Goal: Task Accomplishment & Management: Complete application form

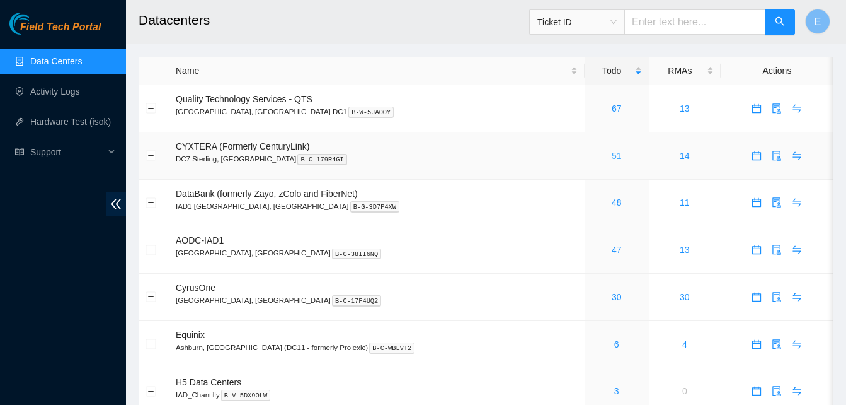
click at [612, 158] on link "51" at bounding box center [617, 156] width 10 height 10
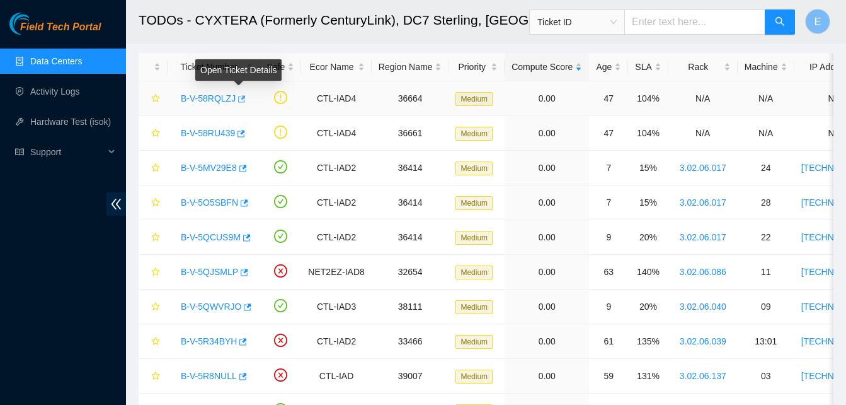
click at [237, 97] on icon "button" at bounding box center [240, 99] width 9 height 9
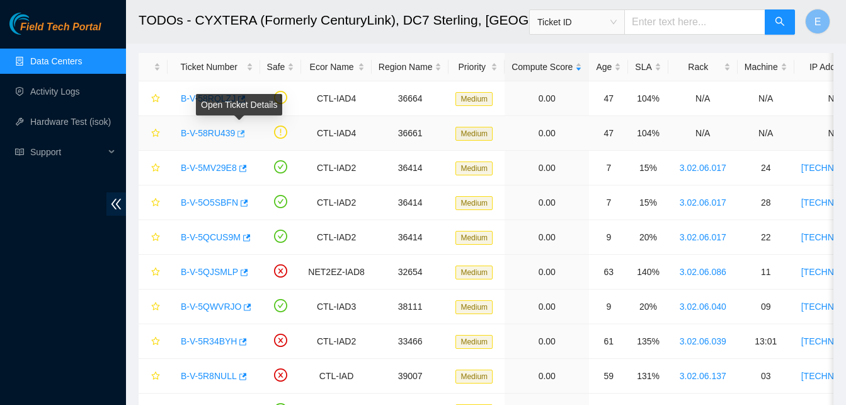
click at [239, 132] on icon "button" at bounding box center [240, 133] width 9 height 9
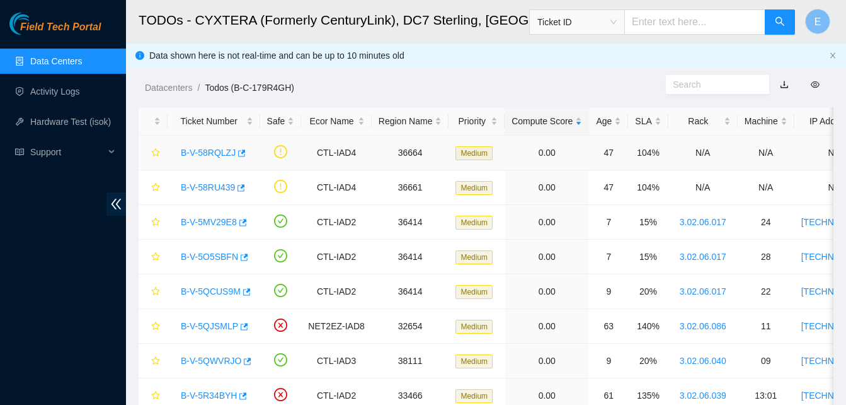
click at [240, 221] on icon "button" at bounding box center [242, 222] width 9 height 9
click at [243, 258] on icon "button" at bounding box center [243, 257] width 9 height 9
click at [244, 287] on icon "button" at bounding box center [245, 291] width 9 height 9
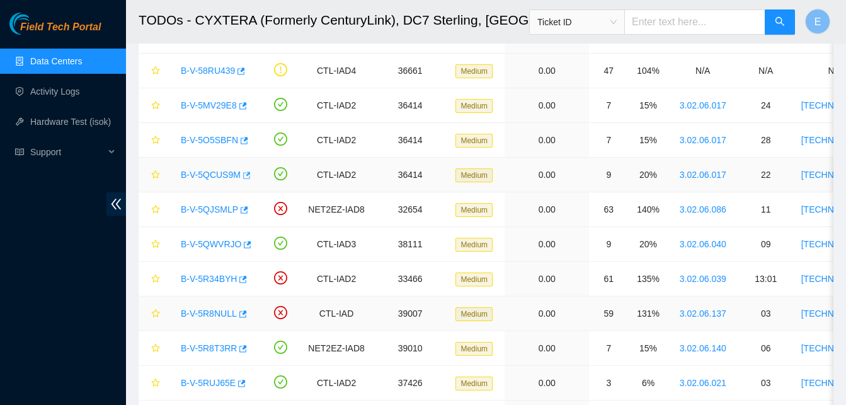
scroll to position [117, 0]
click at [244, 241] on icon "button" at bounding box center [246, 244] width 9 height 9
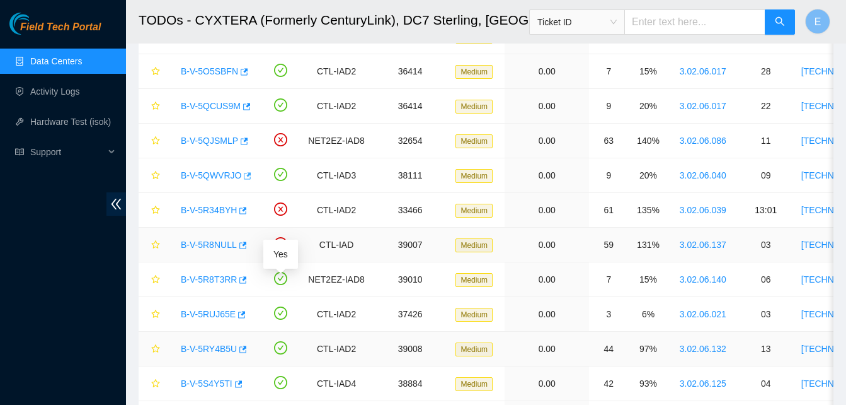
scroll to position [224, 0]
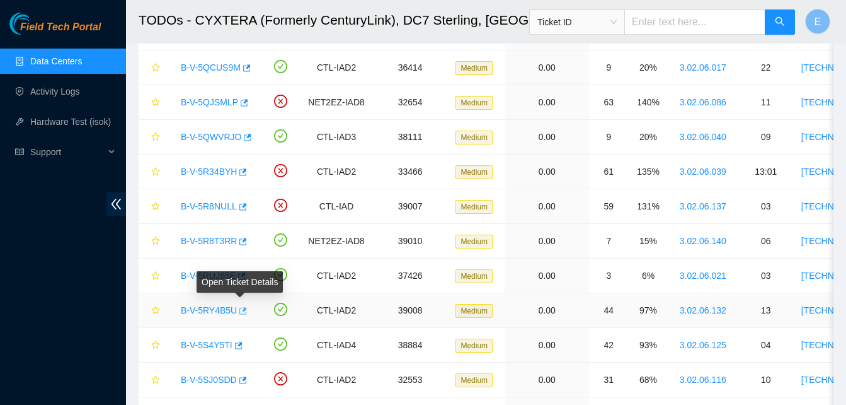
click at [244, 308] on button "button" at bounding box center [242, 311] width 10 height 20
click at [240, 311] on icon "button" at bounding box center [244, 310] width 8 height 7
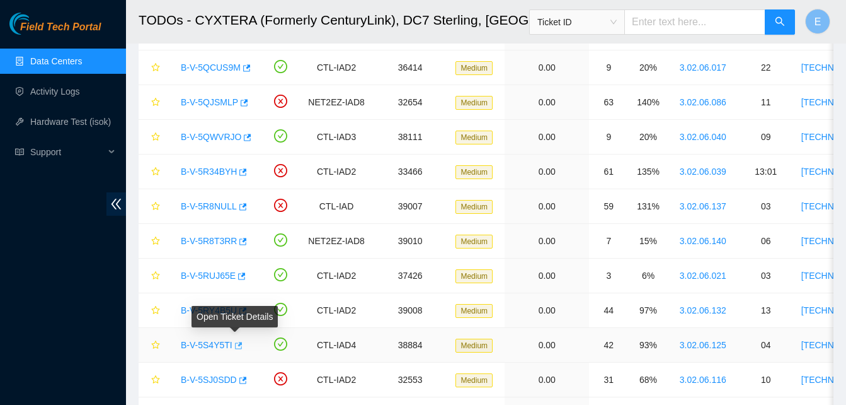
click at [233, 344] on icon "button" at bounding box center [237, 345] width 9 height 9
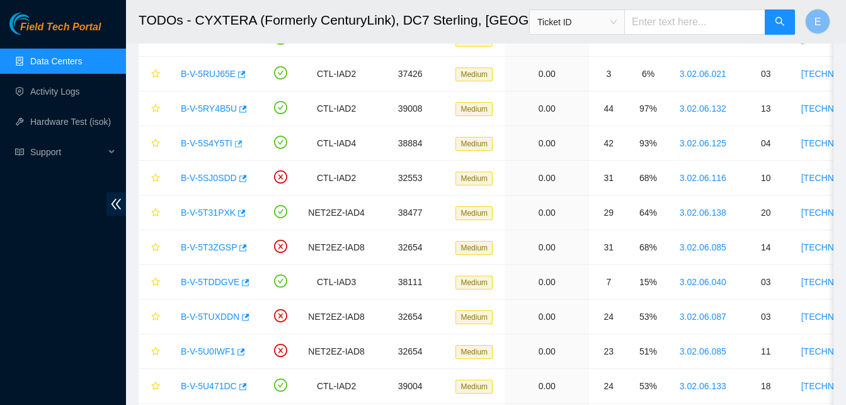
scroll to position [426, 0]
click at [243, 282] on icon "button" at bounding box center [246, 281] width 8 height 7
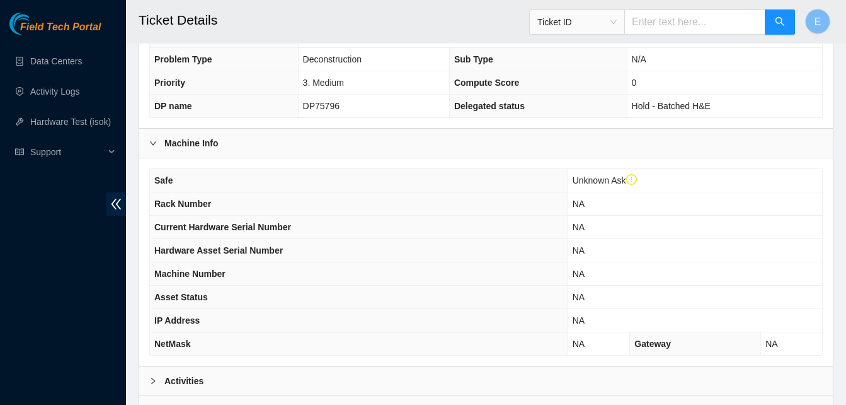
scroll to position [461, 0]
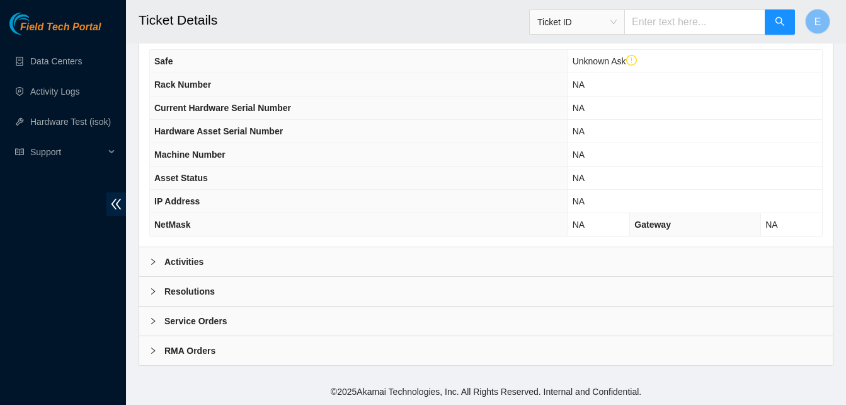
click at [185, 261] on b "Activities" at bounding box center [184, 262] width 39 height 14
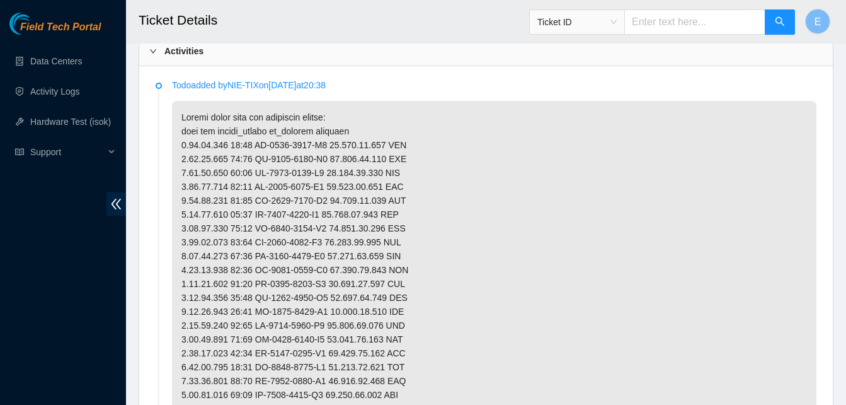
scroll to position [671, 0]
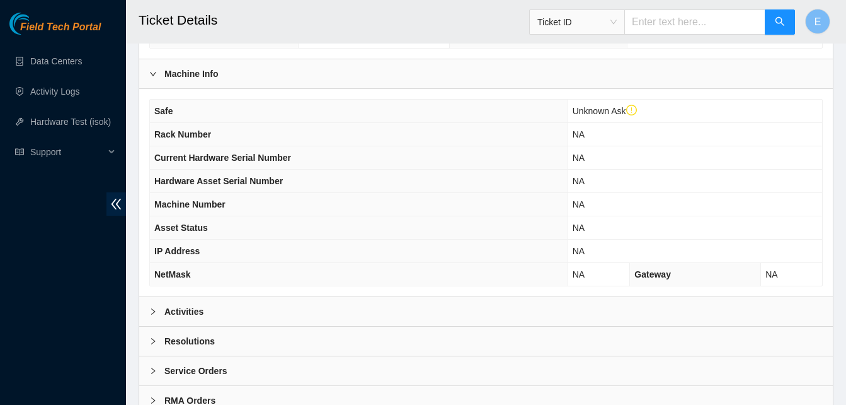
scroll to position [461, 0]
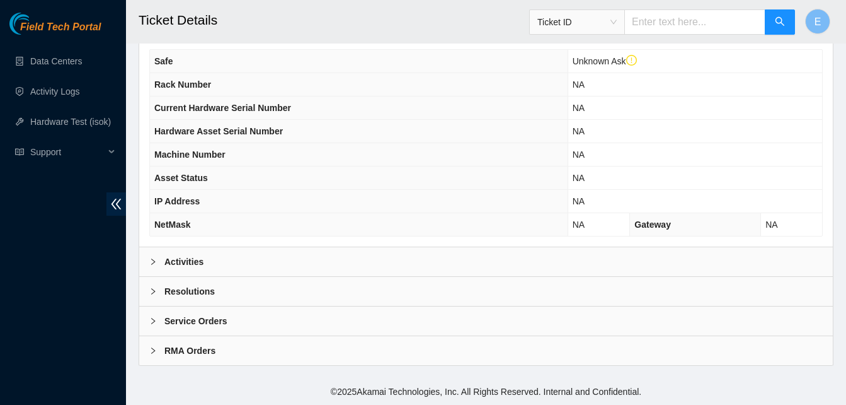
click at [185, 260] on b "Activities" at bounding box center [184, 262] width 39 height 14
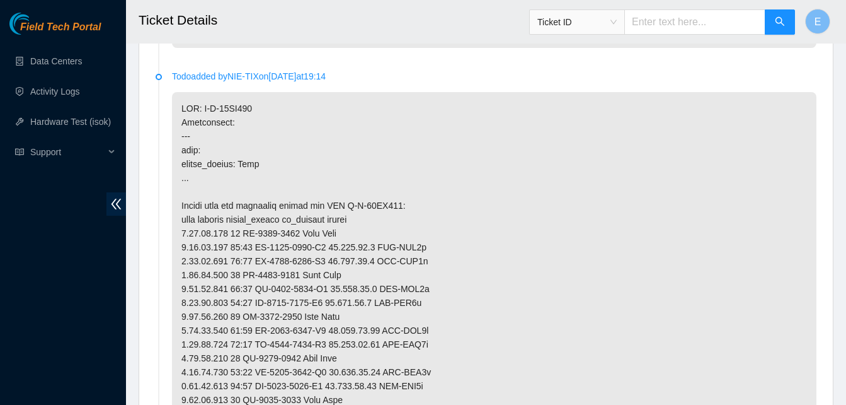
scroll to position [862, 0]
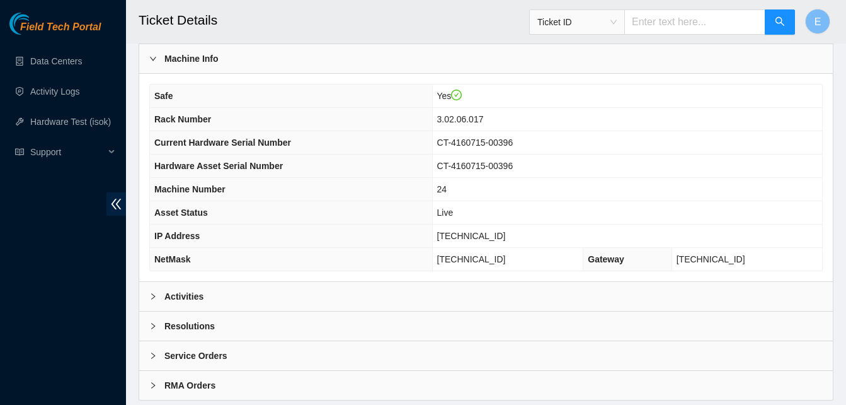
scroll to position [437, 0]
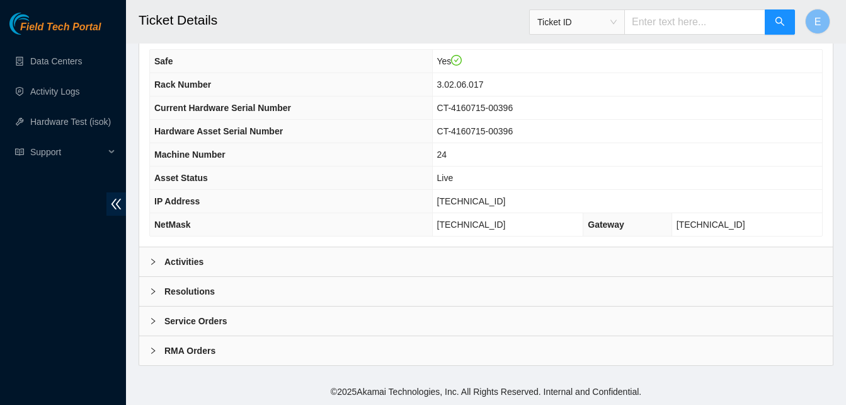
click at [184, 255] on b "Activities" at bounding box center [184, 262] width 39 height 14
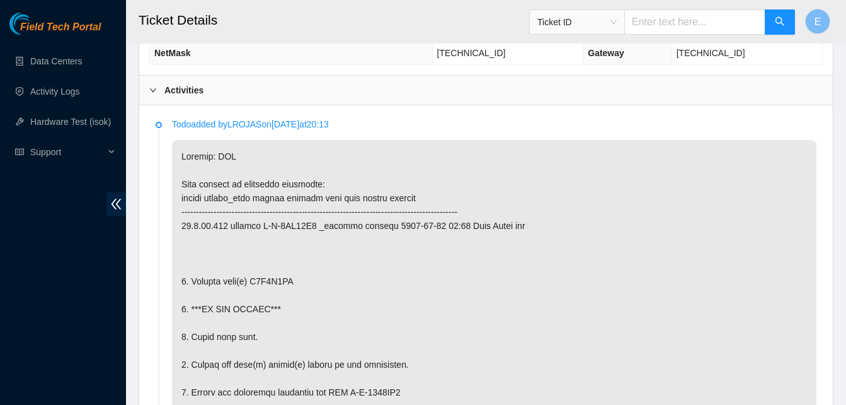
scroll to position [609, 0]
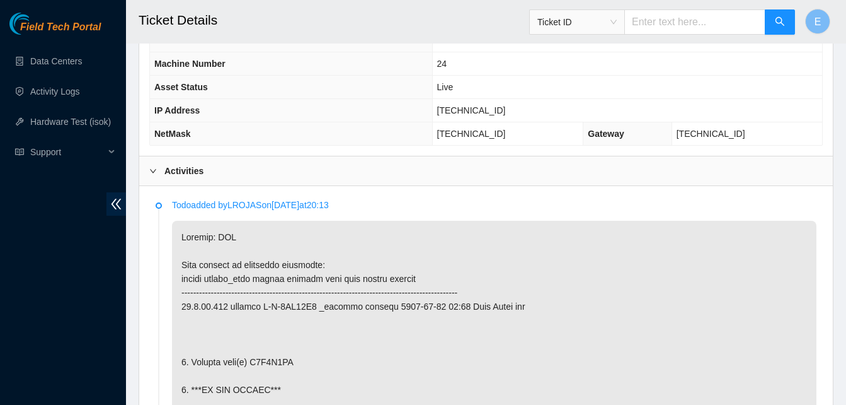
scroll to position [527, 0]
drag, startPoint x: 466, startPoint y: 111, endPoint x: 510, endPoint y: 115, distance: 44.3
click at [510, 115] on td "96.7.74.235" at bounding box center [627, 111] width 390 height 23
copy span "96.7.74.235"
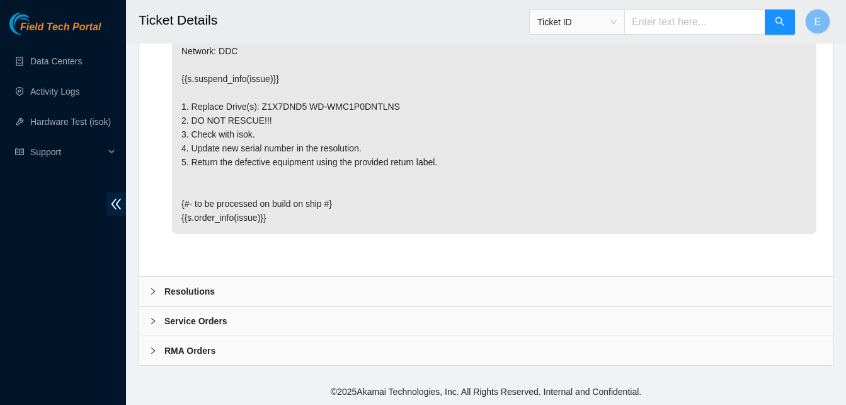
scroll to position [5108, 0]
click at [183, 288] on b "Resolutions" at bounding box center [190, 291] width 50 height 14
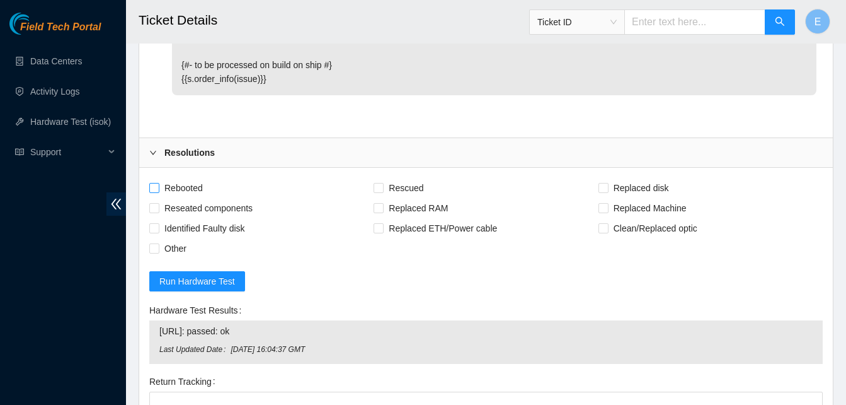
click at [156, 192] on input "Rebooted" at bounding box center [153, 187] width 9 height 9
checkbox input "true"
click at [611, 198] on span "Replaced disk" at bounding box center [642, 188] width 66 height 20
click at [608, 192] on input "Replaced disk" at bounding box center [603, 187] width 9 height 9
checkbox input "true"
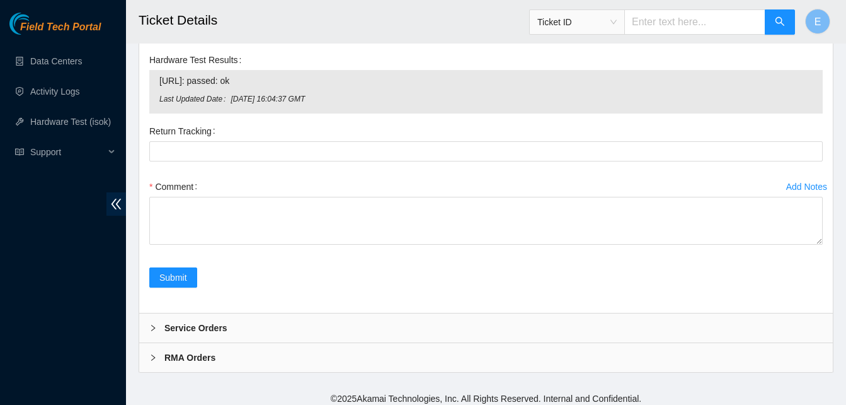
scroll to position [5504, 0]
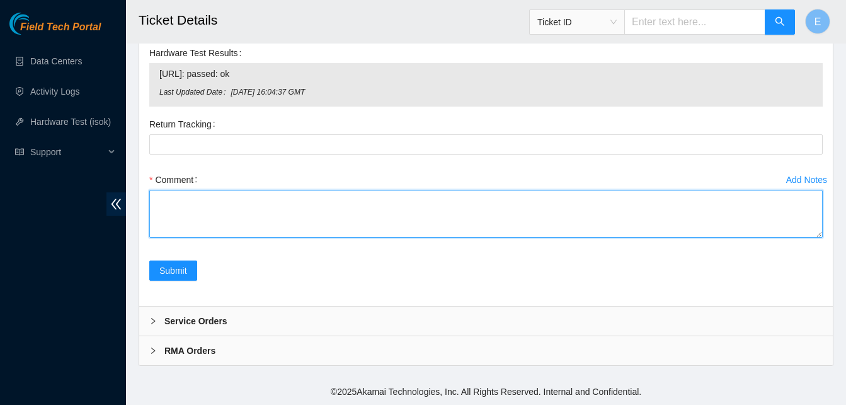
click at [173, 202] on textarea "Comment" at bounding box center [486, 214] width 674 height 48
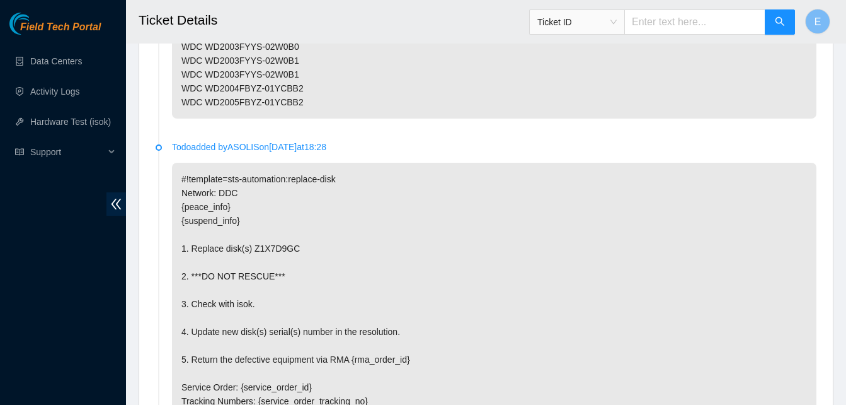
scroll to position [1806, 0]
drag, startPoint x: 248, startPoint y: 253, endPoint x: 292, endPoint y: 252, distance: 43.5
click at [292, 252] on p "#!template=sts-automation:replace-disk Network: DDC {peace_info} {suspend_info}…" at bounding box center [494, 346] width 645 height 366
copy p "Z1X7D9GC"
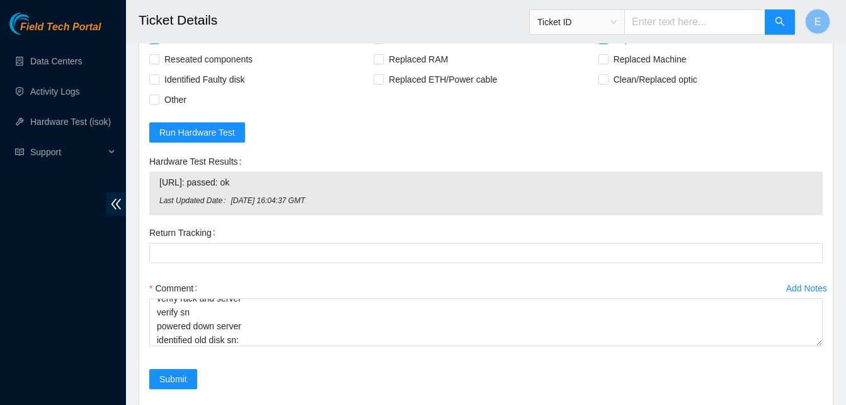
scroll to position [5504, 0]
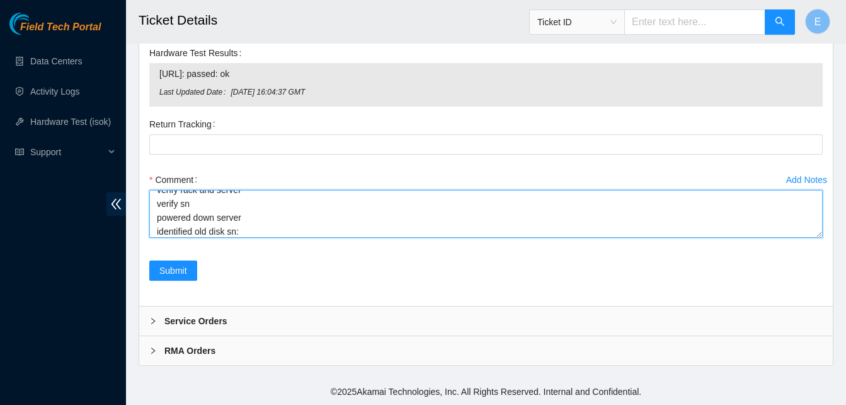
click at [258, 230] on textarea "verify rack and server verify sn powered down server identified old disk sn:" at bounding box center [486, 214] width 674 height 48
paste textarea "Z1X7D9GC"
paste textarea "335922 12-09-2025 09:49:59 96.7.74.235 COMPLETE Result Detail Message Ticket ID…"
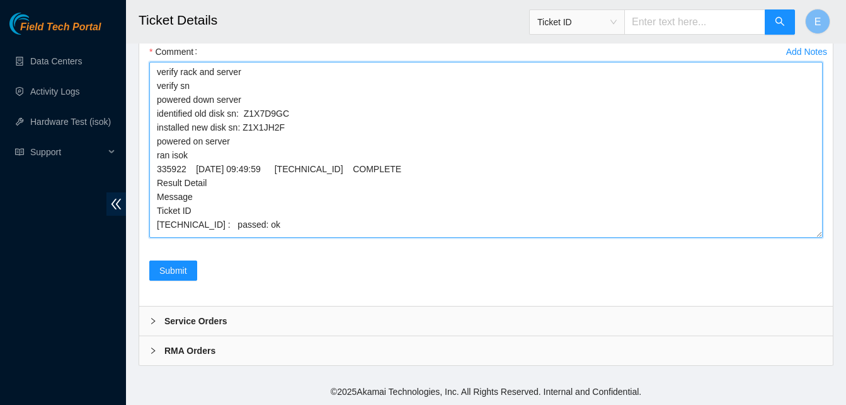
scroll to position [0, 0]
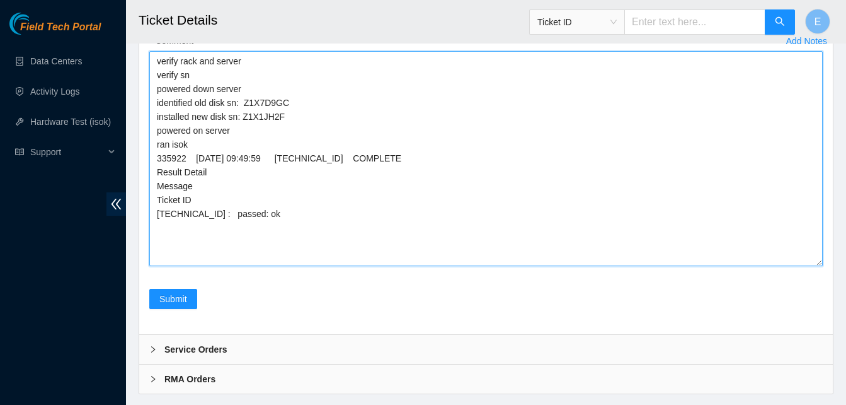
drag, startPoint x: 821, startPoint y: 236, endPoint x: 815, endPoint y: 403, distance: 167.1
click at [815, 266] on textarea "verify rack and server verify sn powered down server identified old disk sn: Z1…" at bounding box center [486, 158] width 674 height 215
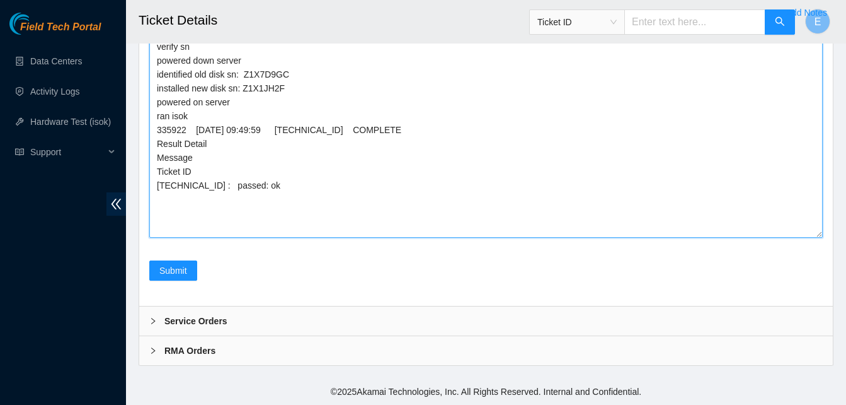
scroll to position [5671, 0]
type textarea "verify rack and server verify sn powered down server identified old disk sn: Z1…"
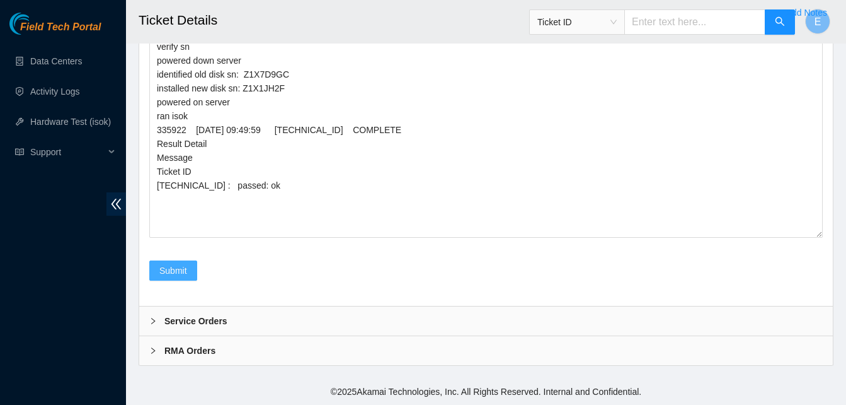
click at [187, 272] on span "Submit" at bounding box center [173, 270] width 28 height 14
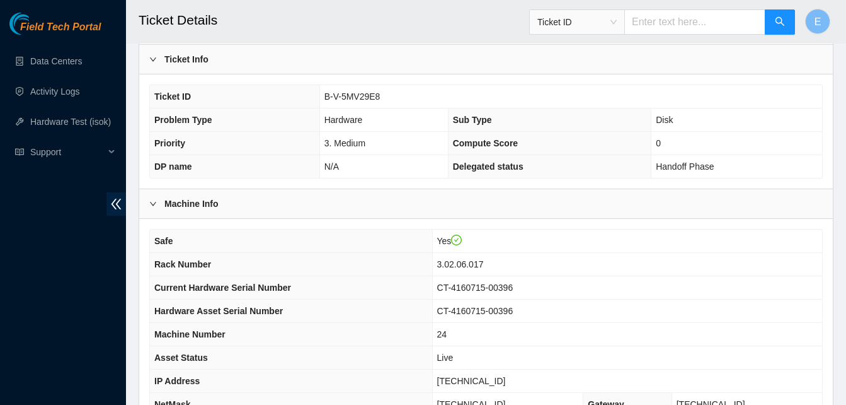
scroll to position [437, 0]
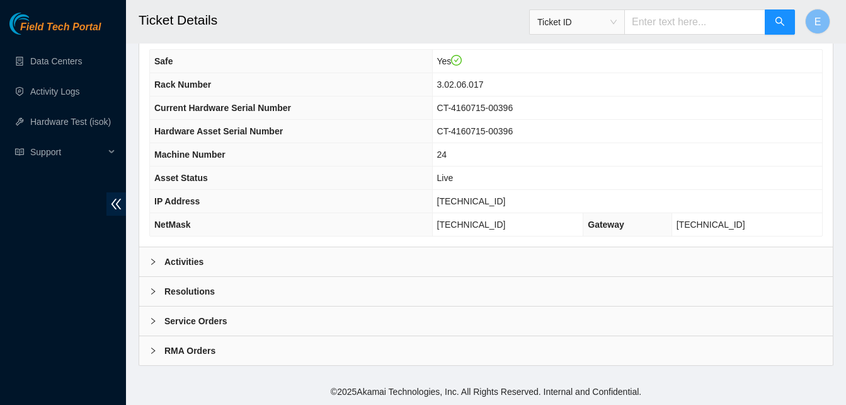
click at [173, 260] on b "Activities" at bounding box center [184, 262] width 39 height 14
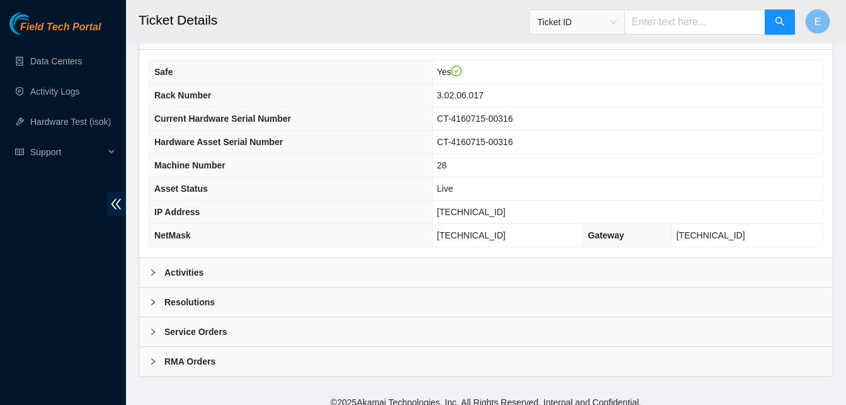
scroll to position [437, 0]
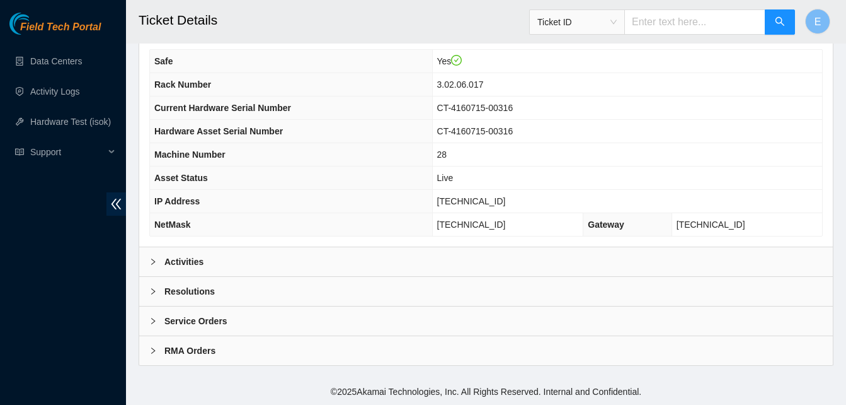
click at [188, 257] on b "Activities" at bounding box center [184, 262] width 39 height 14
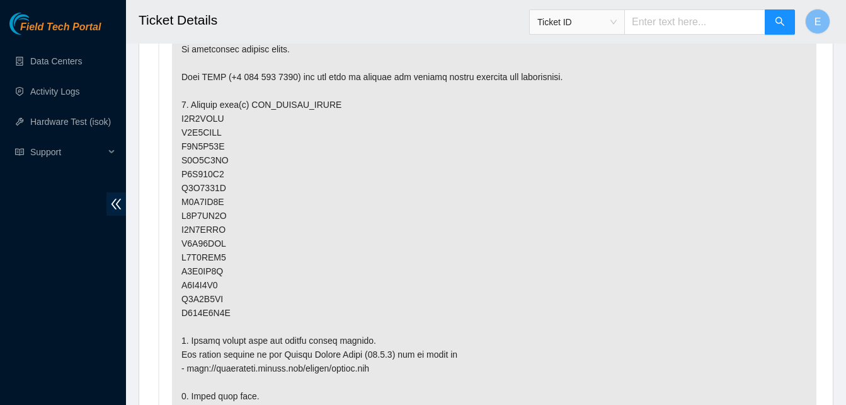
scroll to position [742, 0]
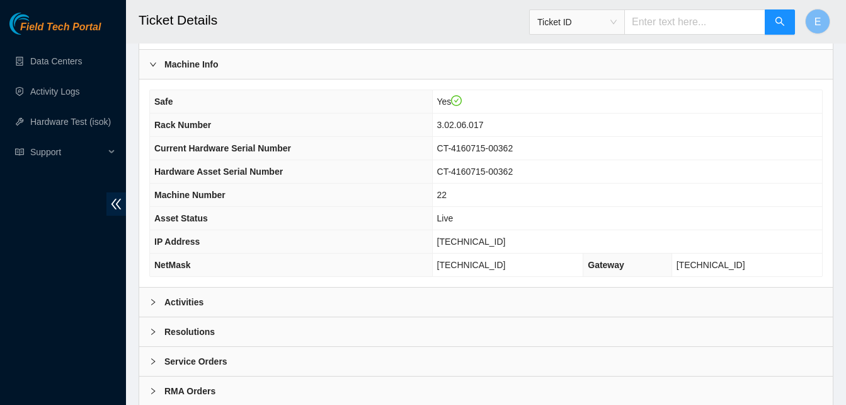
scroll to position [437, 0]
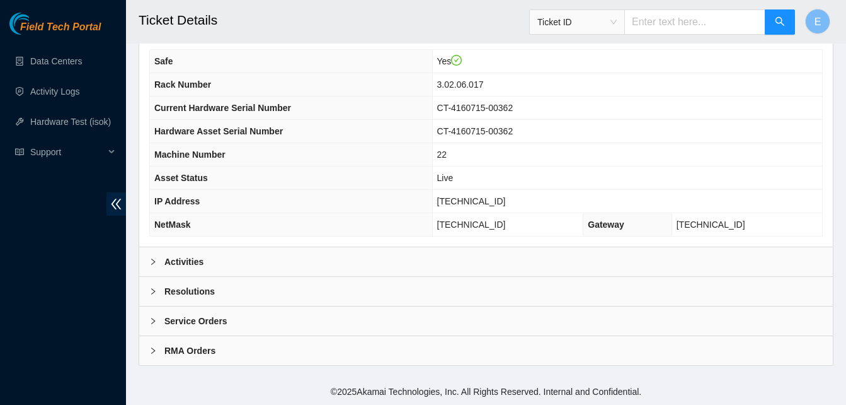
click at [178, 256] on b "Activities" at bounding box center [184, 262] width 39 height 14
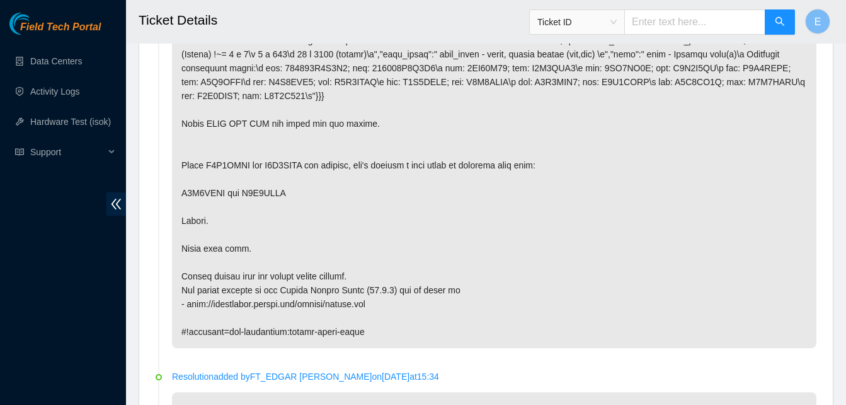
scroll to position [751, 0]
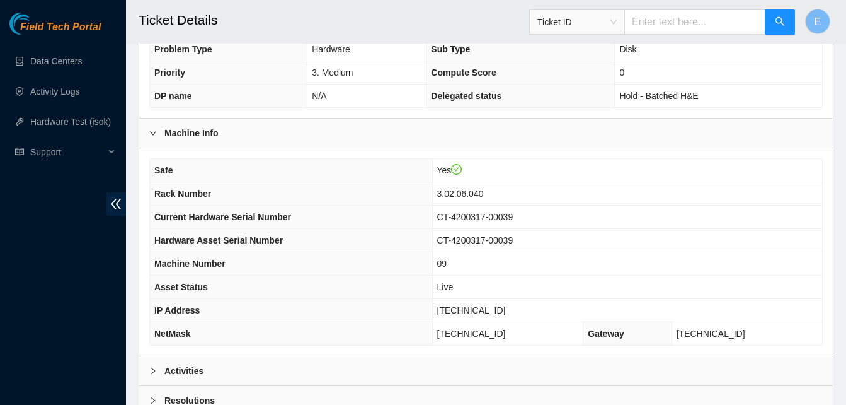
scroll to position [437, 0]
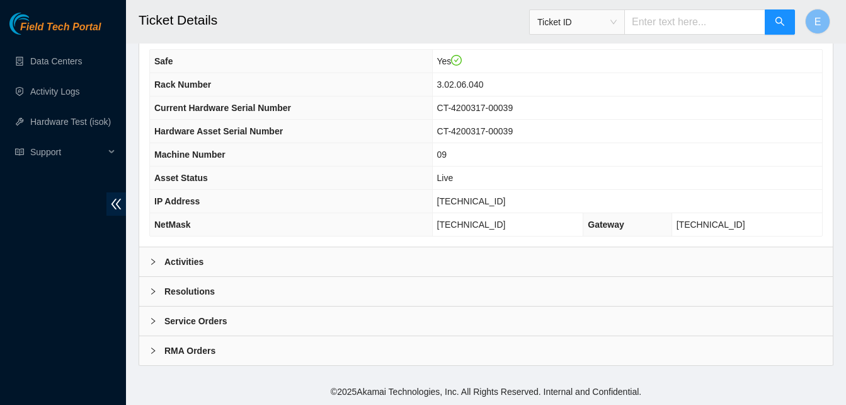
click at [174, 265] on b "Activities" at bounding box center [184, 262] width 39 height 14
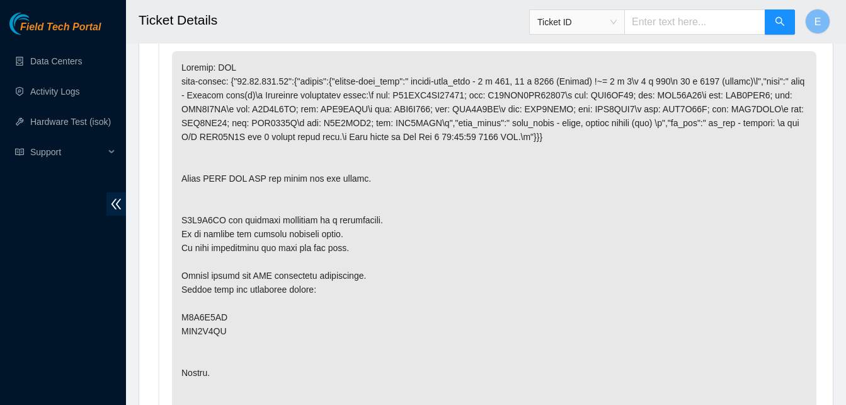
scroll to position [698, 0]
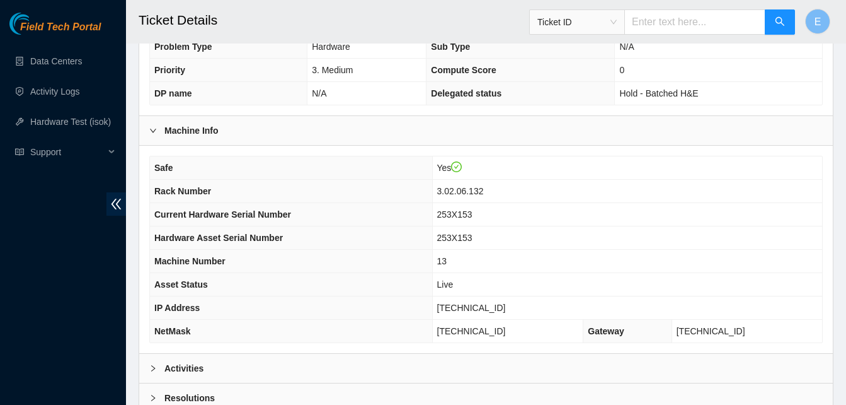
scroll to position [437, 0]
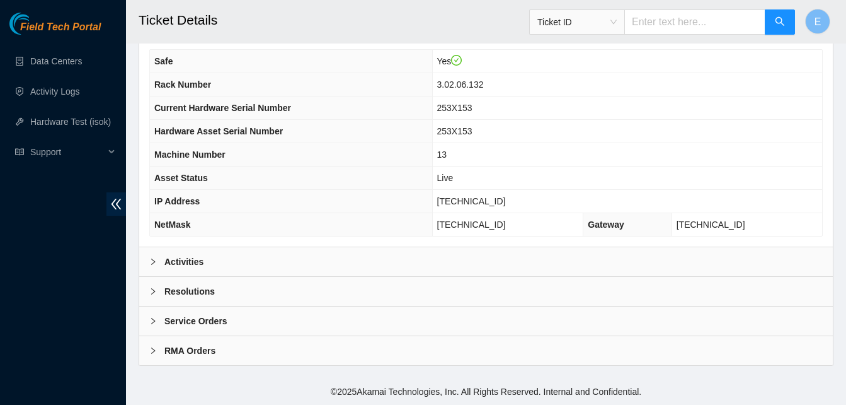
click at [189, 257] on b "Activities" at bounding box center [184, 262] width 39 height 14
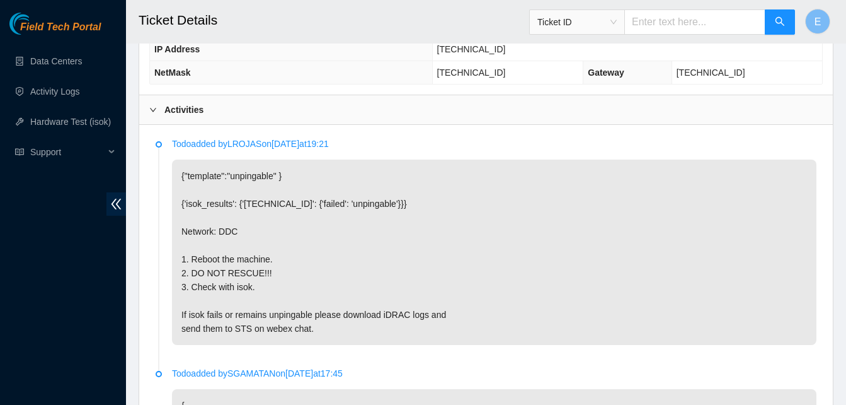
scroll to position [589, 0]
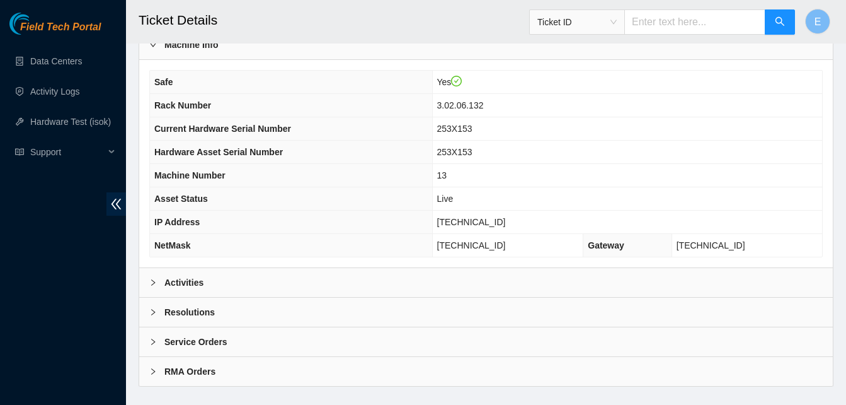
scroll to position [437, 0]
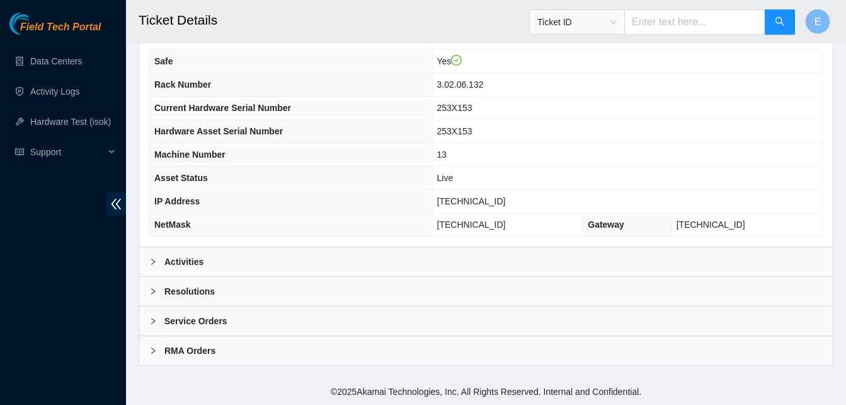
click at [173, 263] on b "Activities" at bounding box center [184, 262] width 39 height 14
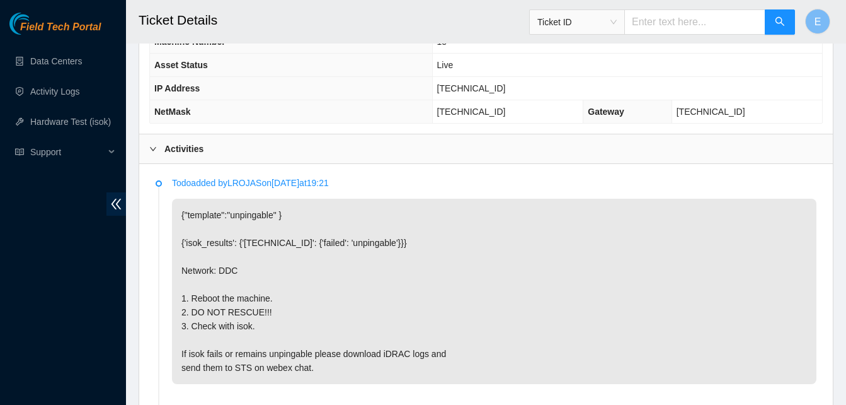
scroll to position [550, 0]
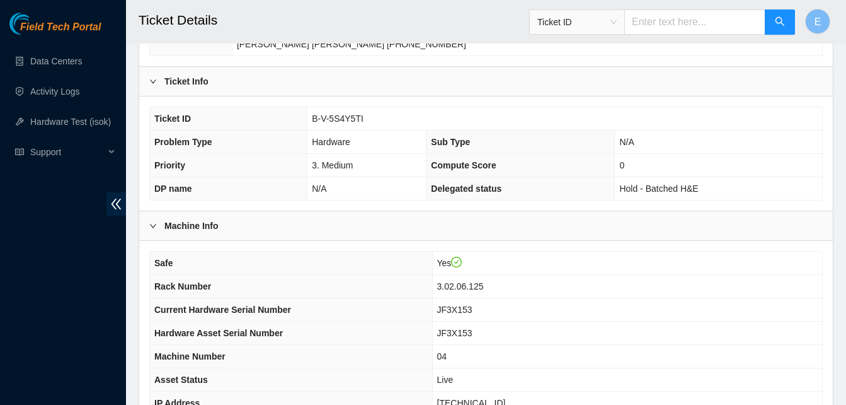
scroll to position [437, 0]
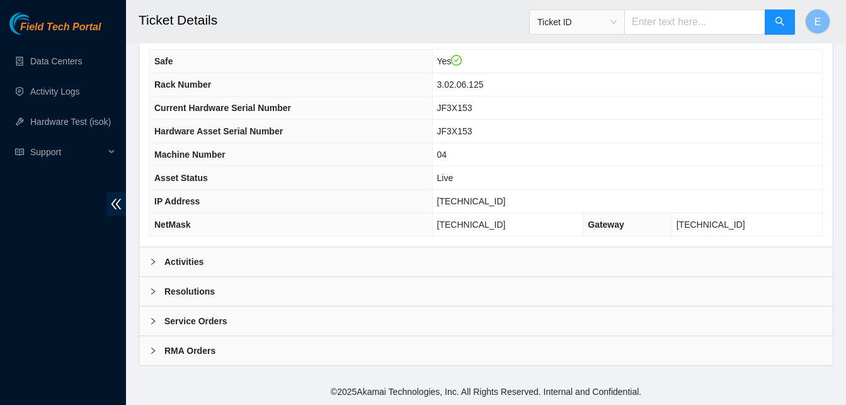
click at [178, 261] on b "Activities" at bounding box center [184, 262] width 39 height 14
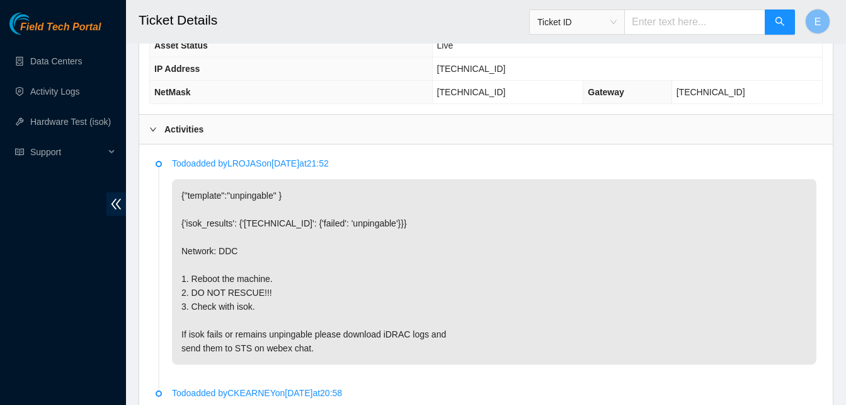
scroll to position [570, 0]
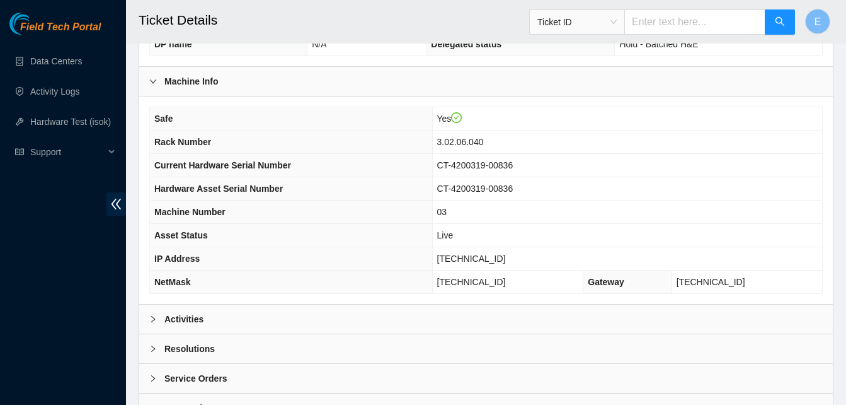
scroll to position [380, 0]
click at [196, 319] on b "Activities" at bounding box center [184, 318] width 39 height 14
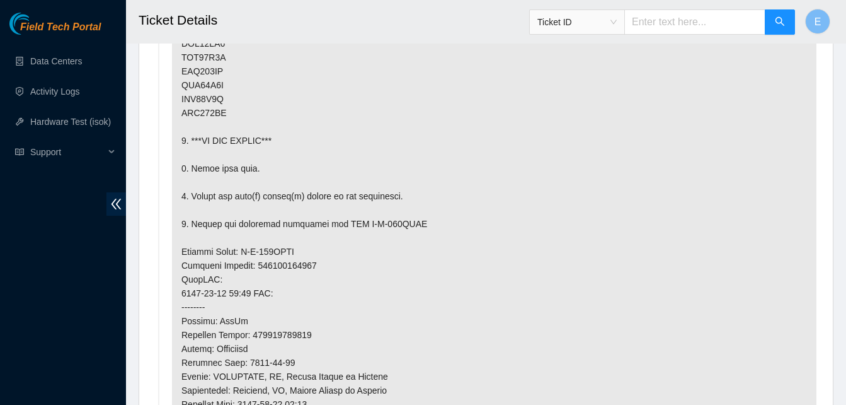
scroll to position [1027, 0]
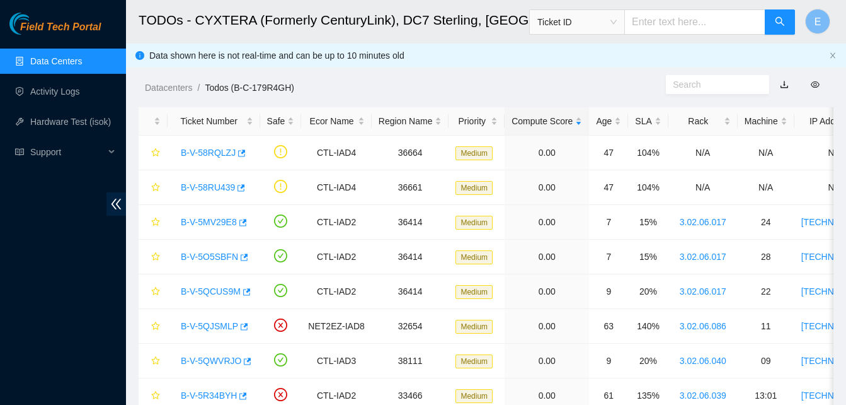
scroll to position [426, 0]
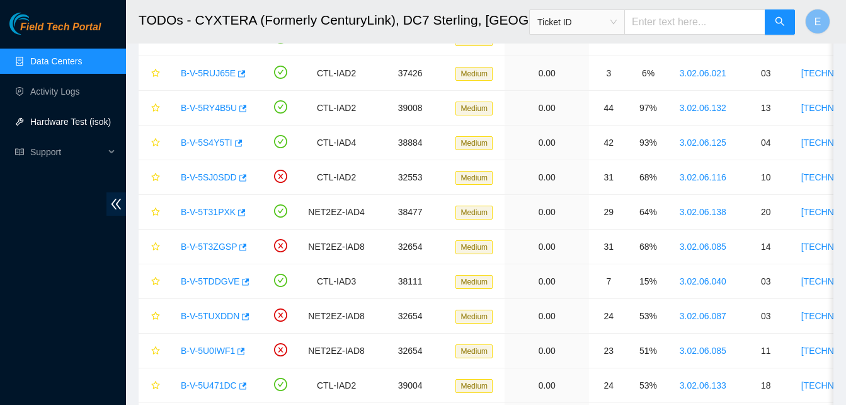
click at [66, 117] on link "Hardware Test (isok)" at bounding box center [70, 122] width 81 height 10
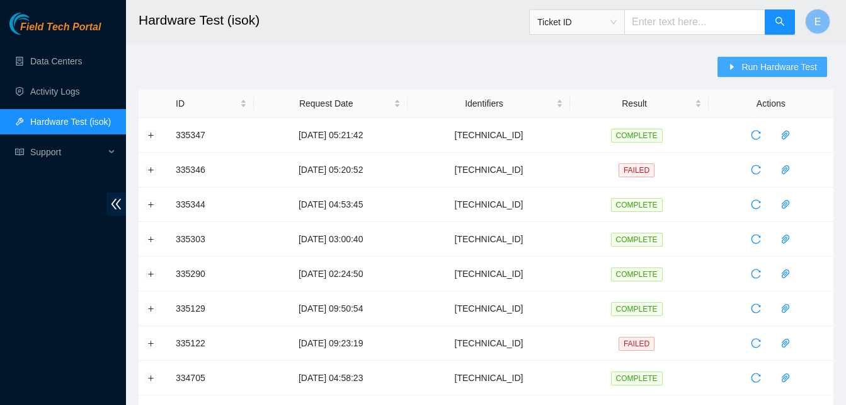
click at [773, 69] on span "Run Hardware Test" at bounding box center [780, 67] width 76 height 14
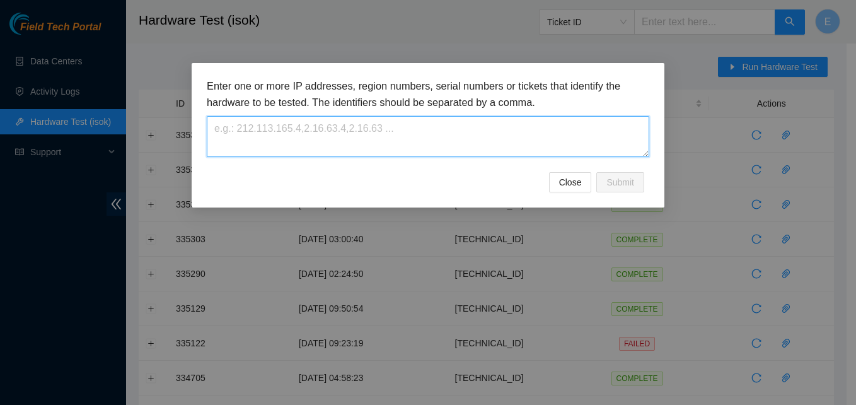
click at [421, 144] on textarea at bounding box center [428, 136] width 442 height 41
paste textarea "[TECHNICAL_ID]"
type textarea "[TECHNICAL_ID]"
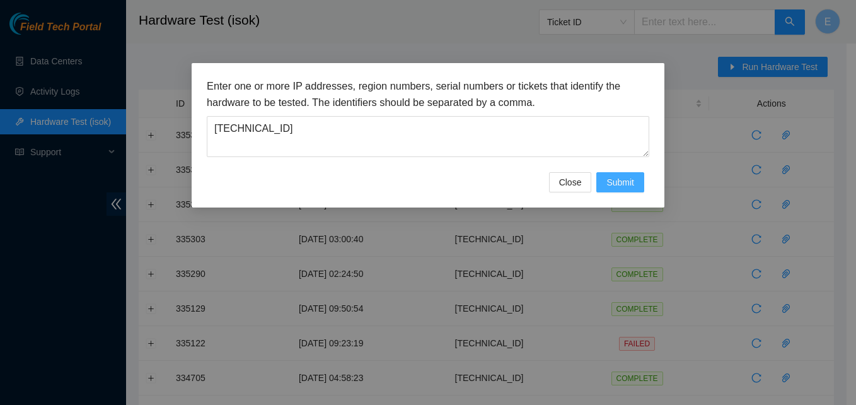
click at [623, 180] on span "Submit" at bounding box center [620, 182] width 28 height 14
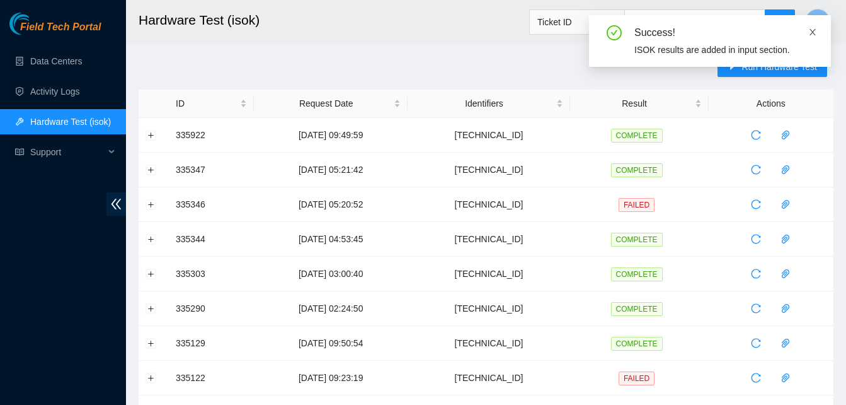
click at [809, 36] on icon "close" at bounding box center [813, 32] width 9 height 9
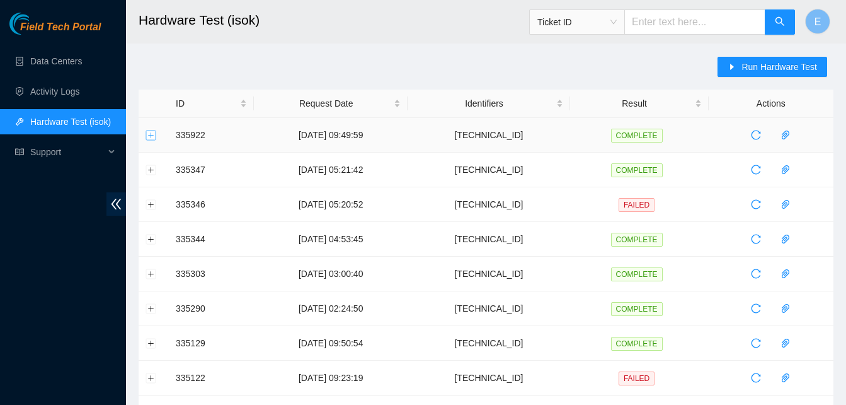
click at [151, 135] on button "Expand row" at bounding box center [151, 135] width 10 height 10
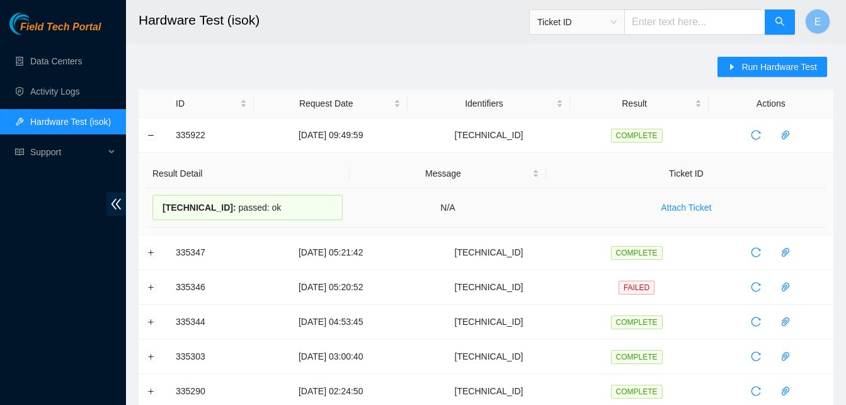
drag, startPoint x: 173, startPoint y: 138, endPoint x: 279, endPoint y: 212, distance: 128.5
copy tbody "335922 12-09-2025 09:49:59 96.7.74.235 COMPLETE Result Detail Message Ticket ID…"
click at [150, 137] on button "Collapse row" at bounding box center [151, 135] width 10 height 10
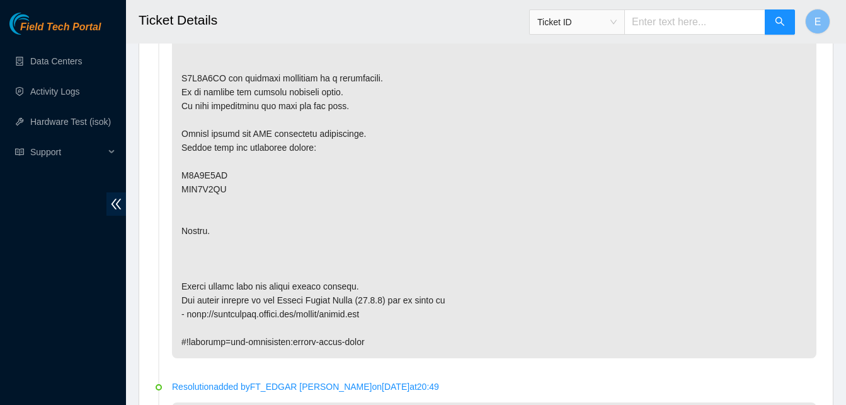
scroll to position [846, 0]
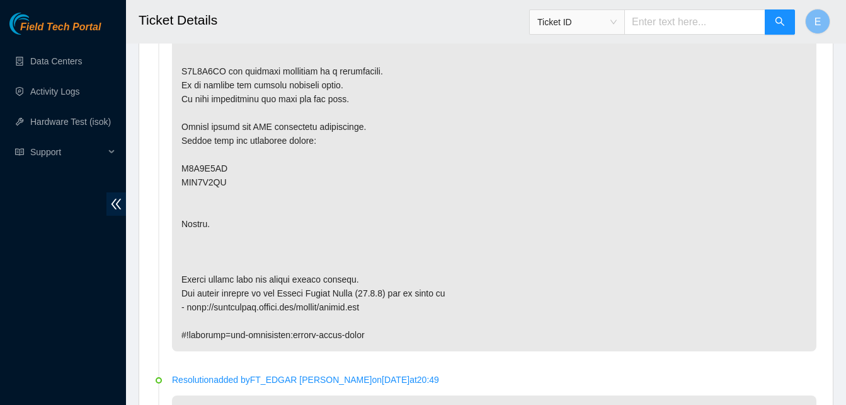
click at [420, 54] on p at bounding box center [494, 126] width 645 height 449
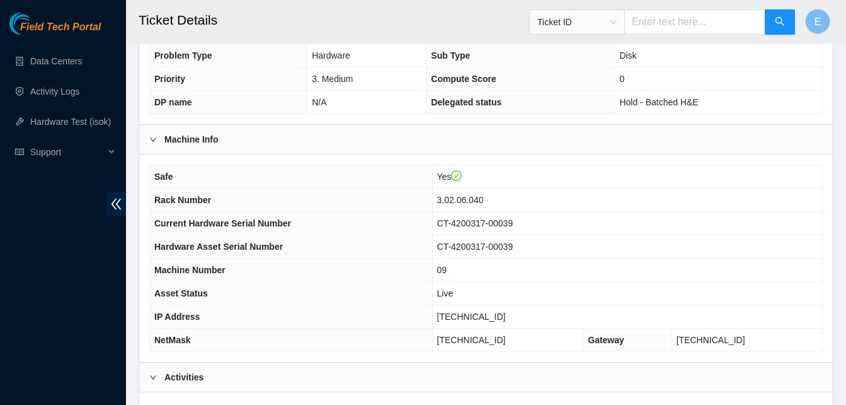
scroll to position [323, 0]
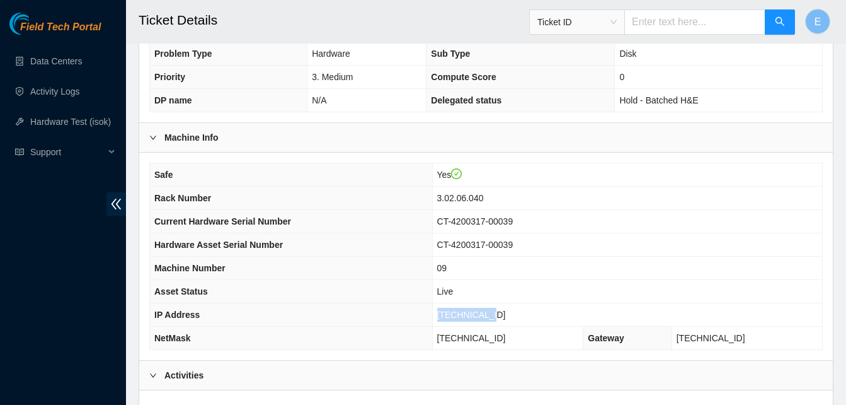
drag, startPoint x: 476, startPoint y: 315, endPoint x: 524, endPoint y: 319, distance: 48.1
click at [524, 319] on td "[TECHNICAL_ID]" at bounding box center [627, 314] width 390 height 23
copy span "[TECHNICAL_ID]"
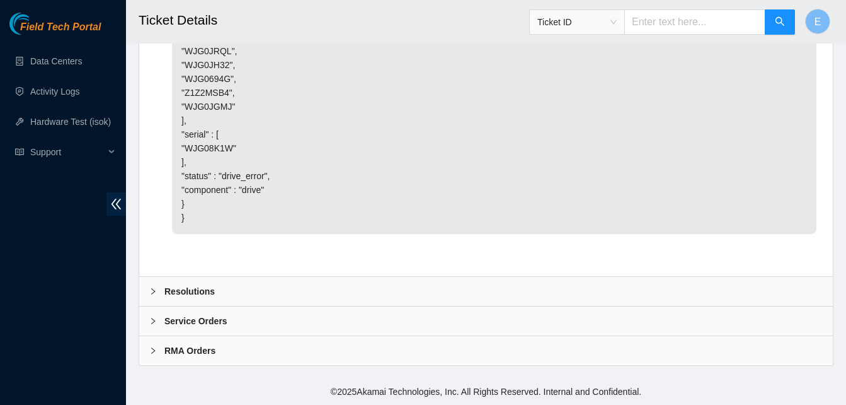
scroll to position [4725, 0]
click at [198, 286] on b "Resolutions" at bounding box center [190, 291] width 50 height 14
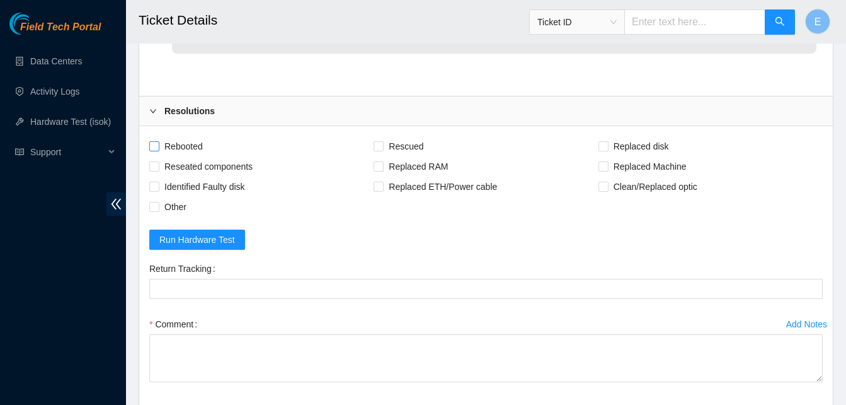
click at [151, 150] on input "Rebooted" at bounding box center [153, 145] width 9 height 9
checkbox input "true"
click at [376, 150] on input "Rescued" at bounding box center [378, 145] width 9 height 9
checkbox input "true"
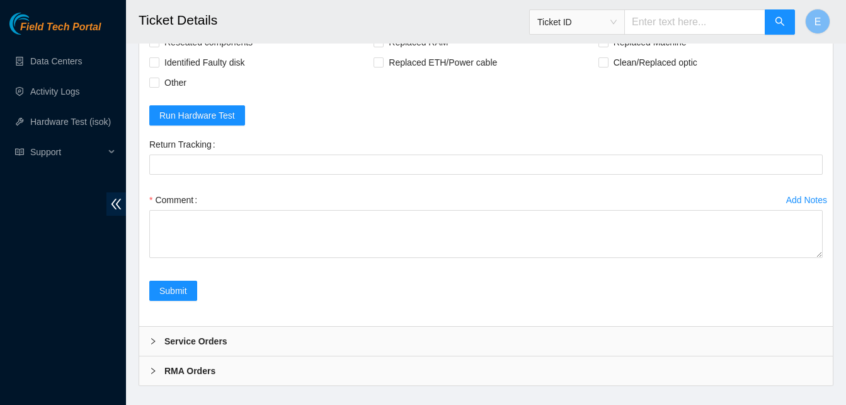
scroll to position [4849, 0]
click at [152, 45] on input "Reseated components" at bounding box center [153, 41] width 9 height 9
checkbox input "true"
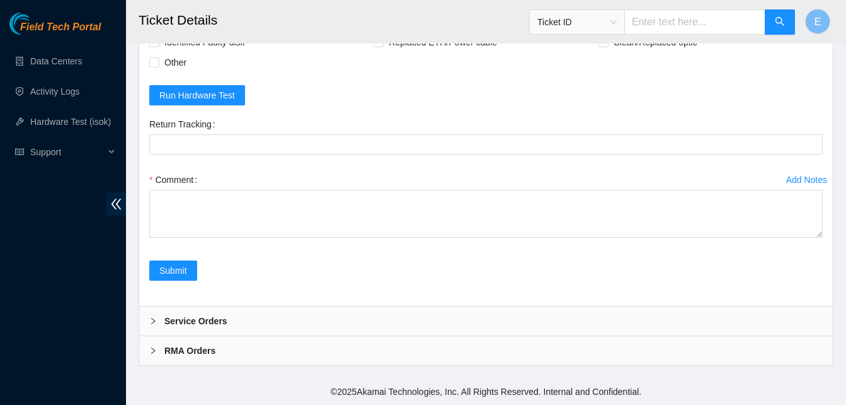
scroll to position [4964, 0]
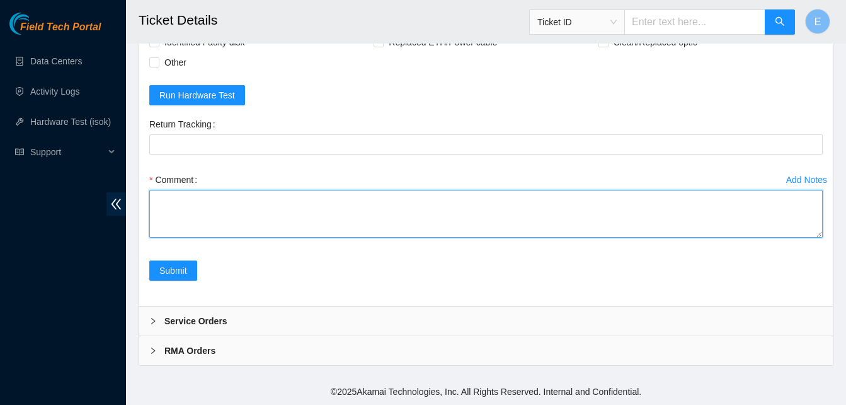
click at [200, 238] on textarea "Comment" at bounding box center [486, 214] width 674 height 48
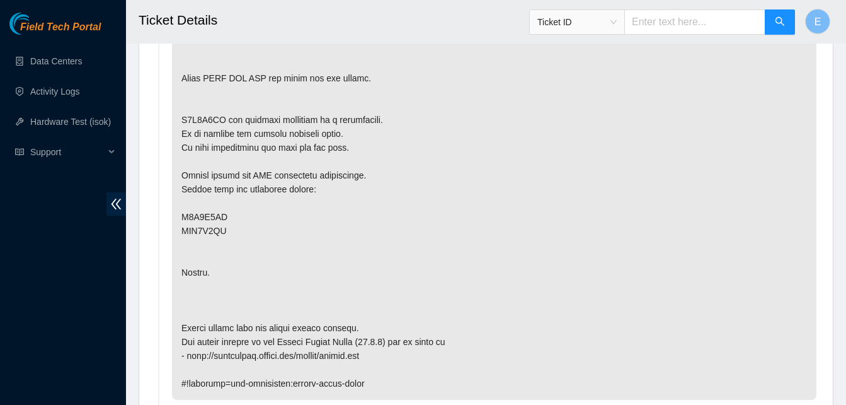
scroll to position [803, 0]
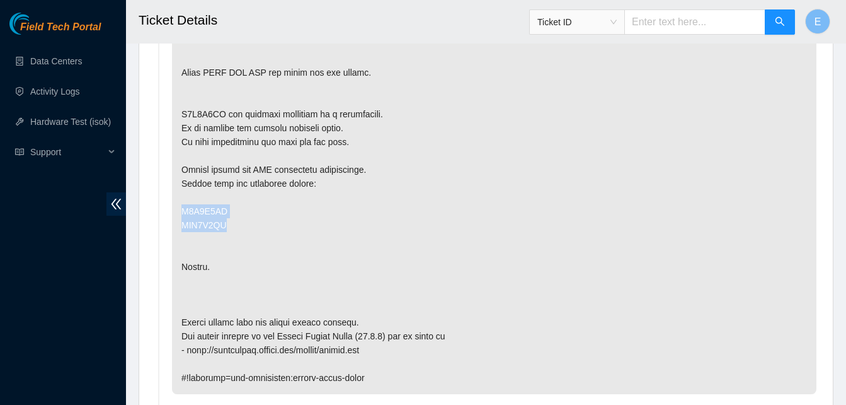
drag, startPoint x: 183, startPoint y: 213, endPoint x: 233, endPoint y: 229, distance: 52.4
click at [233, 229] on p at bounding box center [494, 169] width 645 height 449
copy p "Z1Z7B7MT WJG0D3HR"
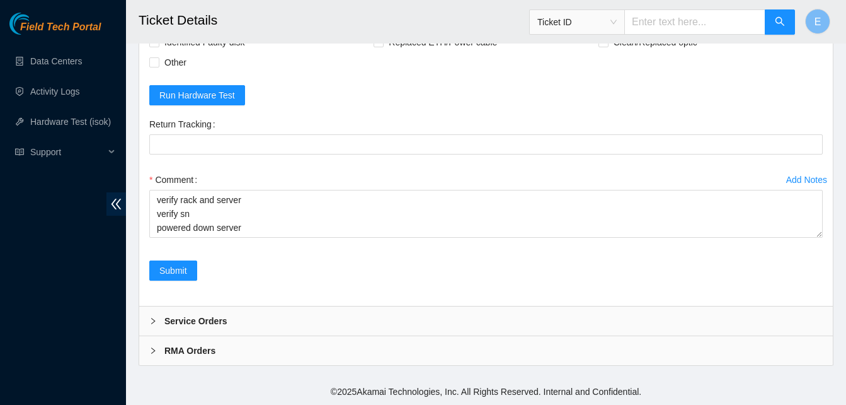
scroll to position [5049, 0]
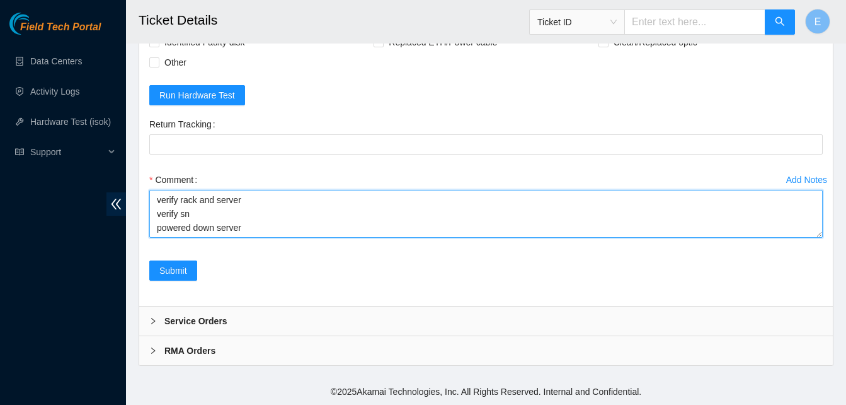
click at [250, 235] on textarea "verify rack and server verify sn powered down server" at bounding box center [486, 214] width 674 height 48
paste textarea "Z1Z7B7MT WJG0D3HR"
click at [155, 231] on textarea "verify rack and server verify sn powered down server swapped disks Z1Z7B7MT WJG…" at bounding box center [486, 214] width 674 height 48
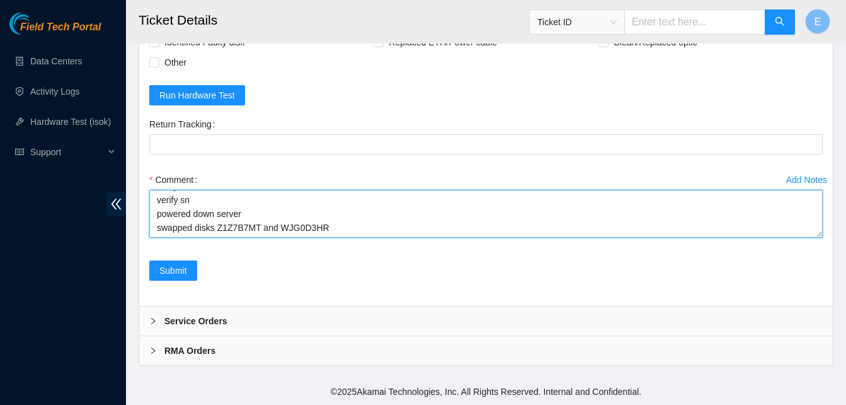
click at [341, 228] on textarea "verify rack and server verify sn powered down server swapped disks Z1Z7B7MT and…" at bounding box center [486, 214] width 674 height 48
paste textarea "335978 [DATE] 10:48:25 [TECHNICAL_ID] FAILED Result Detail Message Ticket ID [T…"
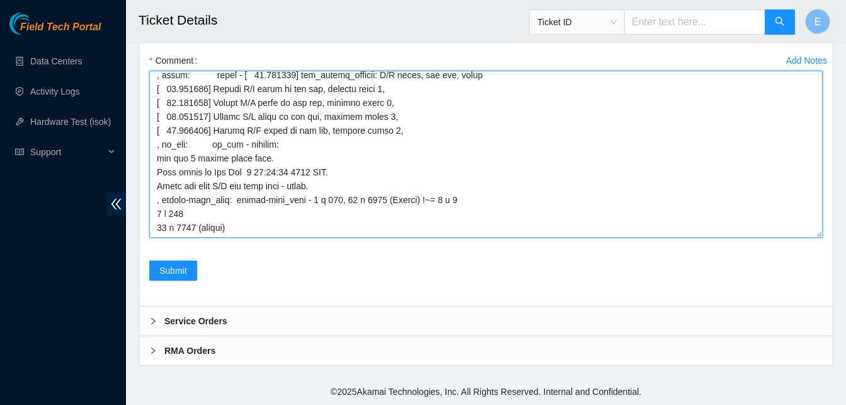
scroll to position [257, 0]
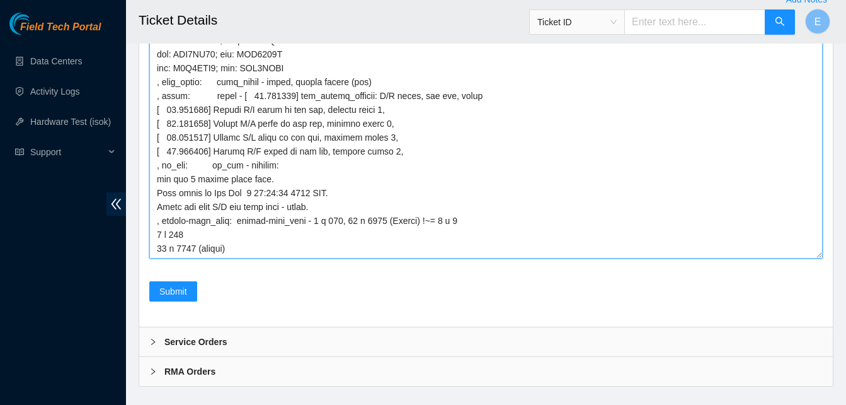
drag, startPoint x: 820, startPoint y: 236, endPoint x: 840, endPoint y: 437, distance: 202.1
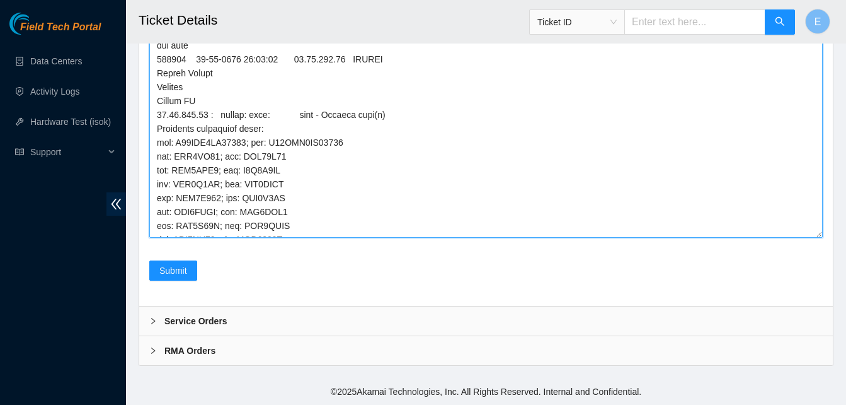
scroll to position [0, 0]
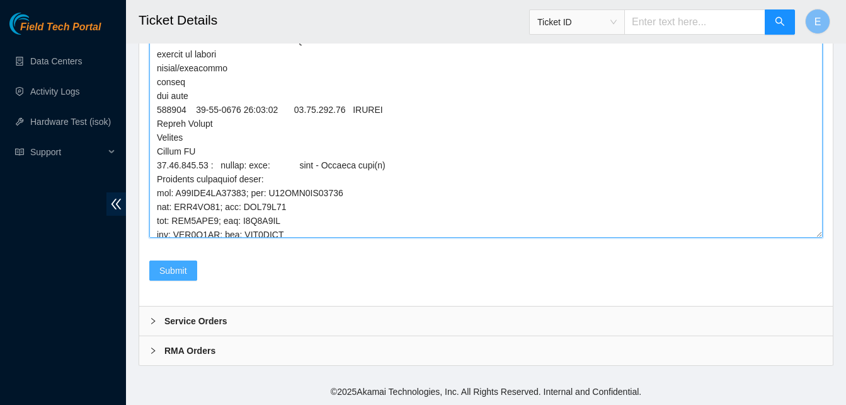
type textarea "verify rack and server verify sn powered down server swapped disks Z1Z7B7MT and…"
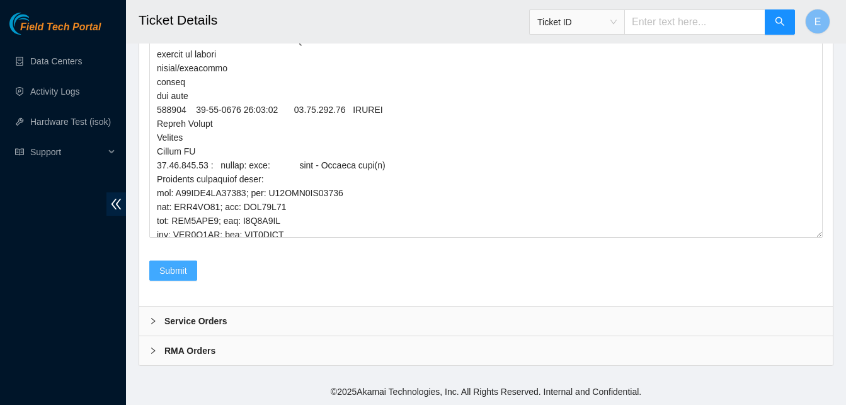
click at [180, 277] on span "Submit" at bounding box center [173, 270] width 28 height 14
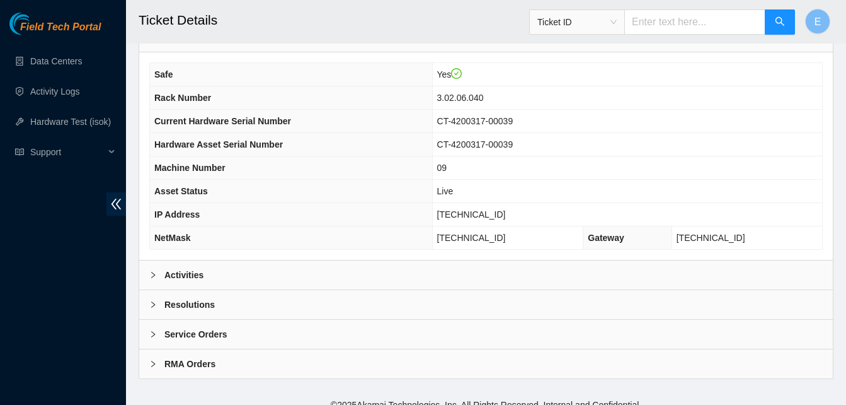
scroll to position [437, 0]
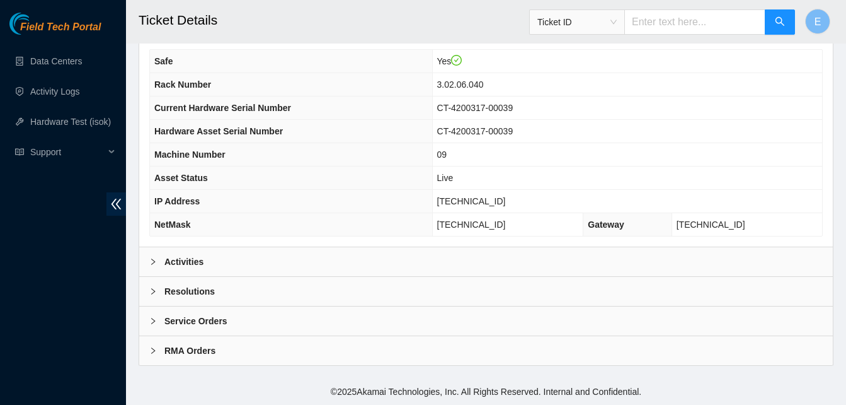
click at [182, 262] on b "Activities" at bounding box center [184, 262] width 39 height 14
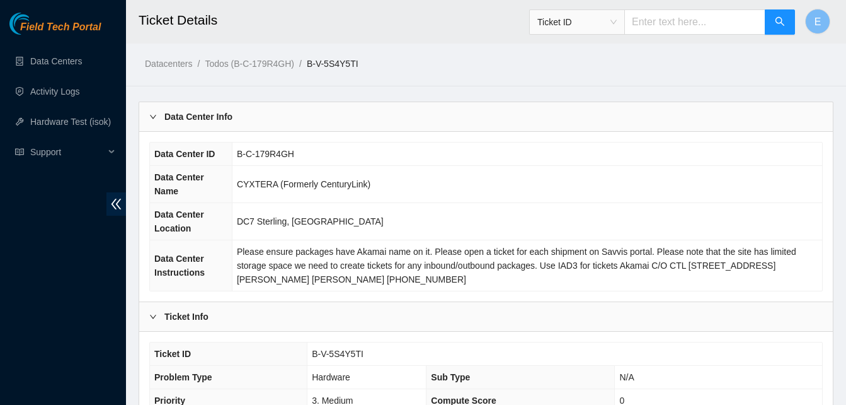
scroll to position [570, 0]
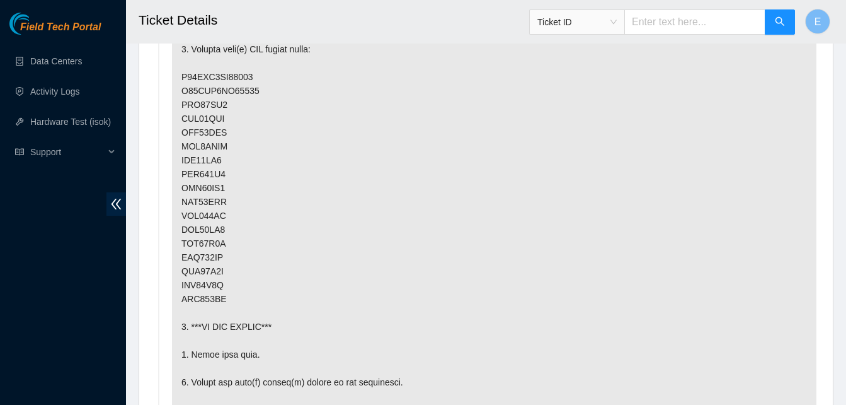
scroll to position [837, 0]
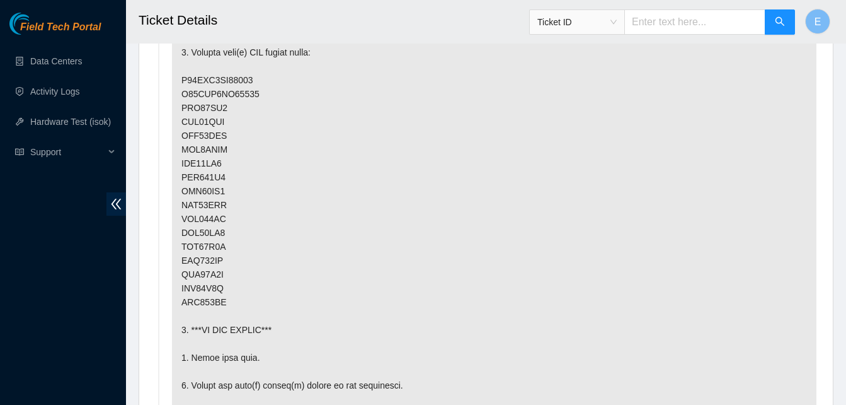
click at [319, 158] on p at bounding box center [494, 350] width 645 height 879
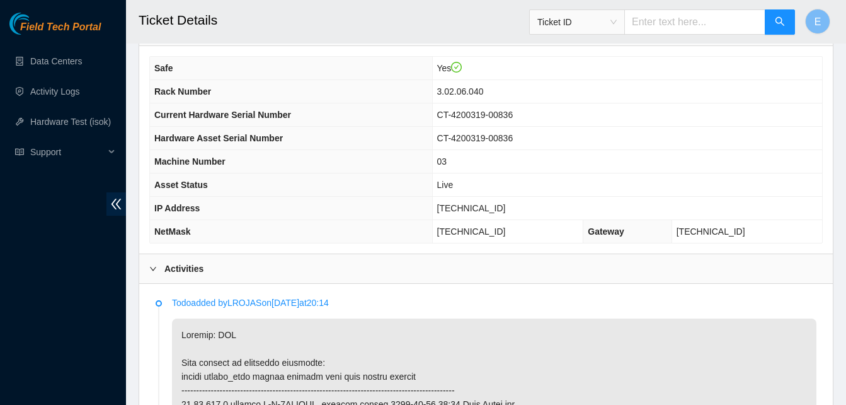
scroll to position [429, 0]
drag, startPoint x: 473, startPoint y: 205, endPoint x: 519, endPoint y: 211, distance: 46.4
click at [519, 211] on td "[TECHNICAL_ID]" at bounding box center [627, 208] width 390 height 23
copy span "[TECHNICAL_ID]"
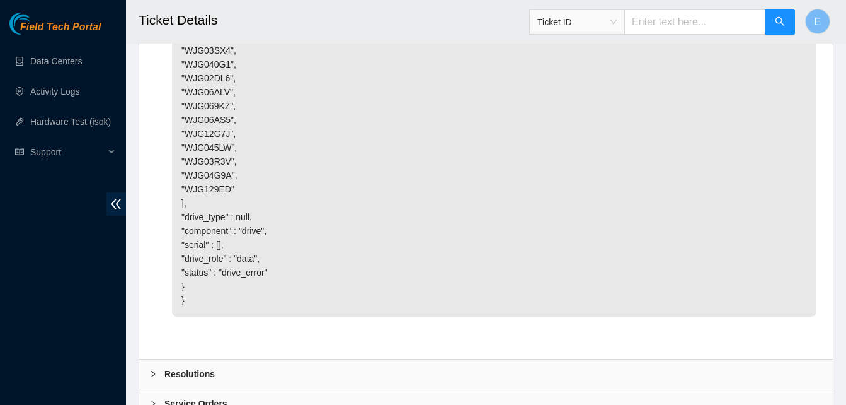
scroll to position [5071, 0]
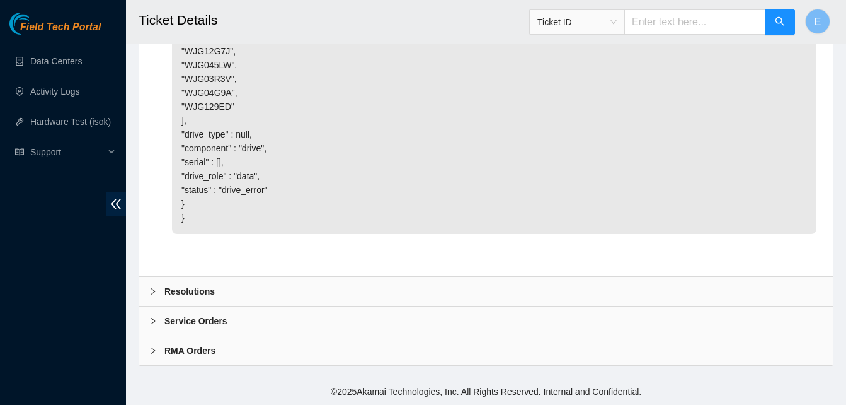
click at [199, 294] on b "Resolutions" at bounding box center [190, 291] width 50 height 14
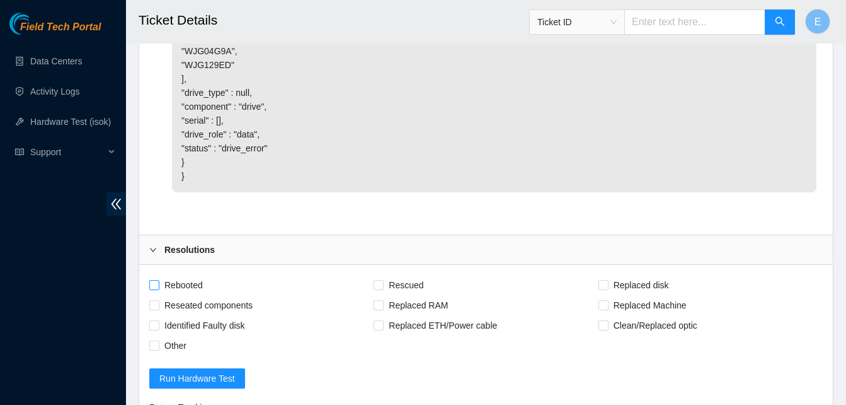
click at [158, 289] on input "Rebooted" at bounding box center [153, 284] width 9 height 9
checkbox input "true"
click at [610, 295] on span "Replaced disk" at bounding box center [642, 285] width 66 height 20
click at [608, 289] on input "Replaced disk" at bounding box center [603, 284] width 9 height 9
checkbox input "true"
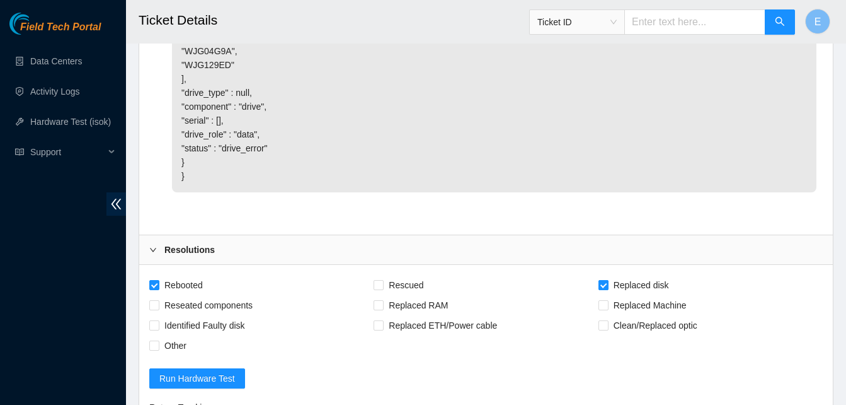
scroll to position [5396, 0]
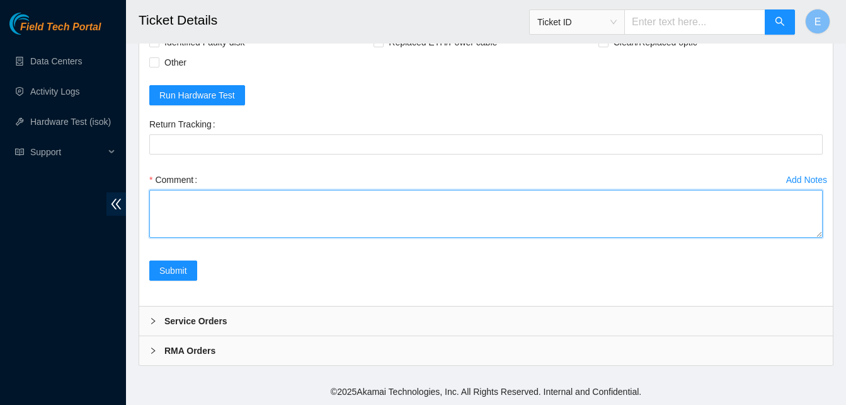
click at [180, 205] on textarea "Comment" at bounding box center [486, 214] width 674 height 48
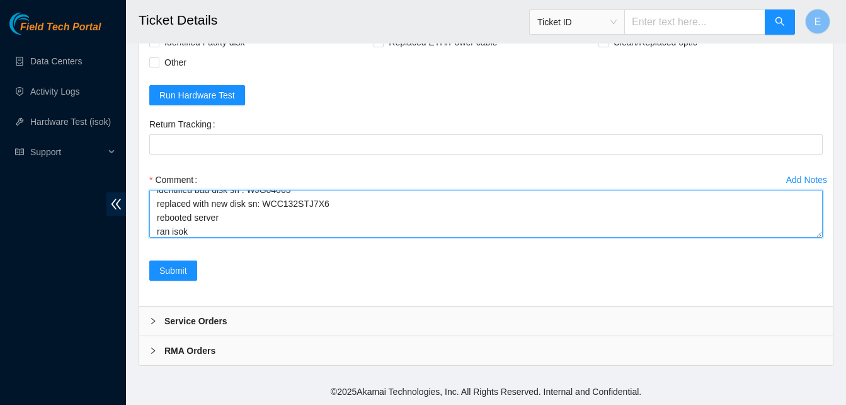
scroll to position [66, 0]
paste textarea "335944 12-09-2025 10:08:12 23.46.150.6 COMPLETE Result Detail Message Ticket ID…"
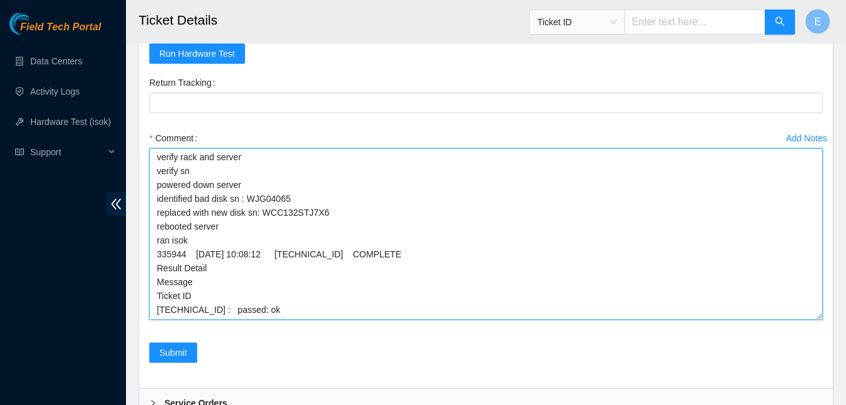
scroll to position [1, 0]
drag, startPoint x: 816, startPoint y: 236, endPoint x: 807, endPoint y: 360, distance: 124.5
click at [807, 320] on textarea "verify rack and server verify sn powered down server identified bad disk sn : W…" at bounding box center [486, 233] width 674 height 171
type textarea "verify rack and server verify sn powered down server identified bad disk sn : W…"
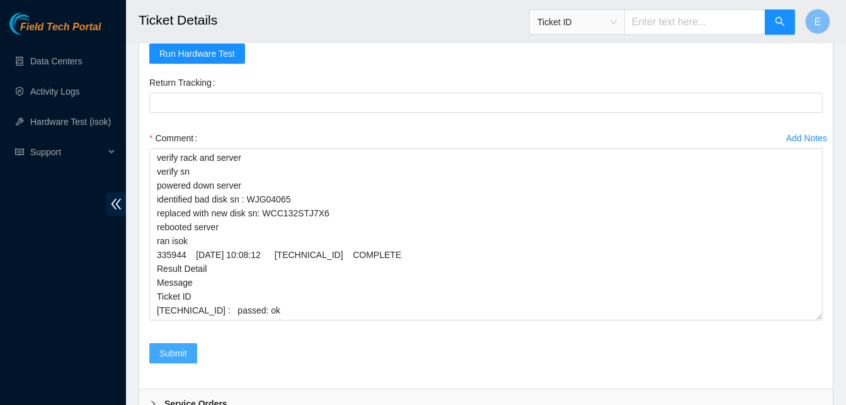
click at [167, 360] on span "Submit" at bounding box center [173, 353] width 28 height 14
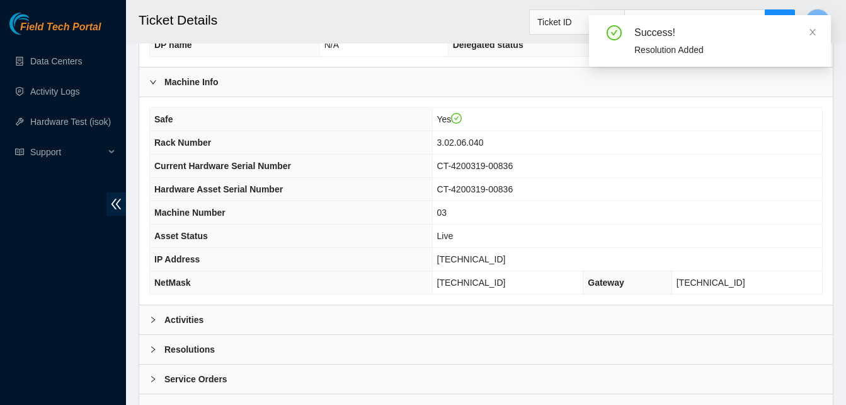
scroll to position [437, 0]
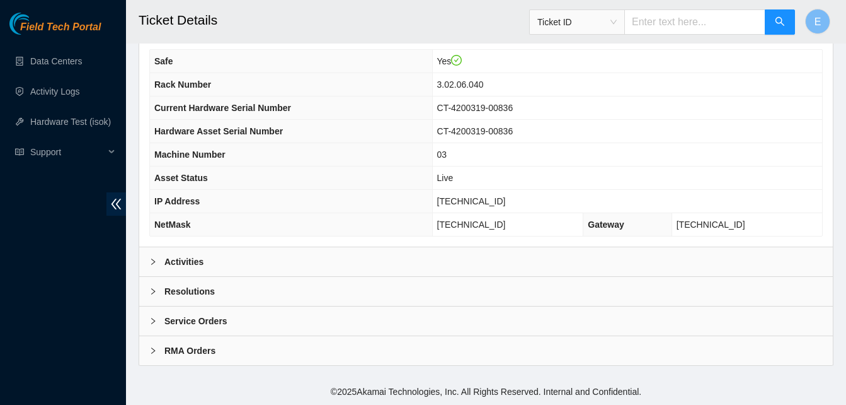
click at [189, 260] on b "Activities" at bounding box center [184, 262] width 39 height 14
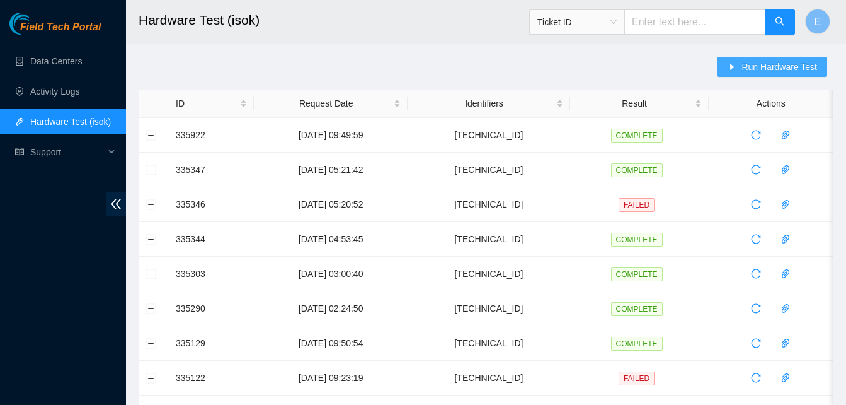
click at [737, 69] on icon "caret-right" at bounding box center [732, 66] width 9 height 9
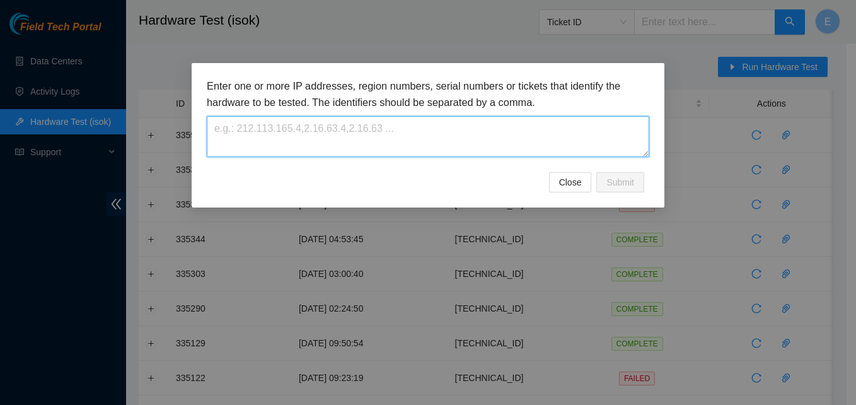
click at [517, 130] on textarea at bounding box center [428, 136] width 442 height 41
paste textarea "[TECHNICAL_ID]"
type textarea "[TECHNICAL_ID]"
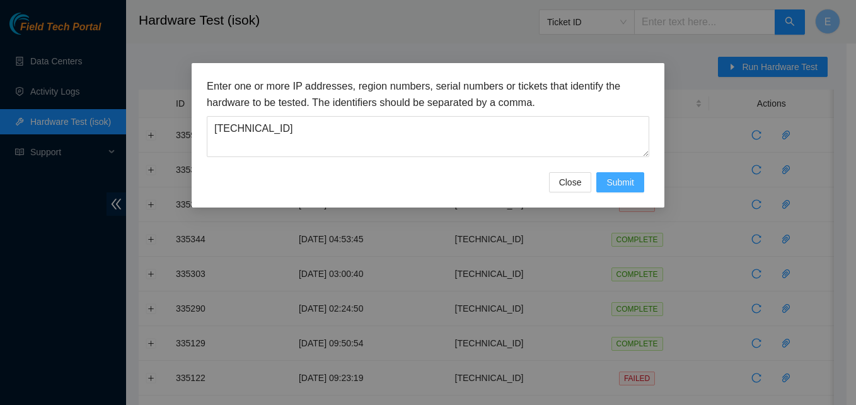
click at [620, 175] on span "Submit" at bounding box center [620, 182] width 28 height 14
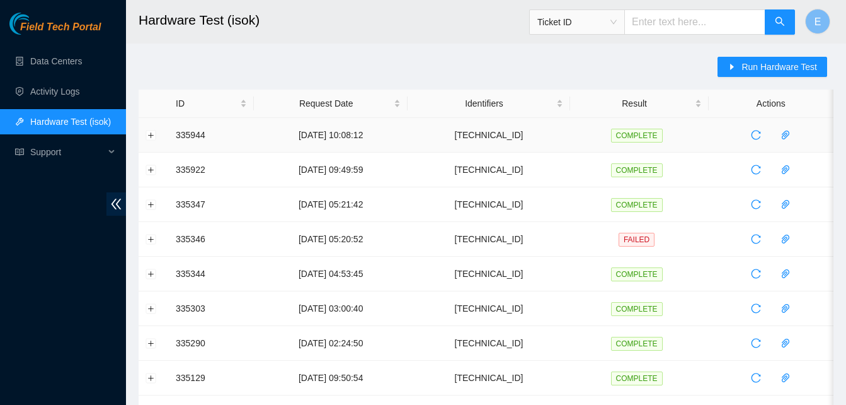
click at [156, 137] on td at bounding box center [154, 135] width 30 height 35
click at [154, 136] on button "Expand row" at bounding box center [151, 135] width 10 height 10
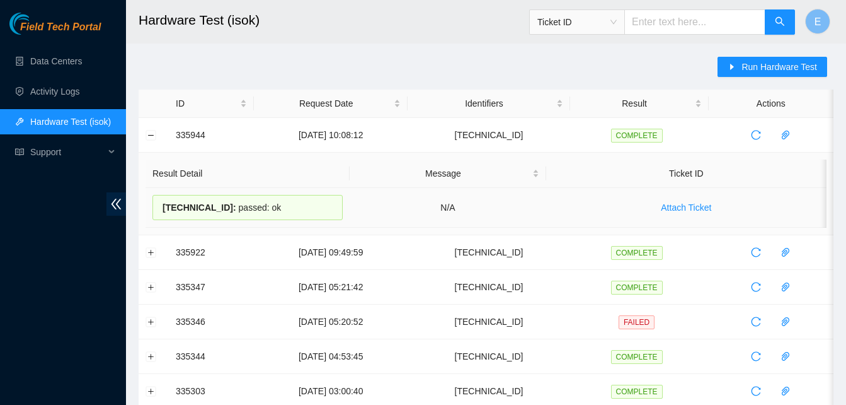
drag, startPoint x: 176, startPoint y: 134, endPoint x: 264, endPoint y: 205, distance: 113.4
copy tbody "335944 12-09-2025 10:08:12 23.46.150.6 COMPLETE Result Detail Message Ticket ID…"
click at [152, 136] on button "Collapse row" at bounding box center [151, 135] width 10 height 10
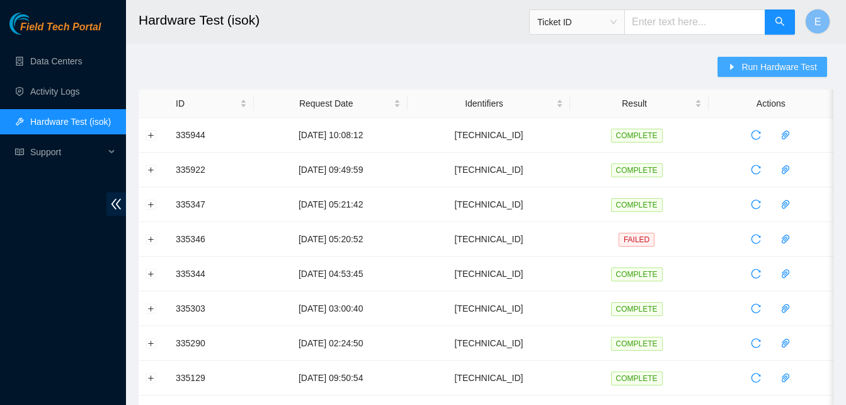
click at [760, 66] on span "Run Hardware Test" at bounding box center [780, 67] width 76 height 14
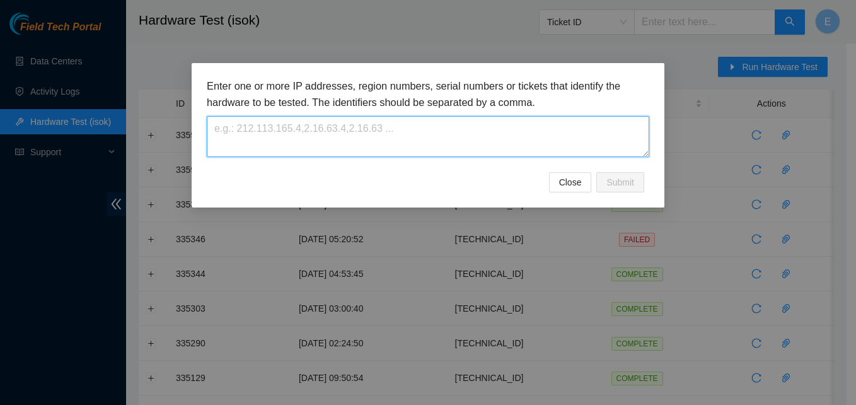
click at [345, 135] on textarea at bounding box center [428, 136] width 442 height 41
paste textarea "[TECHNICAL_ID]"
type textarea "[TECHNICAL_ID]"
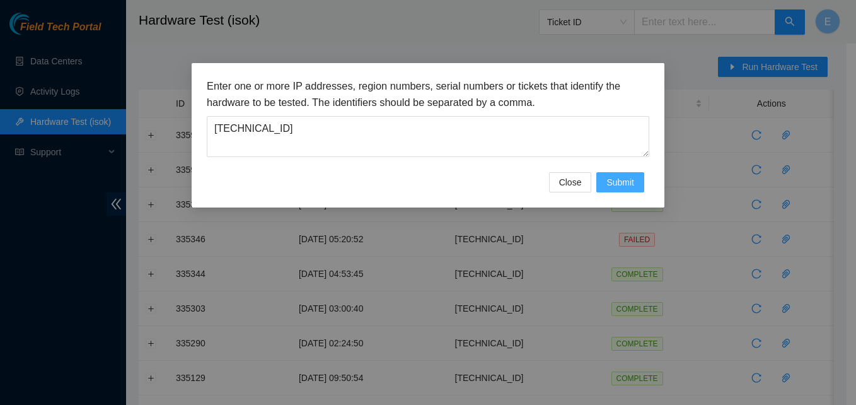
click at [616, 176] on span "Submit" at bounding box center [620, 182] width 28 height 14
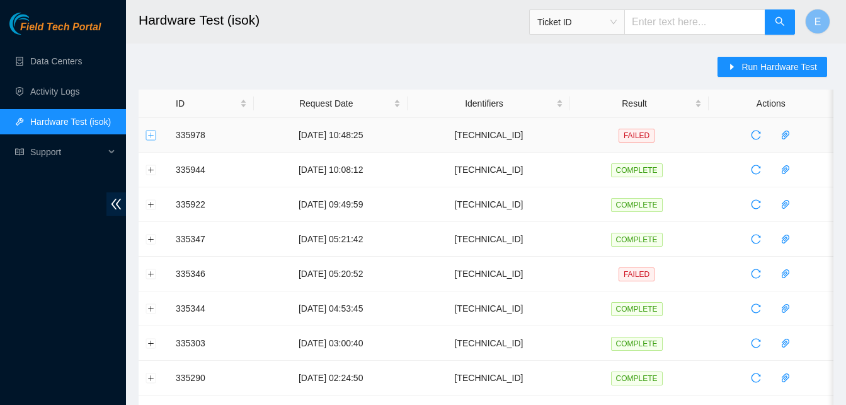
click at [150, 139] on button "Expand row" at bounding box center [151, 135] width 10 height 10
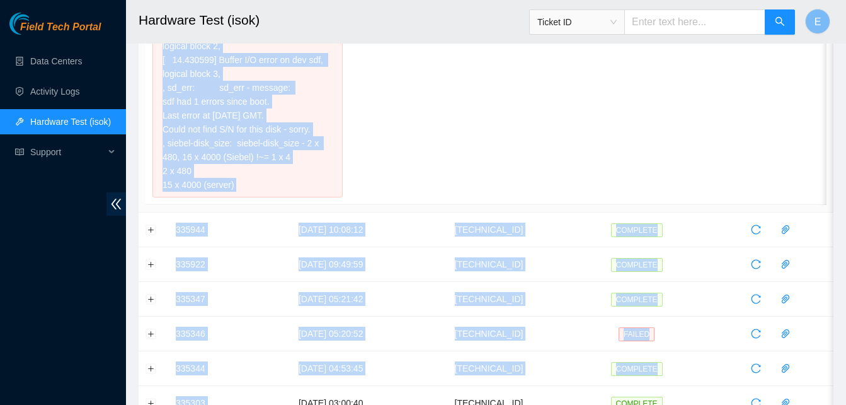
scroll to position [536, 0]
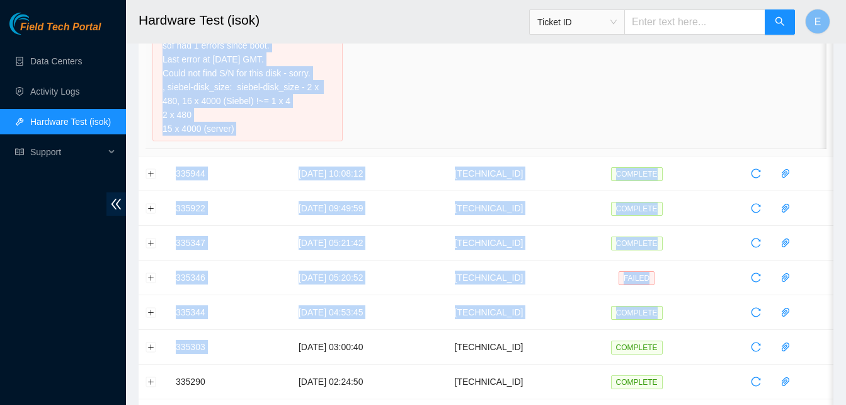
drag, startPoint x: 170, startPoint y: 134, endPoint x: 250, endPoint y: 136, distance: 80.1
click at [250, 136] on tbody "335978 12-09-2025 10:48:25 23.46.150.12 FAILED Result Detail Message Ticket ID …" at bounding box center [486, 197] width 695 height 1233
copy tbody "335978 12-09-2025 10:48:25 23.46.150.12 FAILED Result Detail Message Ticket ID …"
click at [42, 57] on link "Data Centers" at bounding box center [56, 61] width 52 height 10
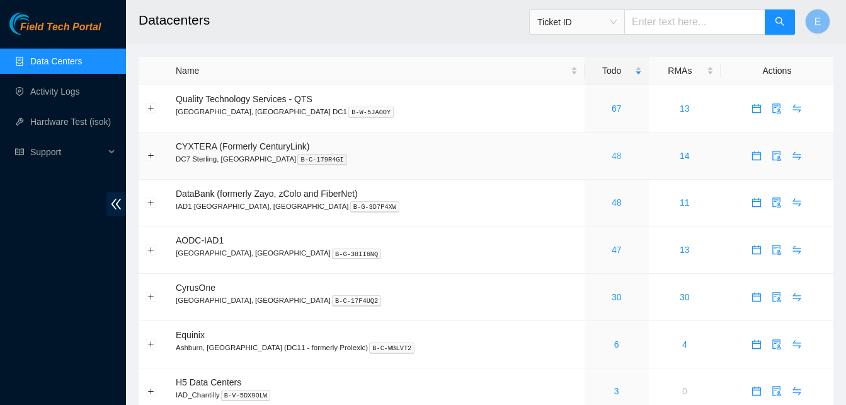
click at [612, 160] on link "48" at bounding box center [617, 156] width 10 height 10
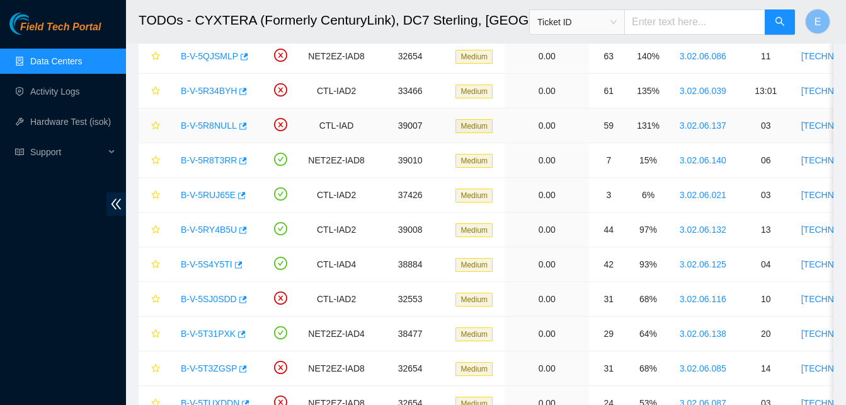
scroll to position [236, 0]
click at [241, 159] on icon "button" at bounding box center [244, 159] width 8 height 7
click at [236, 332] on icon "button" at bounding box center [240, 333] width 9 height 9
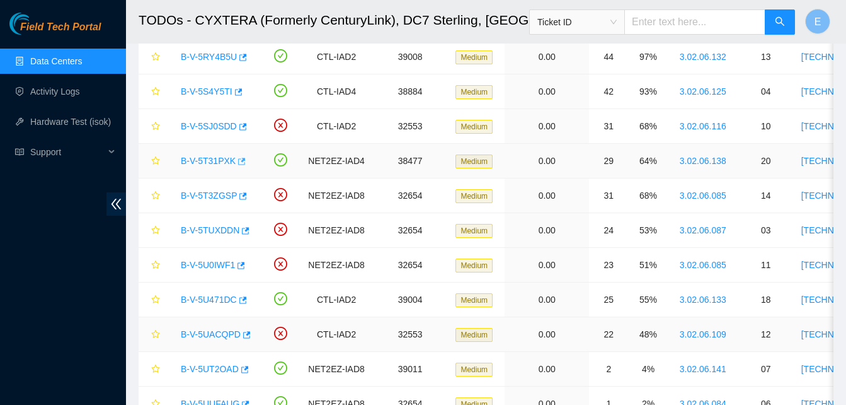
scroll to position [408, 0]
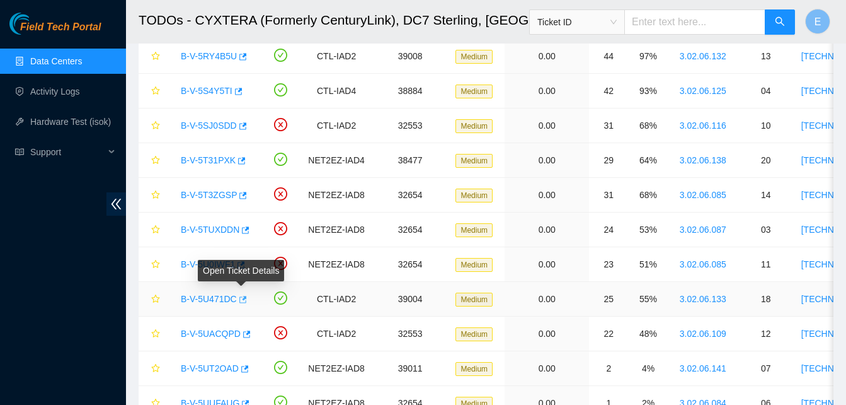
click at [241, 299] on icon "button" at bounding box center [244, 299] width 8 height 7
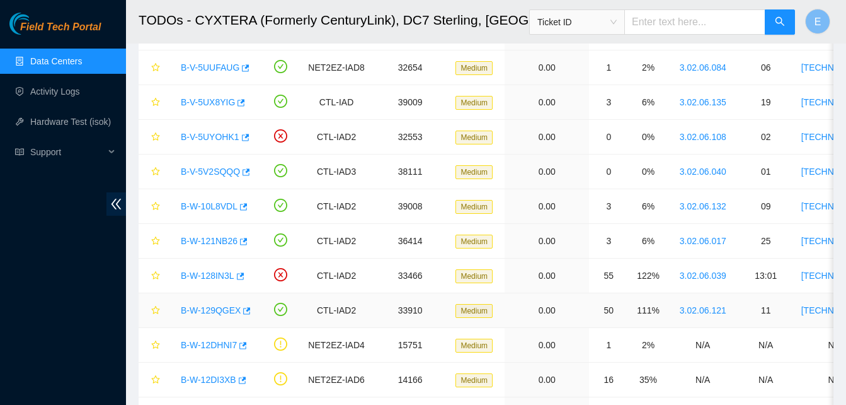
scroll to position [744, 0]
click at [242, 315] on span "button" at bounding box center [245, 311] width 9 height 10
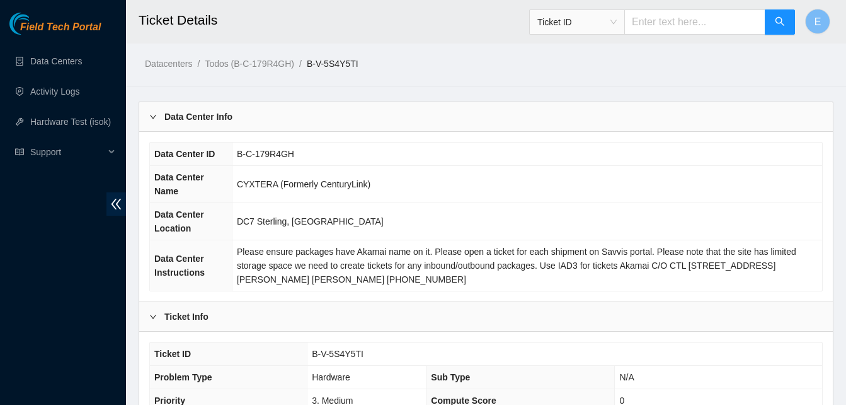
scroll to position [570, 0]
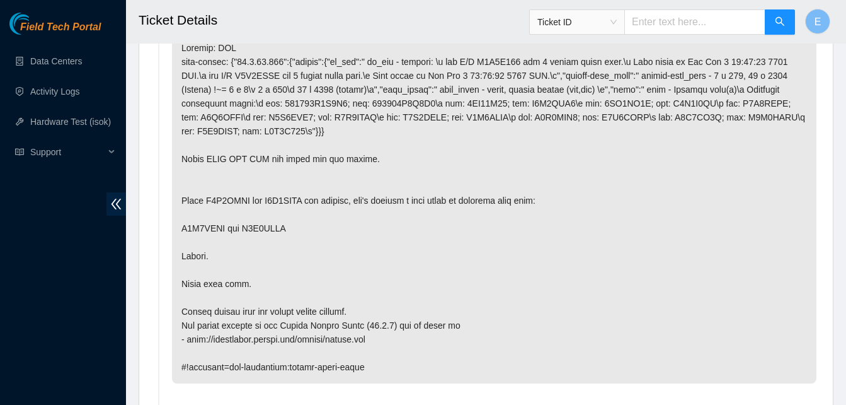
scroll to position [719, 0]
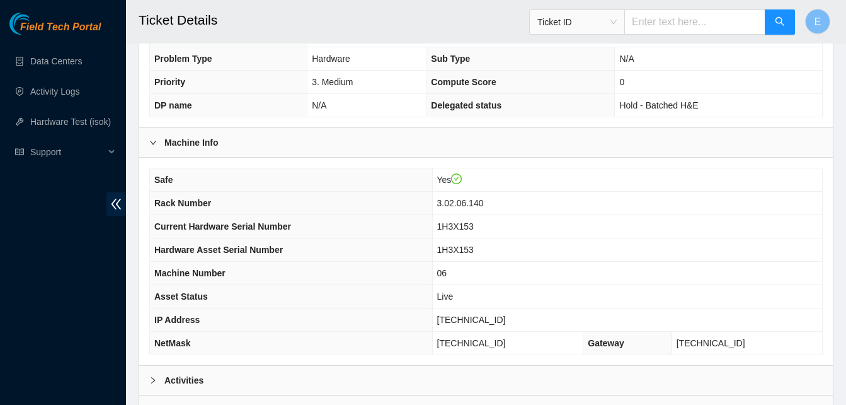
scroll to position [437, 0]
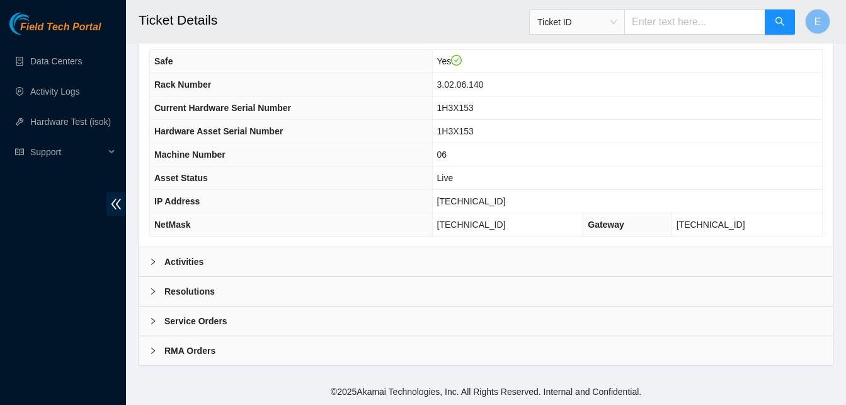
click at [187, 264] on b "Activities" at bounding box center [184, 262] width 39 height 14
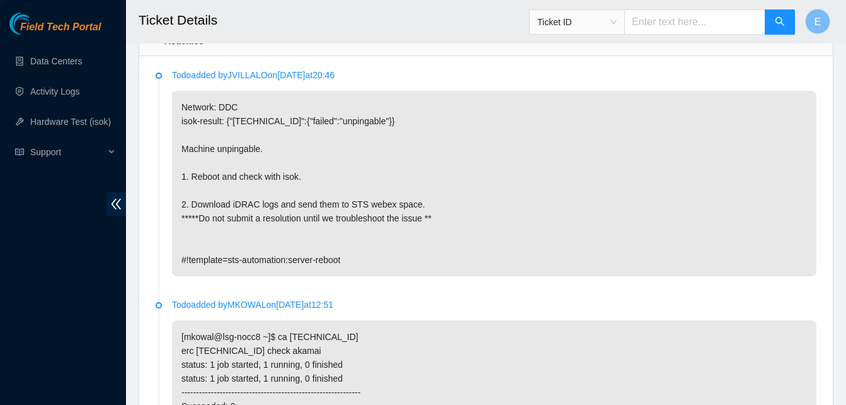
scroll to position [658, 0]
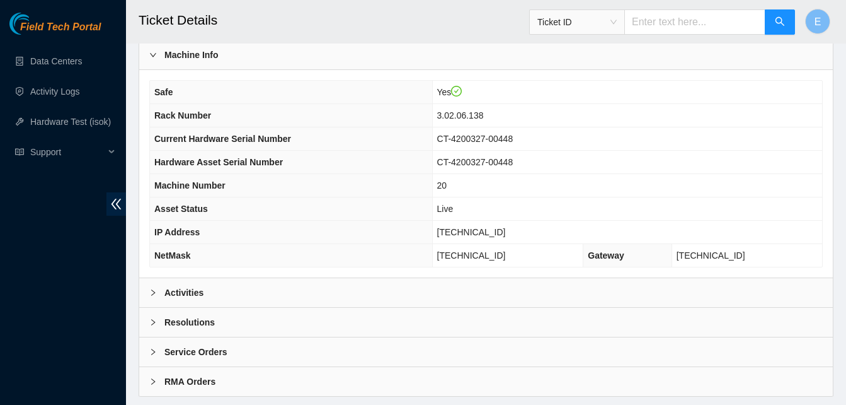
scroll to position [437, 0]
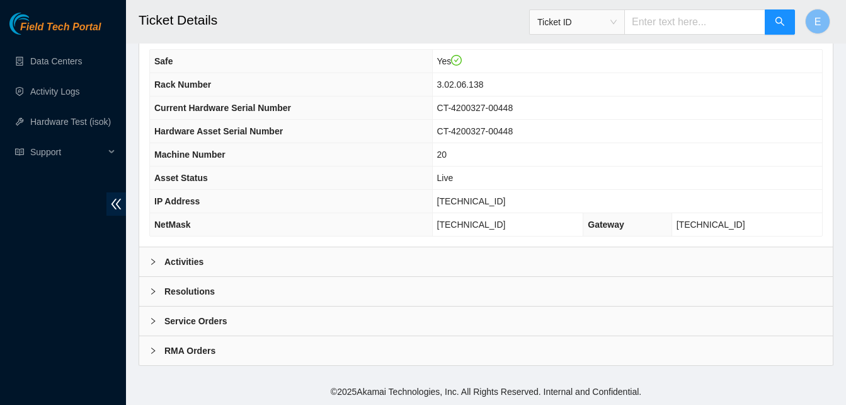
click at [187, 262] on b "Activities" at bounding box center [184, 262] width 39 height 14
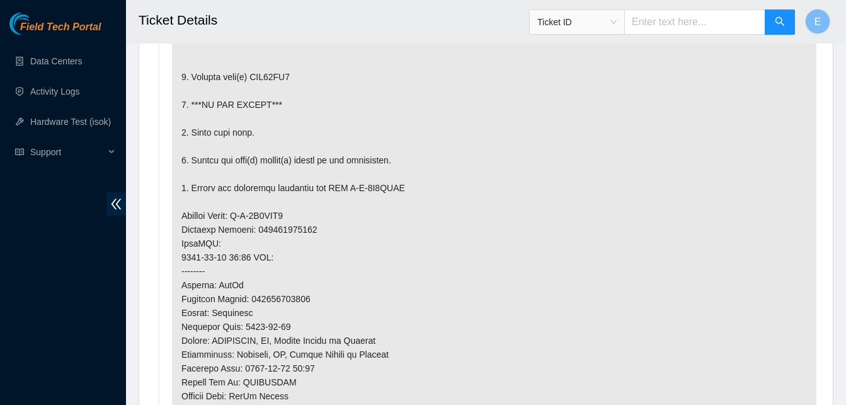
scroll to position [813, 0]
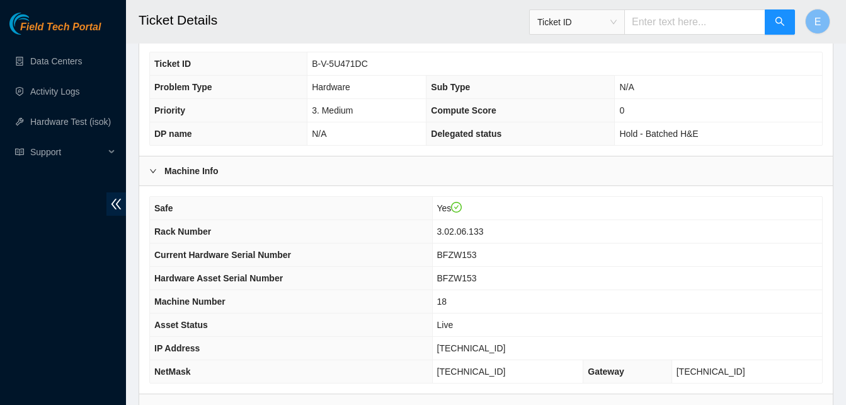
scroll to position [437, 0]
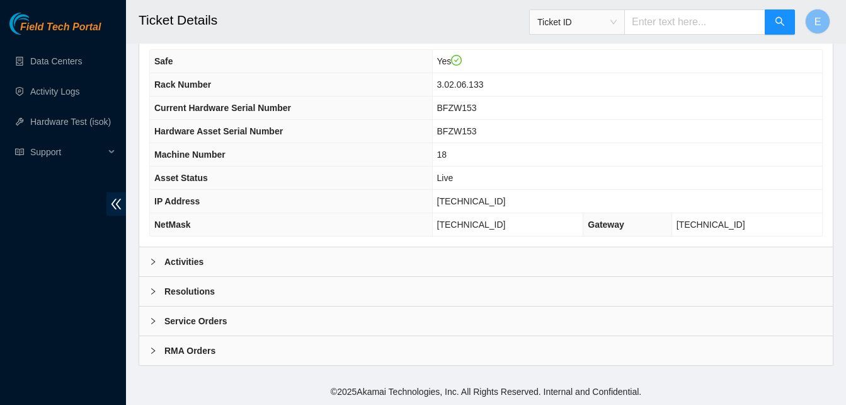
click at [195, 262] on b "Activities" at bounding box center [184, 262] width 39 height 14
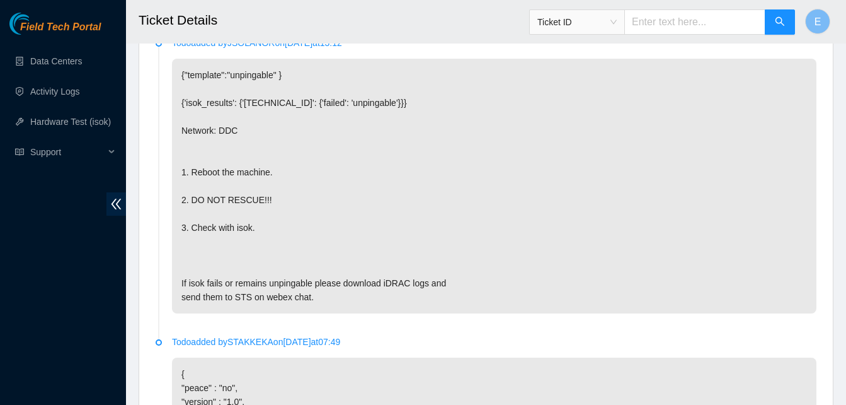
scroll to position [712, 0]
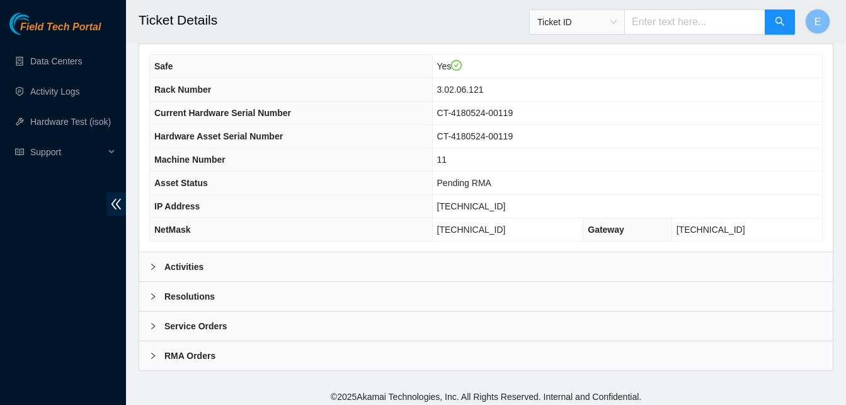
scroll to position [437, 0]
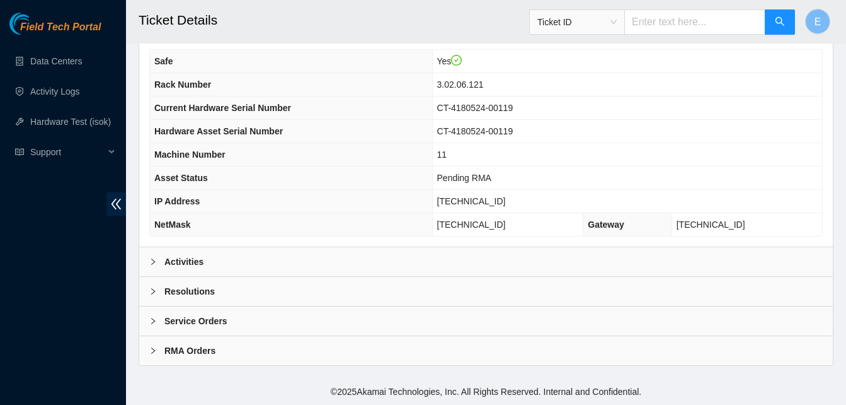
click at [185, 257] on b "Activities" at bounding box center [184, 262] width 39 height 14
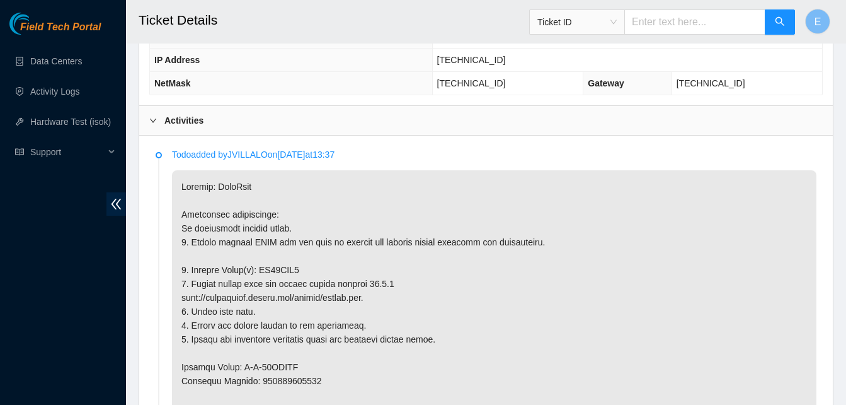
scroll to position [580, 0]
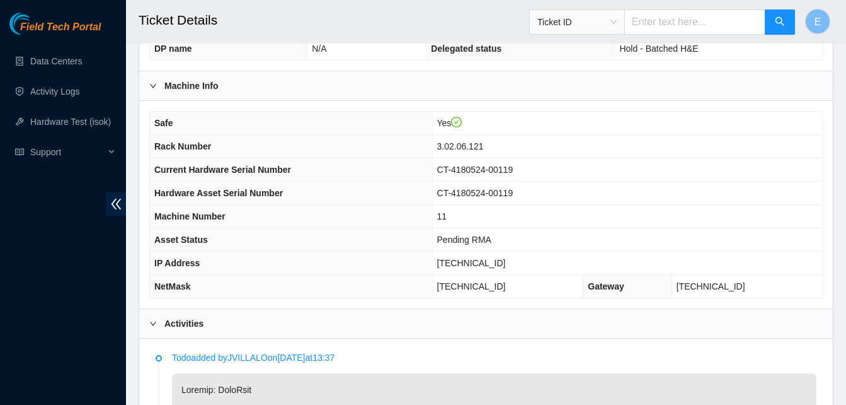
scroll to position [372, 0]
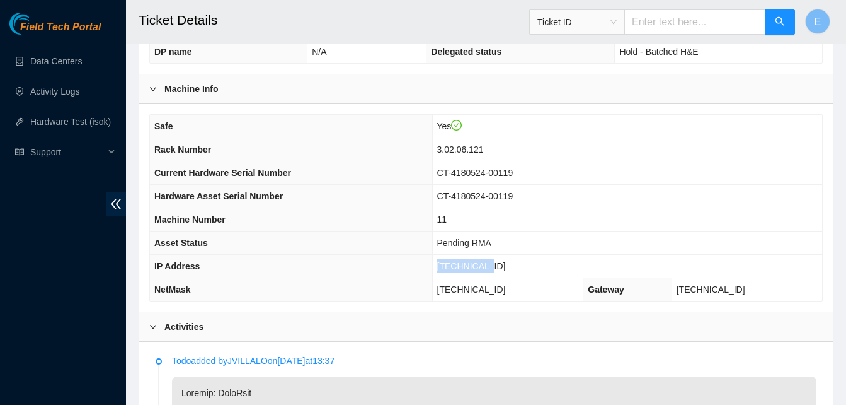
drag, startPoint x: 478, startPoint y: 265, endPoint x: 523, endPoint y: 272, distance: 44.8
click at [523, 272] on td "23.59.22.12" at bounding box center [627, 266] width 390 height 23
copy span "23.59.22.12"
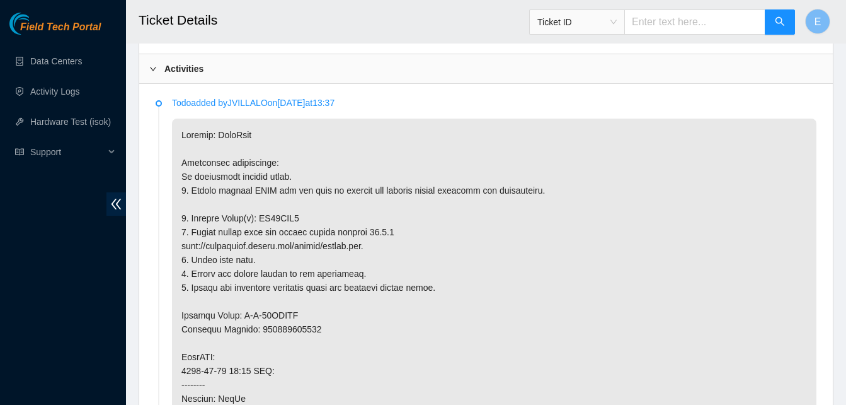
scroll to position [630, 0]
click at [260, 219] on p at bounding box center [494, 411] width 645 height 587
click at [289, 220] on p at bounding box center [494, 411] width 645 height 587
drag, startPoint x: 257, startPoint y: 217, endPoint x: 301, endPoint y: 217, distance: 44.1
click at [301, 217] on p at bounding box center [494, 411] width 645 height 587
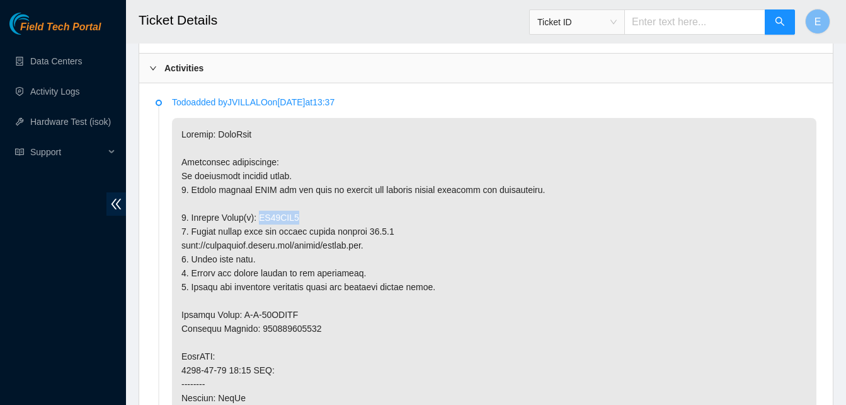
copy p "ZC15ZTE2"
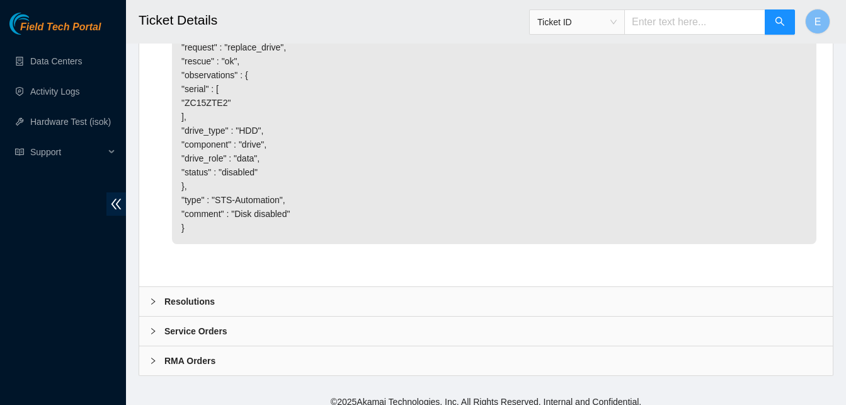
scroll to position [2324, 0]
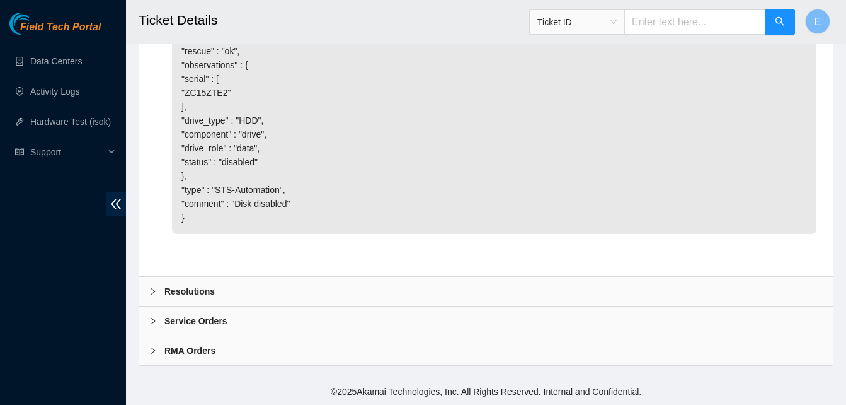
click at [180, 288] on b "Resolutions" at bounding box center [190, 291] width 50 height 14
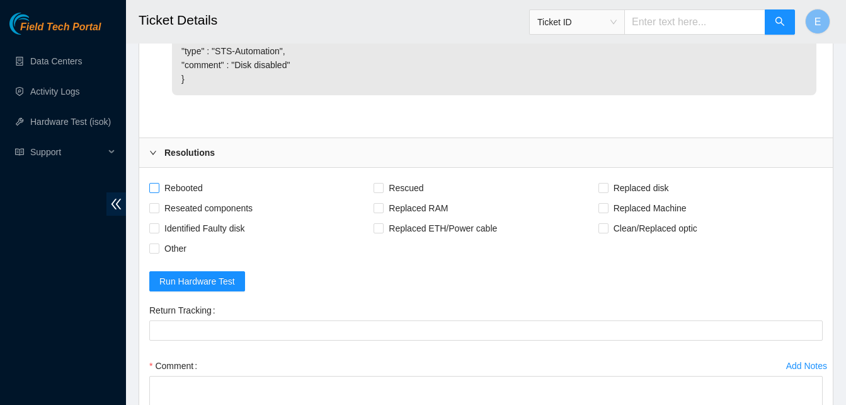
click at [153, 192] on input "Rebooted" at bounding box center [153, 187] width 9 height 9
checkbox input "true"
click at [378, 192] on input "Rescued" at bounding box center [378, 187] width 9 height 9
checkbox input "true"
click at [603, 192] on input "Replaced disk" at bounding box center [603, 187] width 9 height 9
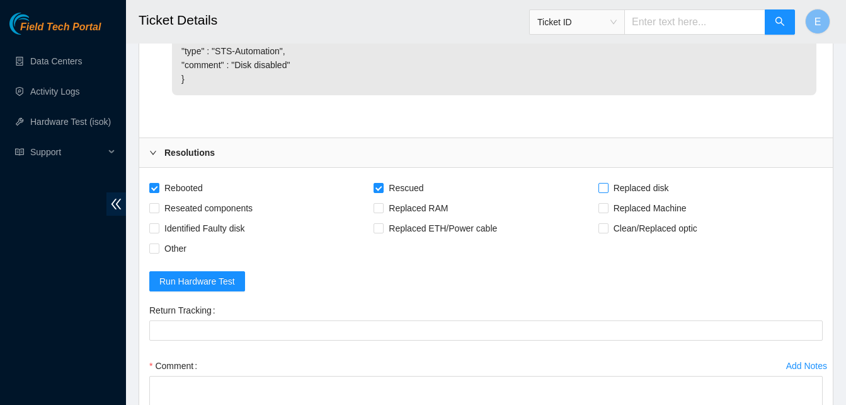
checkbox input "true"
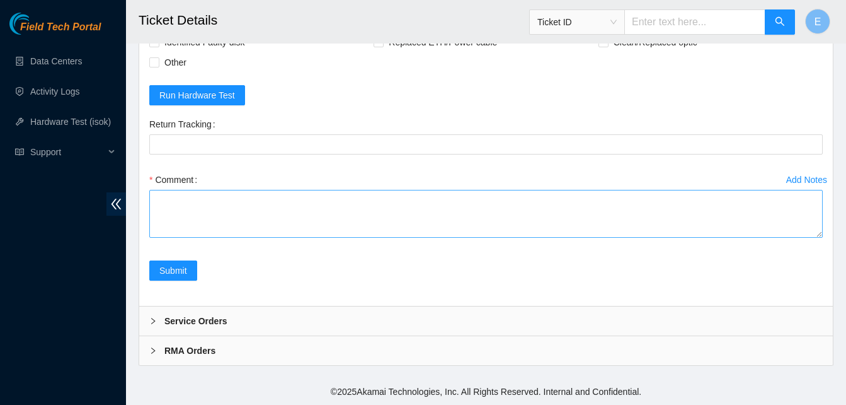
scroll to position [2600, 0]
click at [272, 238] on textarea "Comment" at bounding box center [486, 214] width 674 height 48
click at [164, 238] on textarea "verify rack and server verify sn" at bounding box center [486, 214] width 674 height 48
paste textarea "ZC15ZTE2"
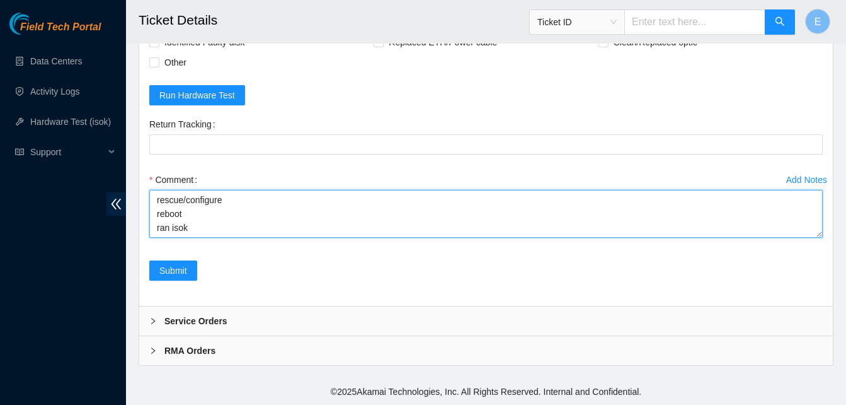
paste textarea "336070 12-09-2025 12:07:19 23.59.22.12 FAILED Result Detail Message Ticket ID 2…"
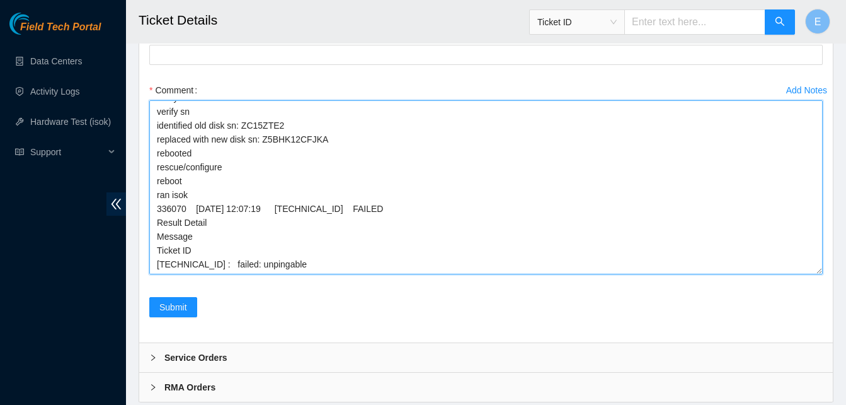
scroll to position [12, 0]
drag, startPoint x: 816, startPoint y: 285, endPoint x: 811, endPoint y: 412, distance: 126.8
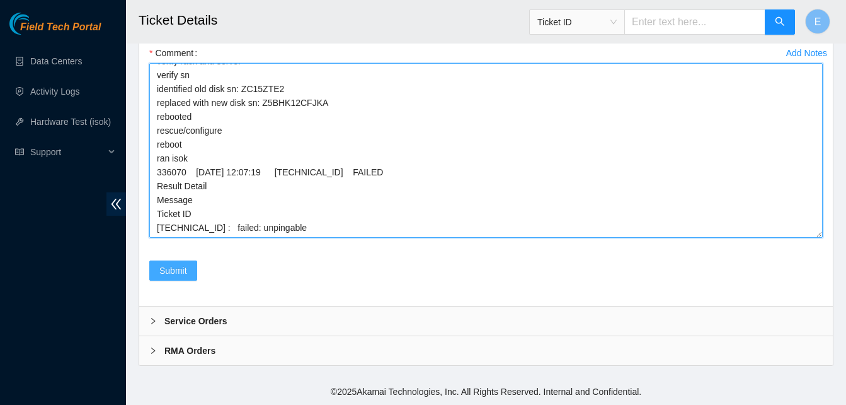
type textarea "verify rack and server verify sn identified old disk sn: ZC15ZTE2 replaced with…"
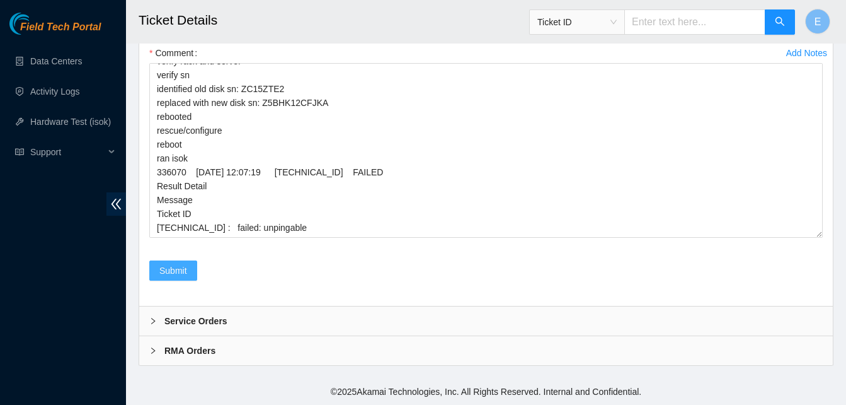
click at [158, 280] on button "Submit" at bounding box center [173, 270] width 48 height 20
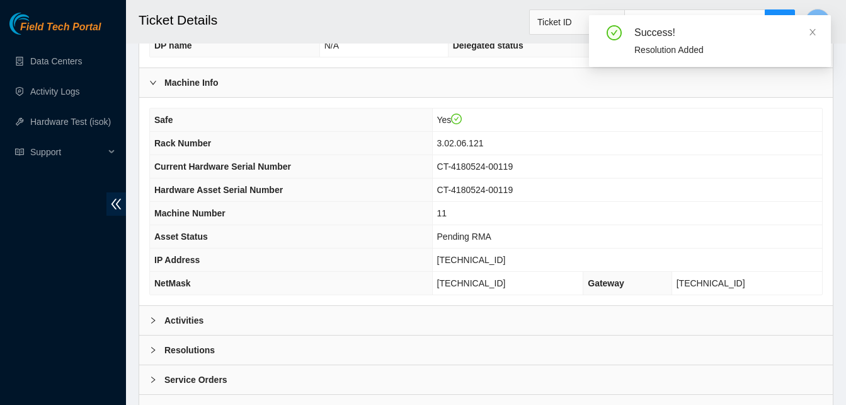
scroll to position [437, 0]
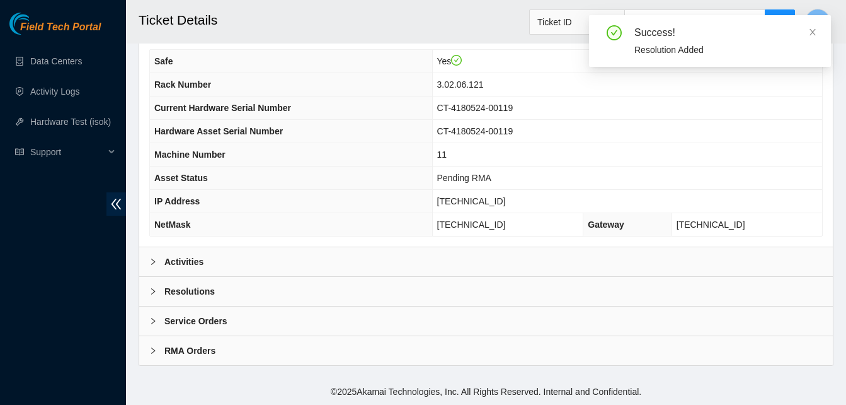
click at [195, 259] on b "Activities" at bounding box center [184, 262] width 39 height 14
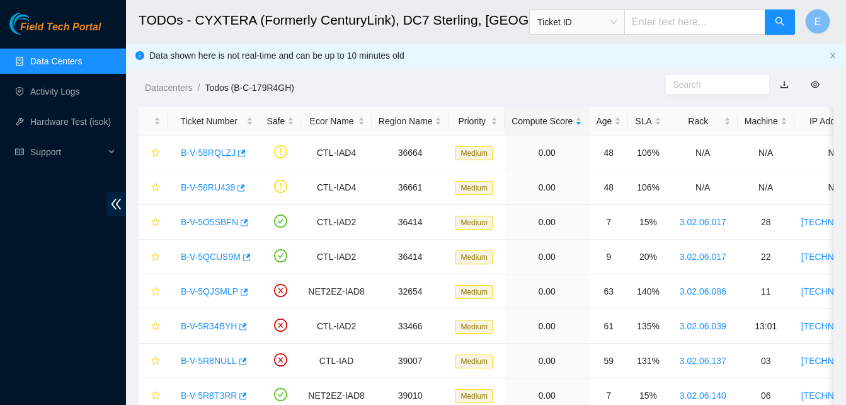
scroll to position [744, 0]
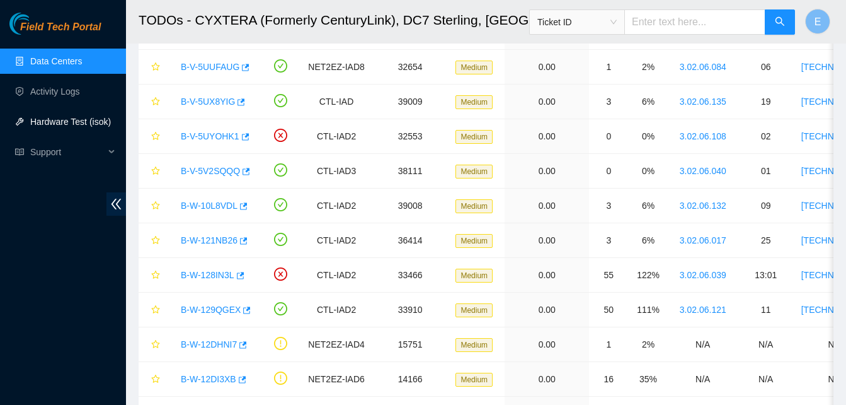
click at [73, 117] on link "Hardware Test (isok)" at bounding box center [70, 122] width 81 height 10
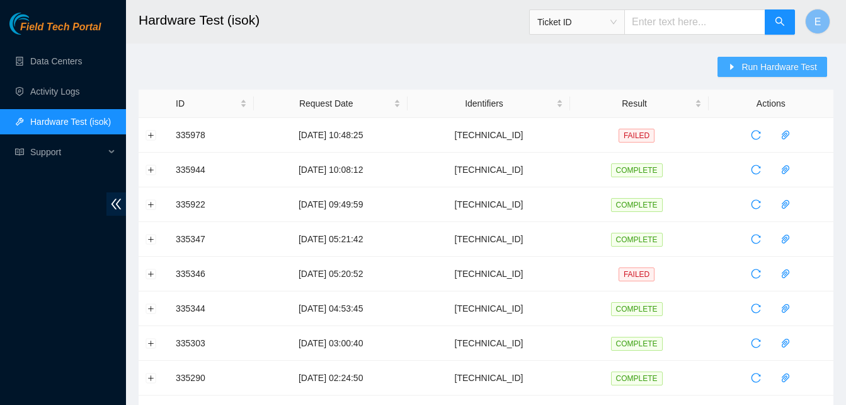
click at [768, 67] on span "Run Hardware Test" at bounding box center [780, 67] width 76 height 14
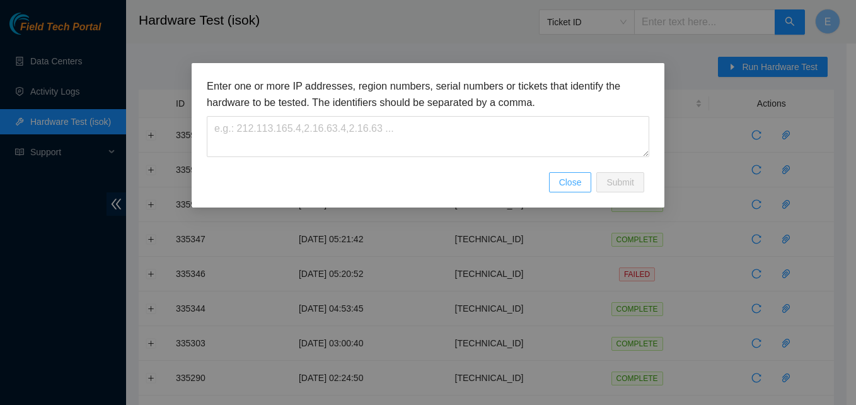
click at [565, 184] on span "Close" at bounding box center [570, 182] width 23 height 14
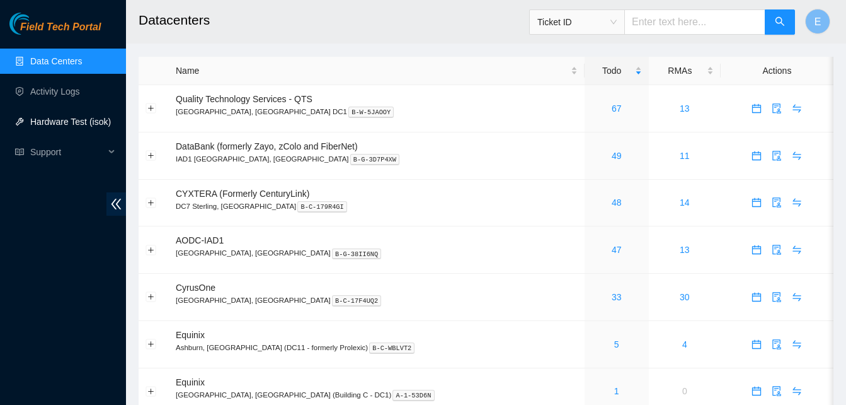
click at [63, 120] on link "Hardware Test (isok)" at bounding box center [70, 122] width 81 height 10
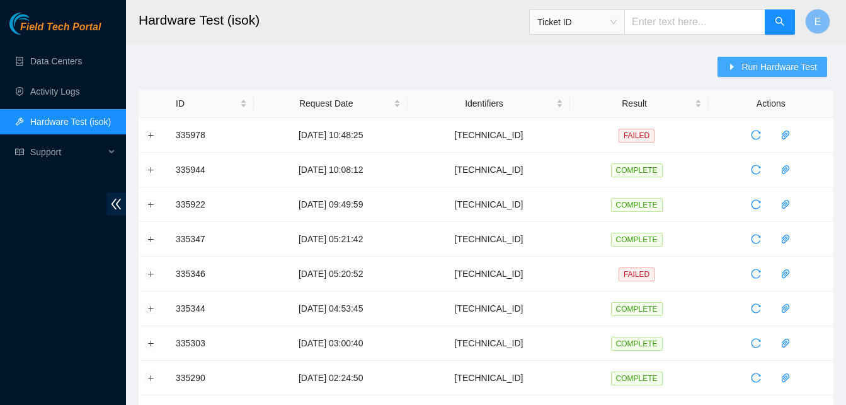
click at [766, 71] on span "Run Hardware Test" at bounding box center [780, 67] width 76 height 14
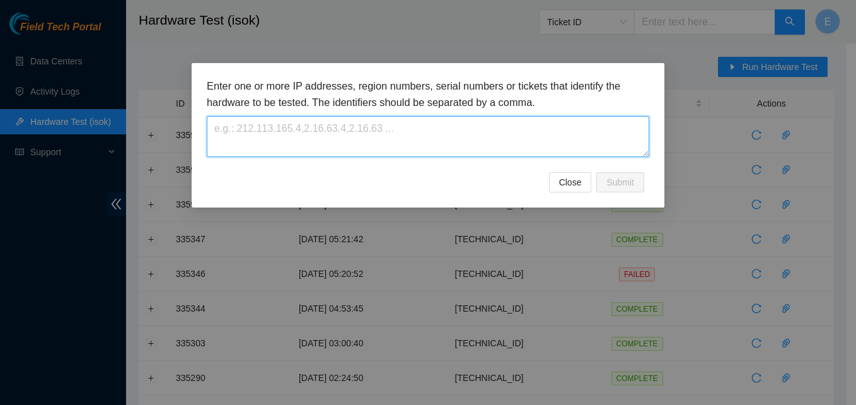
click at [450, 147] on textarea at bounding box center [428, 136] width 442 height 41
paste textarea "[TECHNICAL_ID]"
type textarea "[TECHNICAL_ID]"
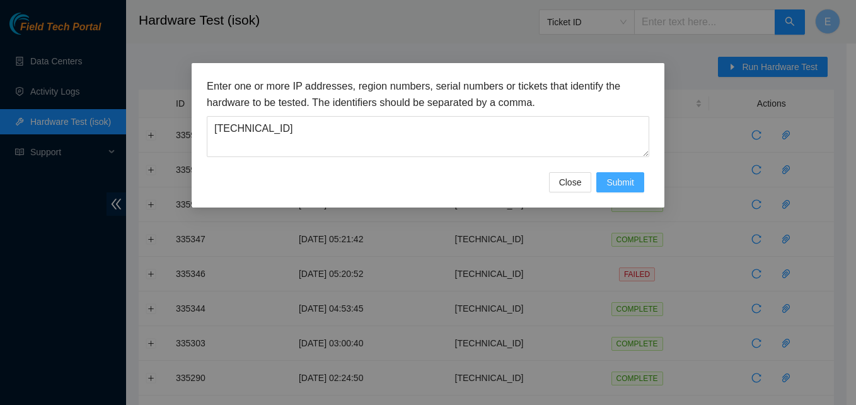
click at [619, 184] on span "Submit" at bounding box center [620, 182] width 28 height 14
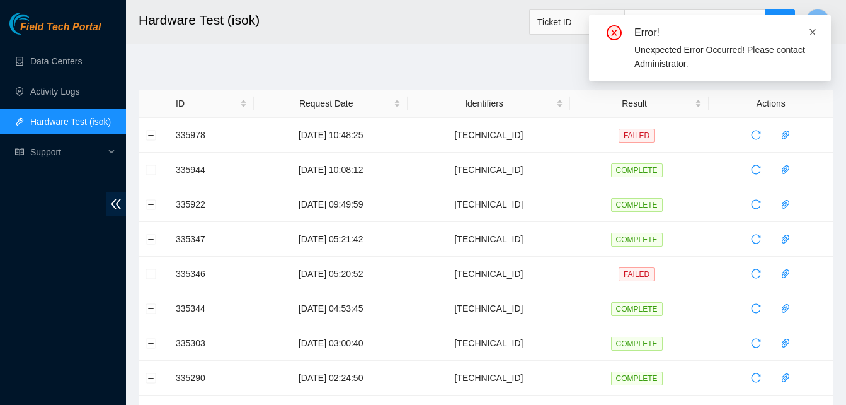
click at [815, 29] on icon "close" at bounding box center [813, 32] width 9 height 9
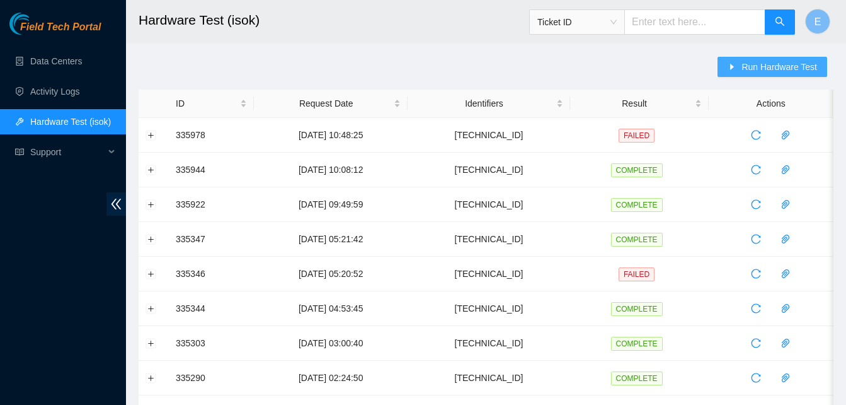
click at [773, 64] on span "Run Hardware Test" at bounding box center [780, 67] width 76 height 14
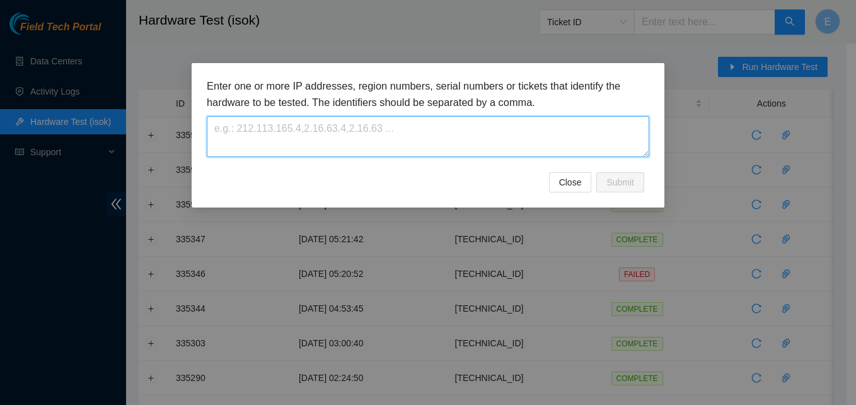
click at [412, 144] on textarea at bounding box center [428, 136] width 442 height 41
paste textarea "23.59.22.12"
type textarea "23.59.22.12"
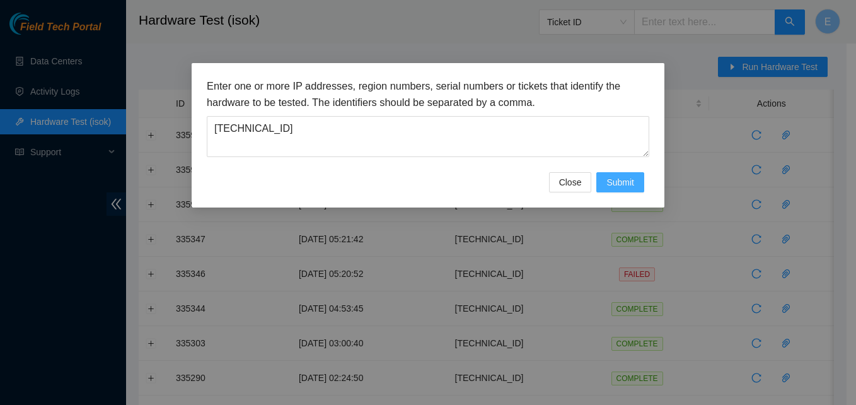
click at [615, 180] on span "Submit" at bounding box center [620, 182] width 28 height 14
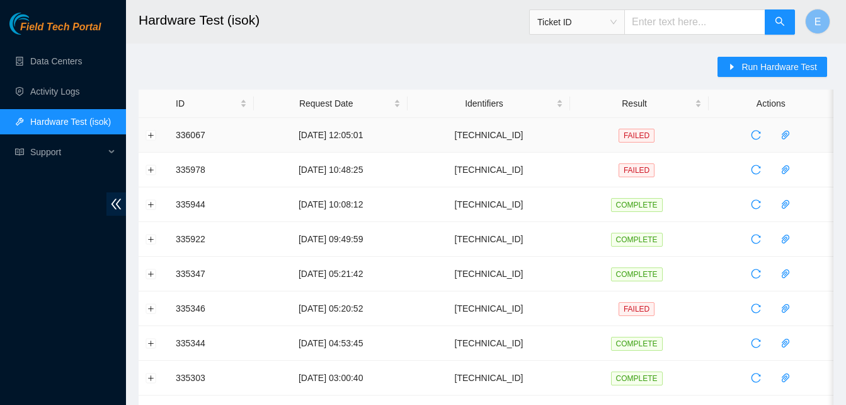
click at [157, 131] on td at bounding box center [154, 135] width 30 height 35
click at [154, 132] on button "Expand row" at bounding box center [151, 135] width 10 height 10
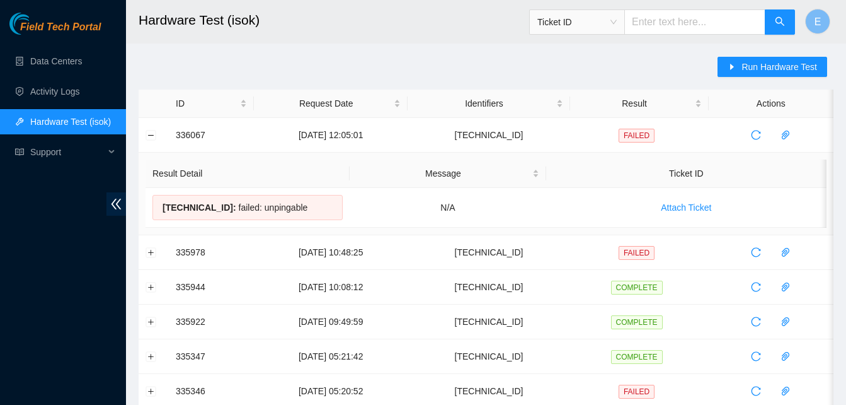
click at [149, 136] on button "Collapse row" at bounding box center [151, 135] width 10 height 10
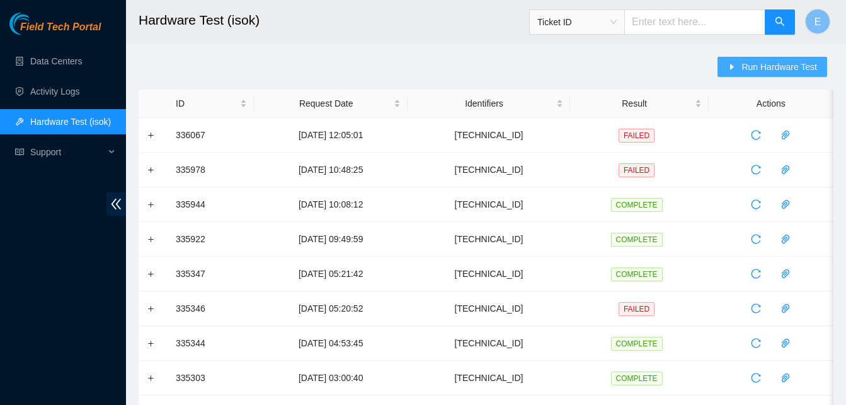
click at [749, 64] on span "Run Hardware Test" at bounding box center [780, 67] width 76 height 14
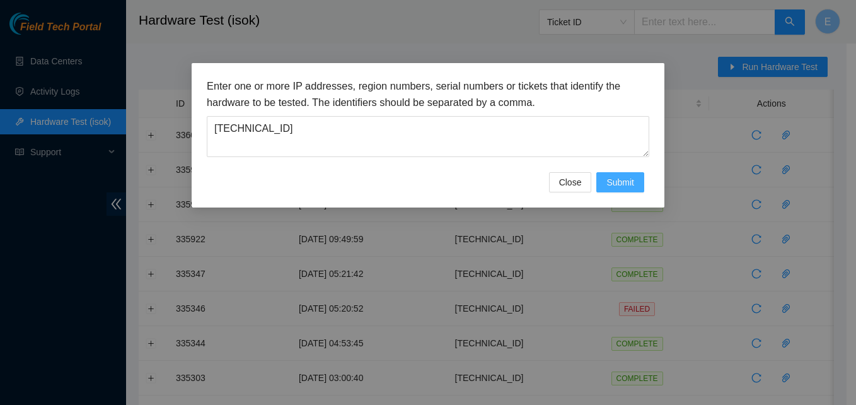
click at [619, 181] on span "Submit" at bounding box center [620, 182] width 28 height 14
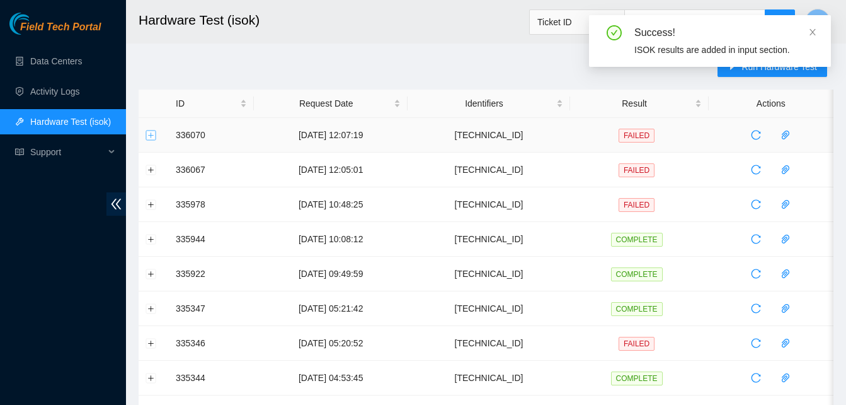
click at [153, 138] on button "Expand row" at bounding box center [151, 135] width 10 height 10
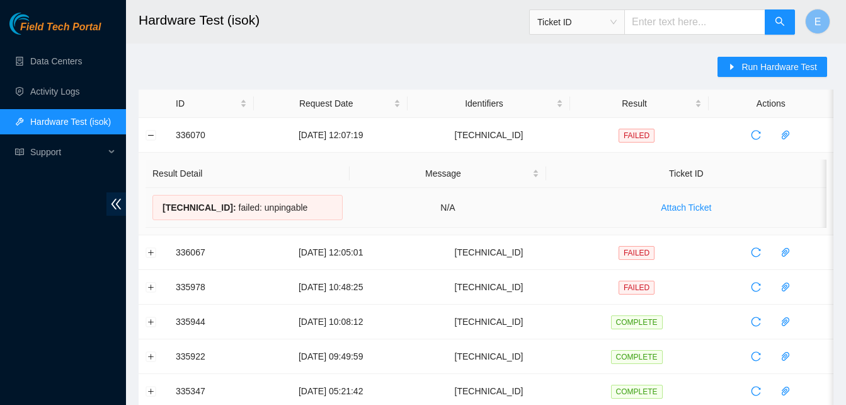
drag, startPoint x: 173, startPoint y: 124, endPoint x: 293, endPoint y: 204, distance: 143.7
copy tbody "336070 12-09-2025 12:07:19 23.59.22.12 FAILED Result Detail Message Ticket ID 2…"
click at [153, 133] on button "Collapse row" at bounding box center [151, 135] width 10 height 10
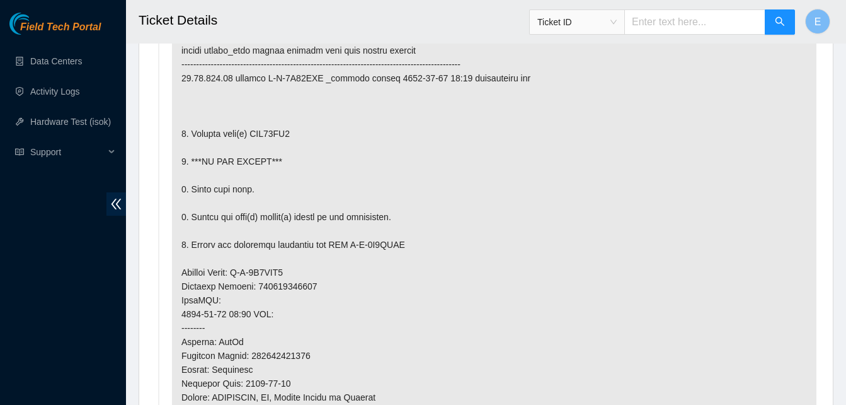
scroll to position [755, 0]
drag, startPoint x: 250, startPoint y: 130, endPoint x: 292, endPoint y: 136, distance: 42.6
click at [292, 136] on p at bounding box center [494, 307] width 645 height 629
drag, startPoint x: 292, startPoint y: 136, endPoint x: 332, endPoint y: 139, distance: 40.5
click at [332, 139] on p at bounding box center [494, 307] width 645 height 629
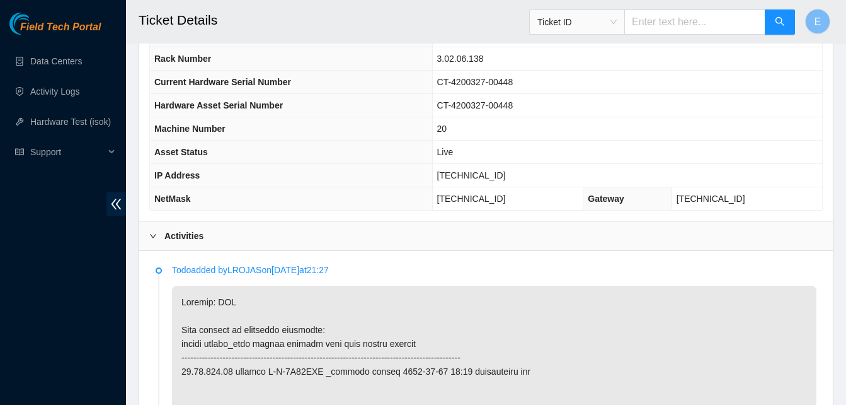
scroll to position [455, 0]
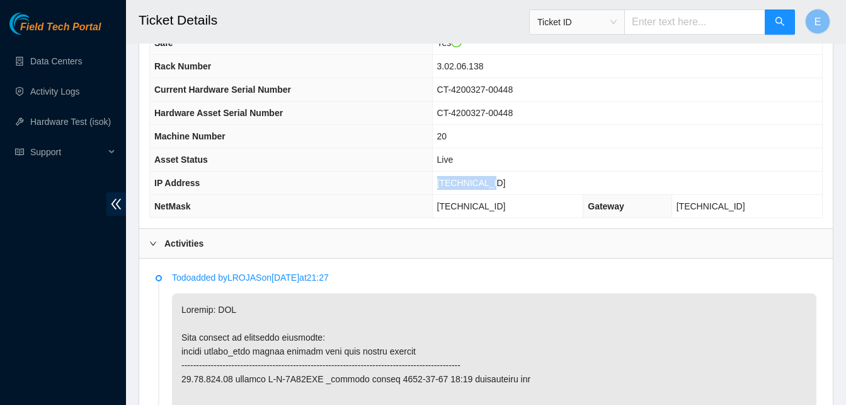
drag, startPoint x: 472, startPoint y: 183, endPoint x: 528, endPoint y: 186, distance: 56.2
click at [528, 186] on td "[TECHNICAL_ID]" at bounding box center [627, 182] width 390 height 23
copy span "[TECHNICAL_ID]"
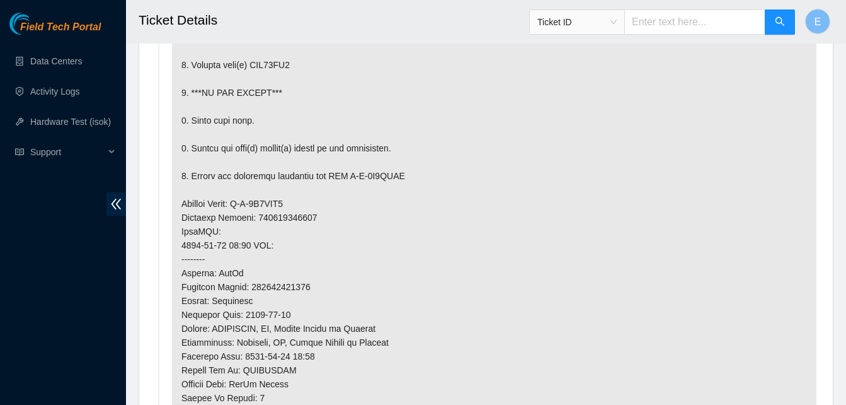
scroll to position [829, 0]
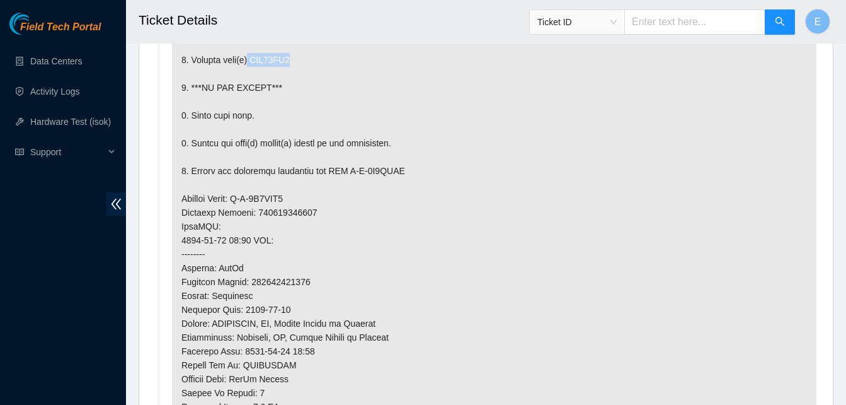
drag, startPoint x: 248, startPoint y: 57, endPoint x: 301, endPoint y: 63, distance: 53.9
click at [301, 63] on p at bounding box center [494, 233] width 645 height 629
copy p "WJG06QV6"
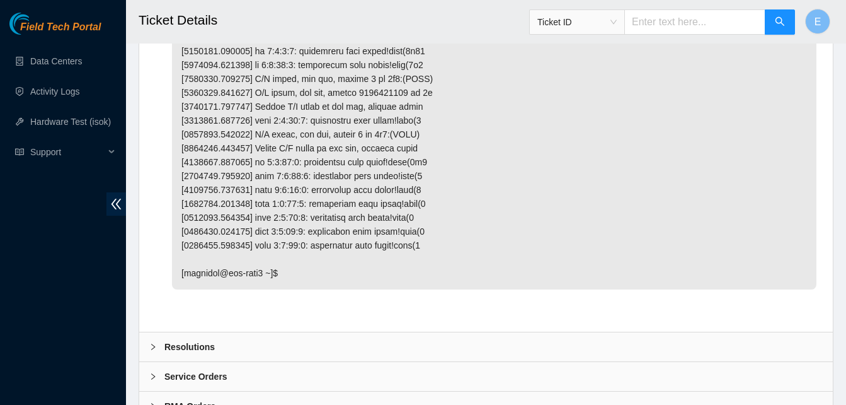
scroll to position [2927, 0]
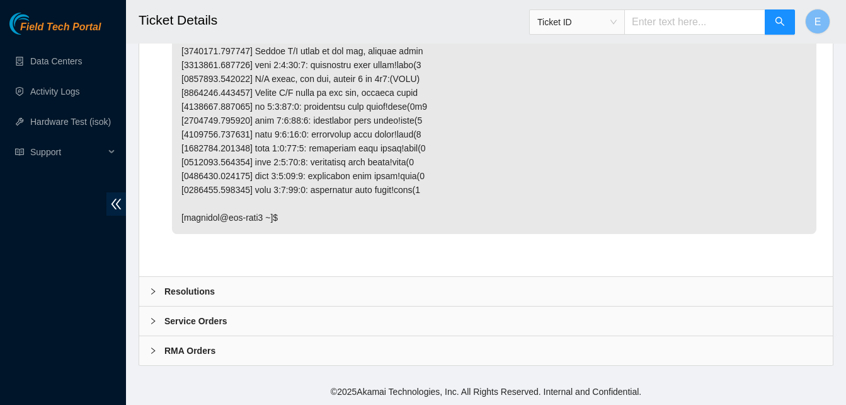
click at [197, 287] on b "Resolutions" at bounding box center [190, 291] width 50 height 14
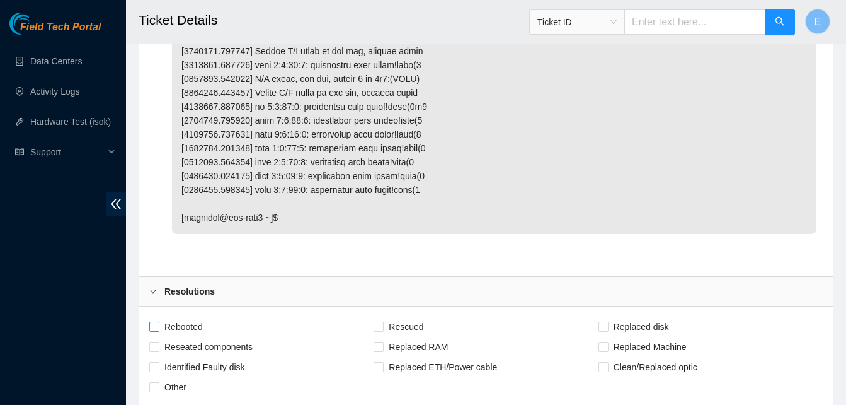
click at [154, 323] on input "Rebooted" at bounding box center [153, 325] width 9 height 9
checkbox input "true"
click at [609, 326] on span "Replaced disk" at bounding box center [642, 326] width 66 height 20
click at [608, 326] on input "Replaced disk" at bounding box center [603, 325] width 9 height 9
checkbox input "true"
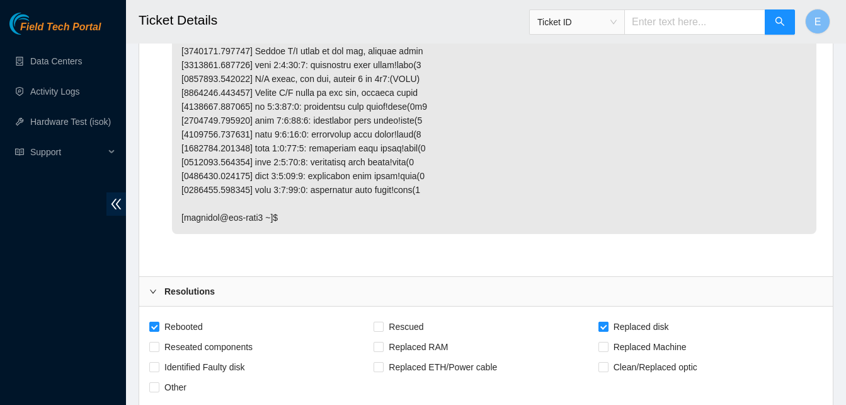
scroll to position [3252, 0]
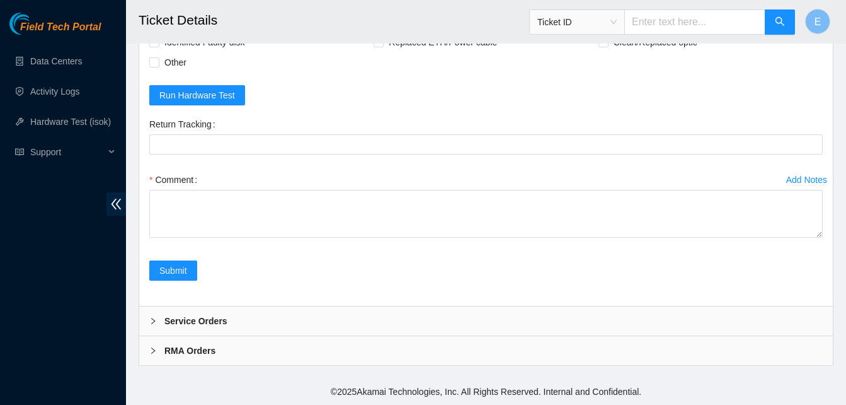
click at [243, 187] on div "Comment" at bounding box center [486, 180] width 674 height 20
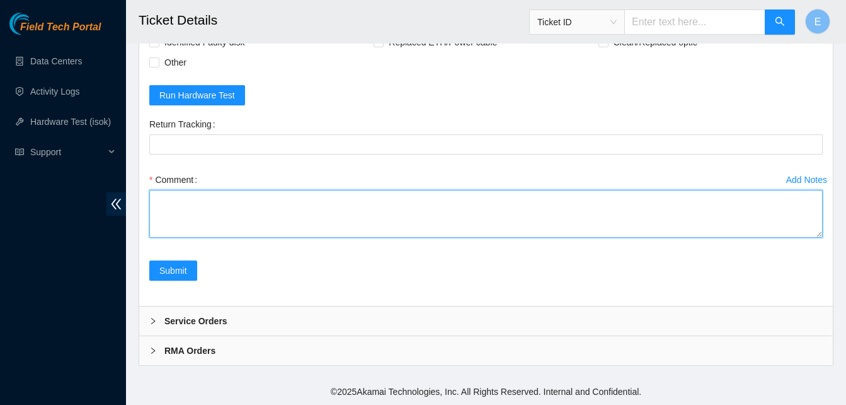
click at [243, 199] on textarea "Comment" at bounding box center [486, 214] width 674 height 48
paste textarea "WJG06QV6"
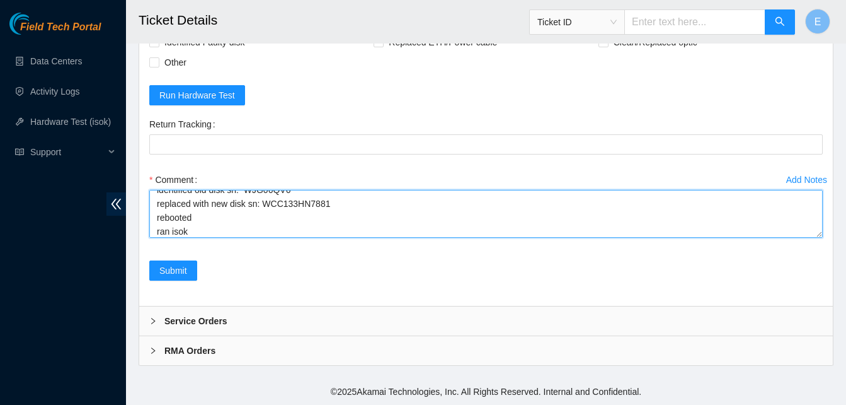
scroll to position [66, 0]
paste textarea "336091 12-09-2025 12:30:00 23.61.198.51 COMPLETE Result Detail Message Ticket I…"
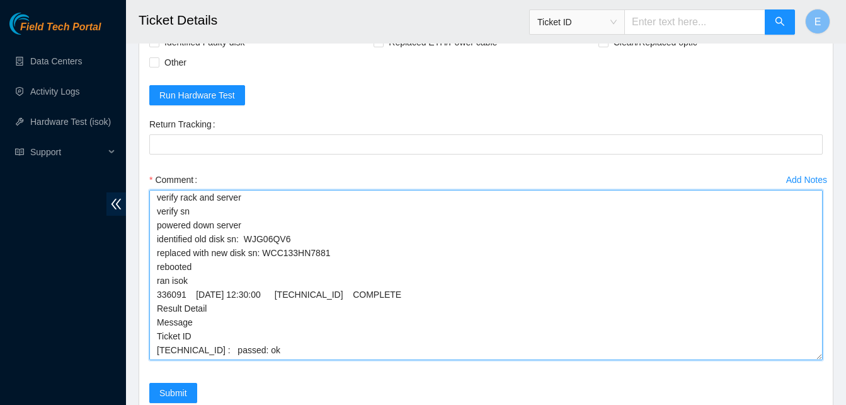
scroll to position [2, 0]
drag, startPoint x: 817, startPoint y: 233, endPoint x: 804, endPoint y: 356, distance: 123.6
click at [804, 356] on textarea "verify rack and server verify sn powered down server identified old disk sn: WJ…" at bounding box center [486, 275] width 674 height 171
type textarea "verify rack and server verify sn powered down server identified old disk sn: WJ…"
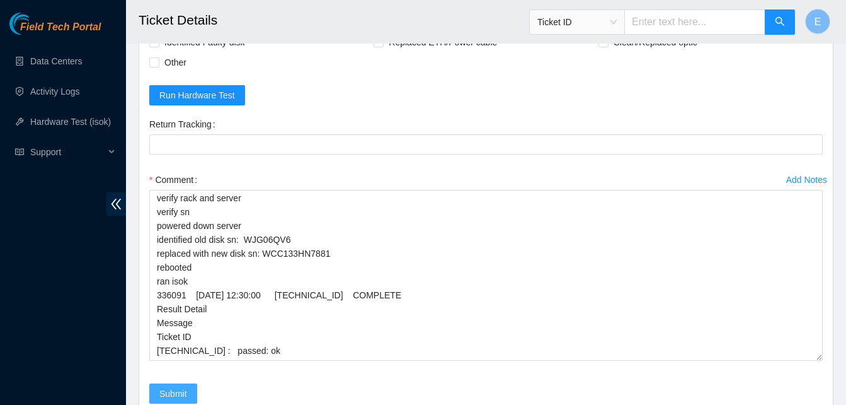
click at [183, 394] on span "Submit" at bounding box center [173, 393] width 28 height 14
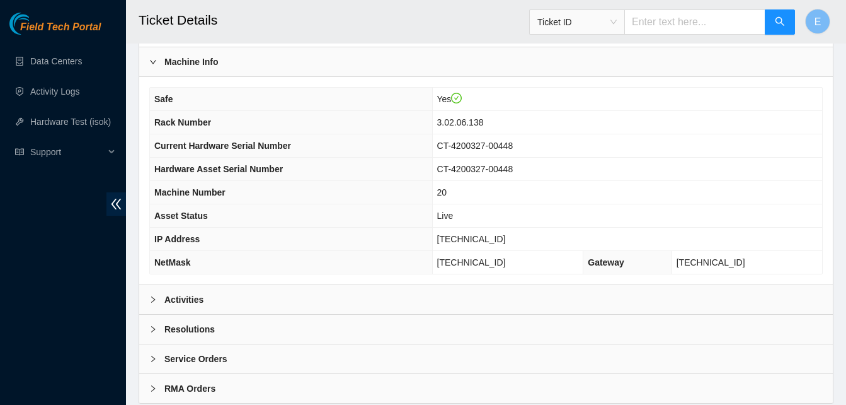
scroll to position [437, 0]
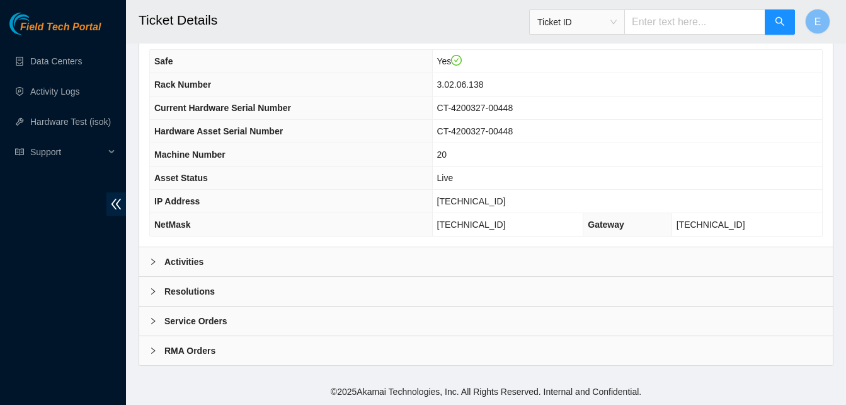
click at [173, 265] on b "Activities" at bounding box center [184, 262] width 39 height 14
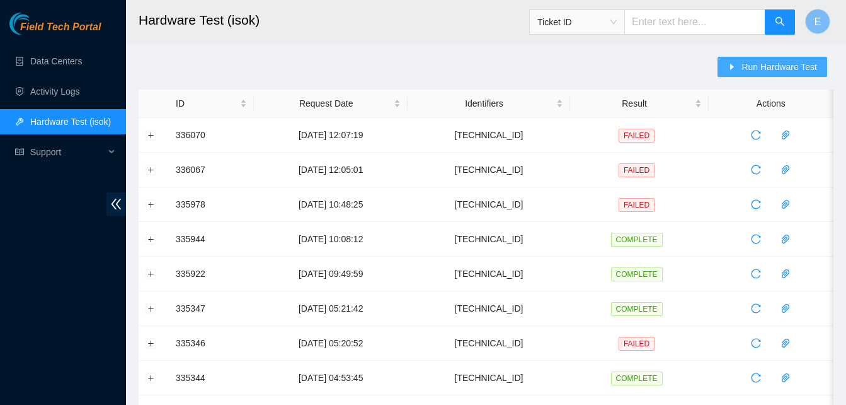
click at [756, 66] on span "Run Hardware Test" at bounding box center [780, 67] width 76 height 14
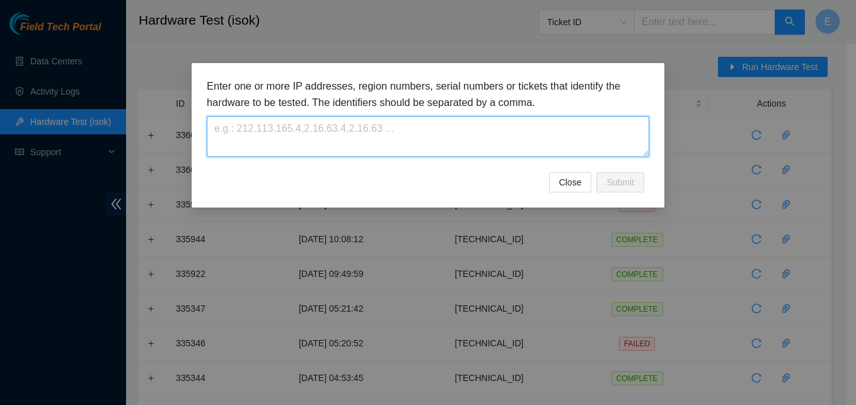
click at [481, 117] on textarea at bounding box center [428, 136] width 442 height 41
paste textarea "23.61.198.51"
type textarea "23.61.198.51"
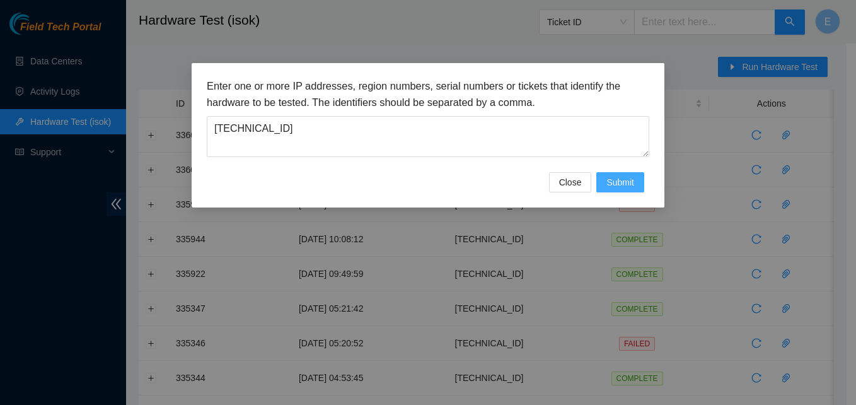
click at [617, 185] on span "Submit" at bounding box center [620, 182] width 28 height 14
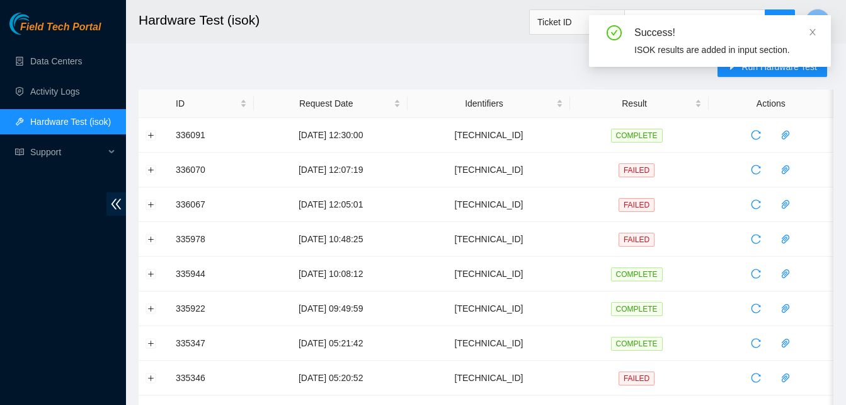
click at [434, 32] on h2 "Hardware Test (isok)" at bounding box center [426, 20] width 575 height 40
click at [814, 30] on icon "close" at bounding box center [813, 32] width 9 height 9
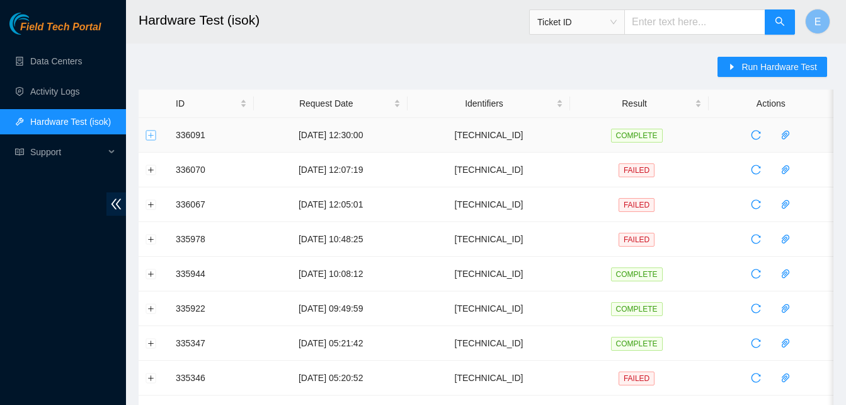
click at [146, 131] on button "Expand row" at bounding box center [151, 135] width 10 height 10
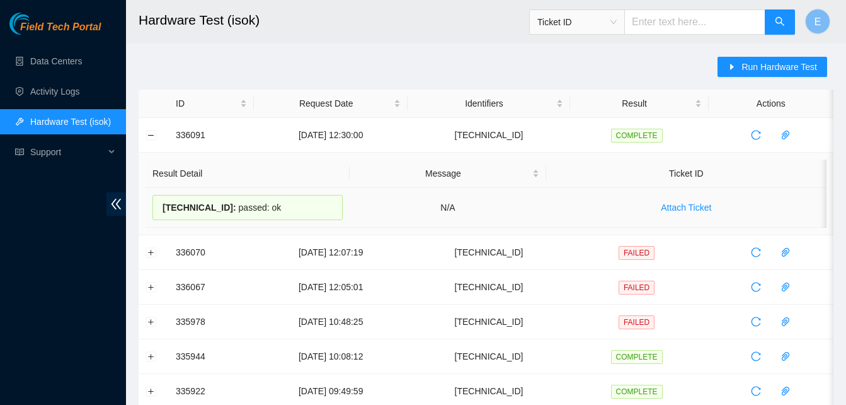
drag, startPoint x: 175, startPoint y: 133, endPoint x: 272, endPoint y: 205, distance: 121.1
copy tbody "336091 12-09-2025 12:30:00 23.61.198.51 COMPLETE Result Detail Message Ticket I…"
click at [149, 137] on button "Collapse row" at bounding box center [151, 135] width 10 height 10
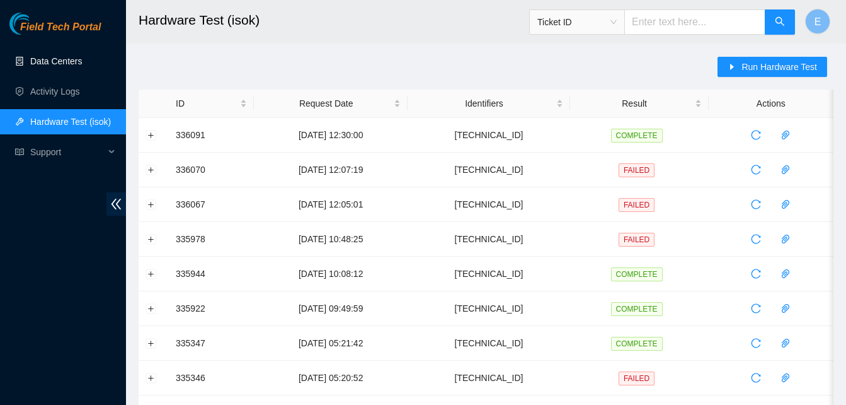
click at [59, 63] on link "Data Centers" at bounding box center [56, 61] width 52 height 10
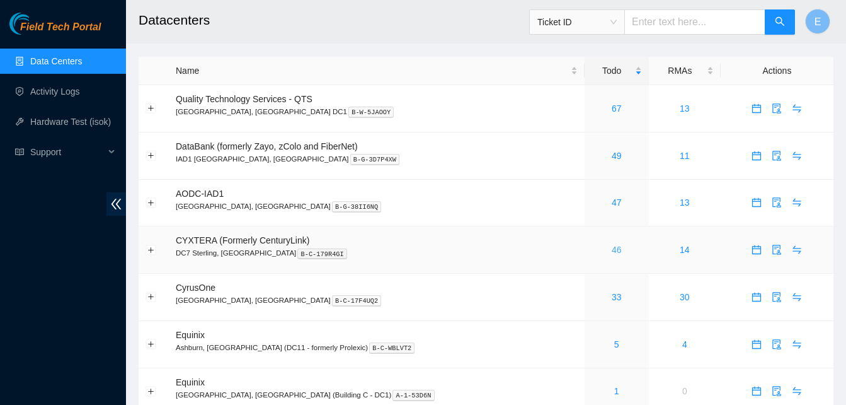
click at [612, 252] on link "46" at bounding box center [617, 250] width 10 height 10
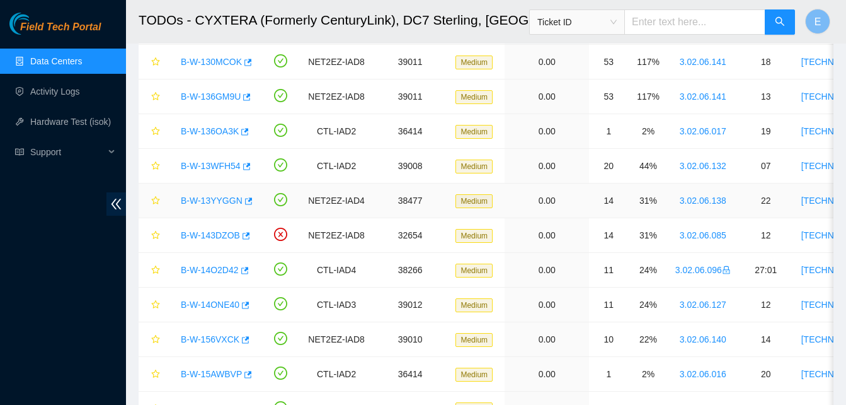
scroll to position [1166, 0]
click at [245, 303] on icon "button" at bounding box center [244, 304] width 9 height 9
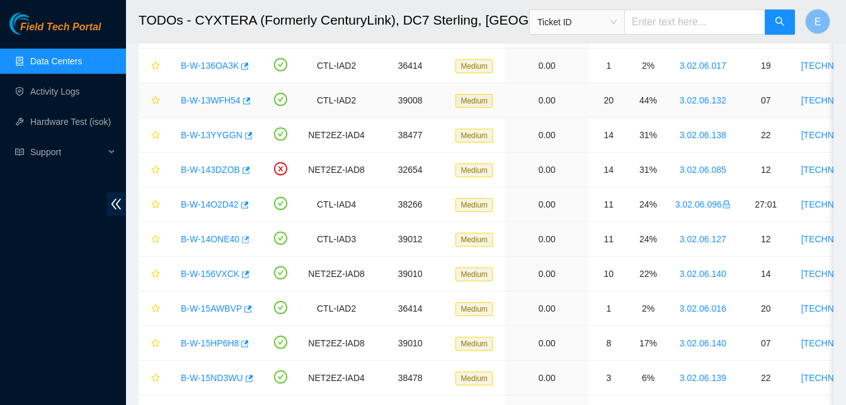
scroll to position [1244, 0]
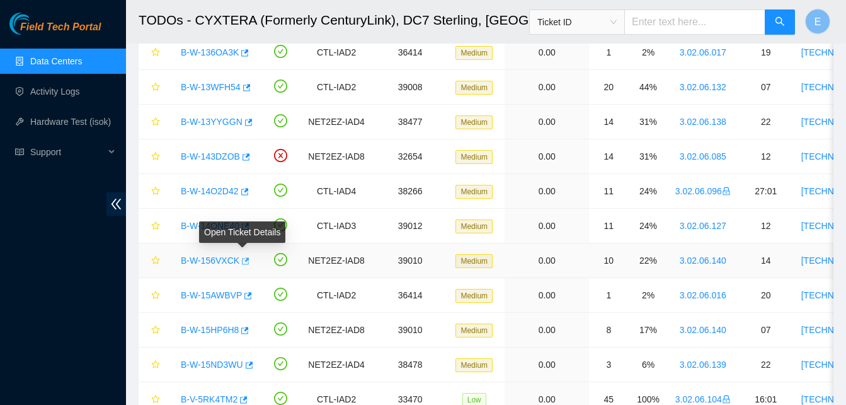
click at [245, 262] on icon "button" at bounding box center [244, 261] width 9 height 9
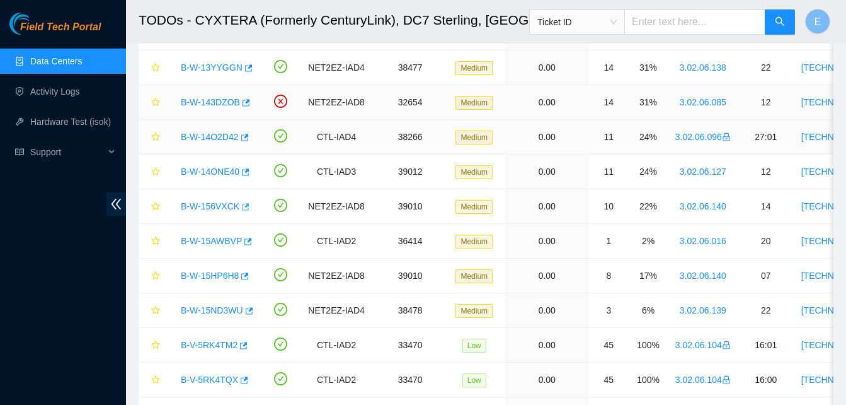
scroll to position [1299, 0]
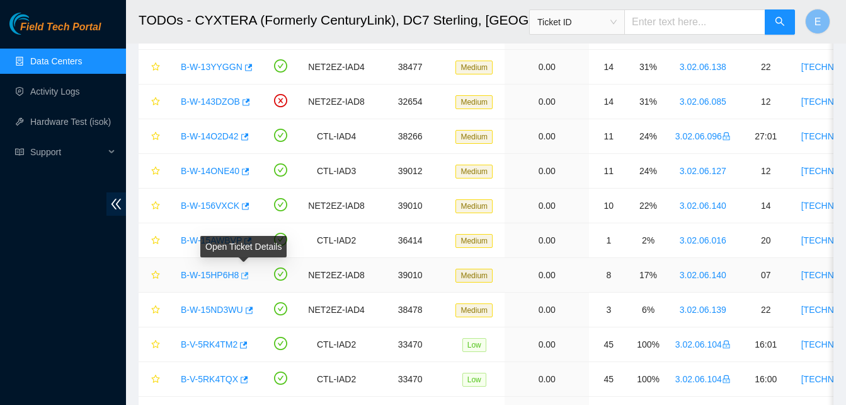
click at [243, 272] on icon "button" at bounding box center [244, 275] width 9 height 9
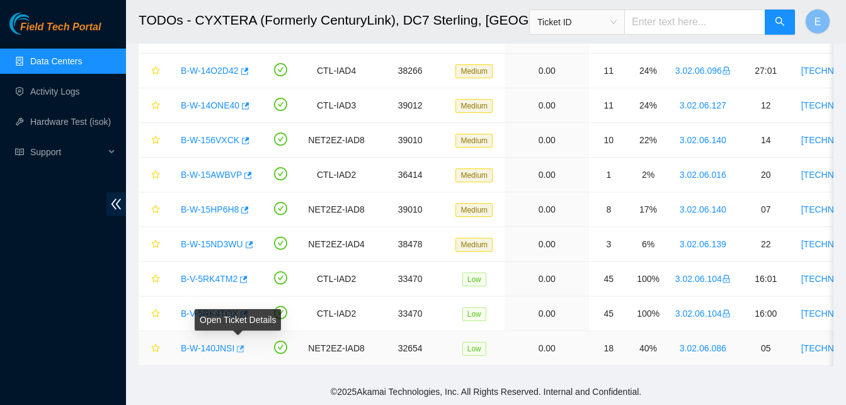
click at [237, 344] on icon "button" at bounding box center [239, 348] width 9 height 9
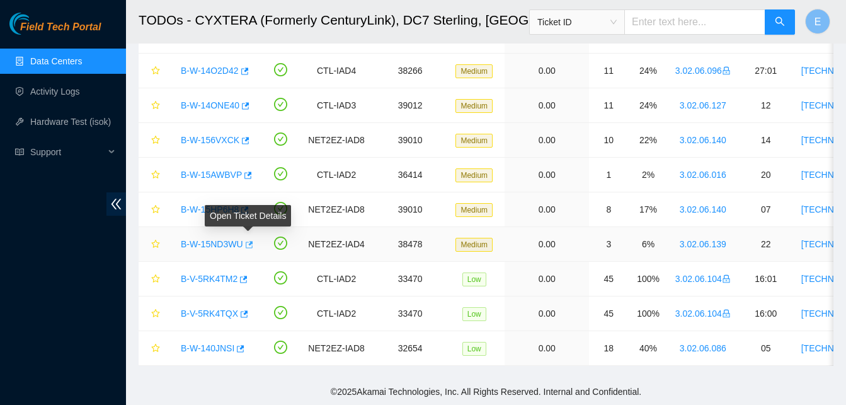
click at [250, 240] on icon "button" at bounding box center [248, 244] width 9 height 9
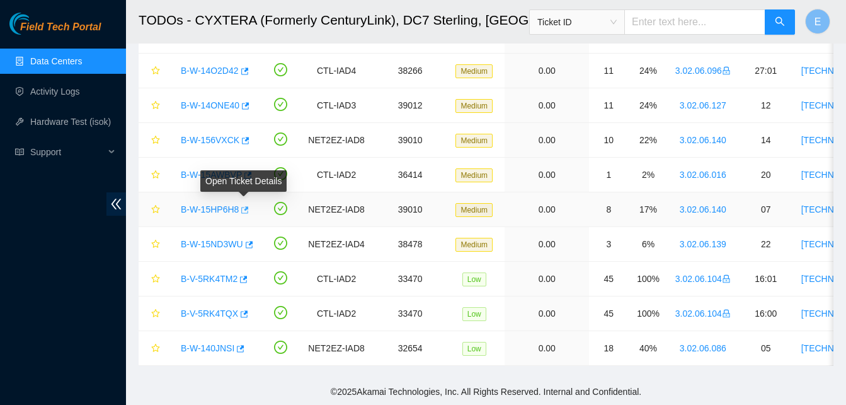
click at [243, 206] on icon "button" at bounding box center [245, 209] width 8 height 7
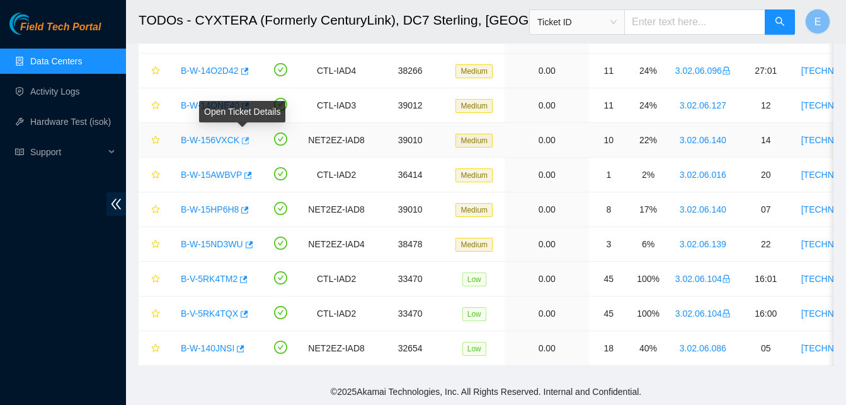
click at [240, 136] on icon "button" at bounding box center [244, 140] width 9 height 9
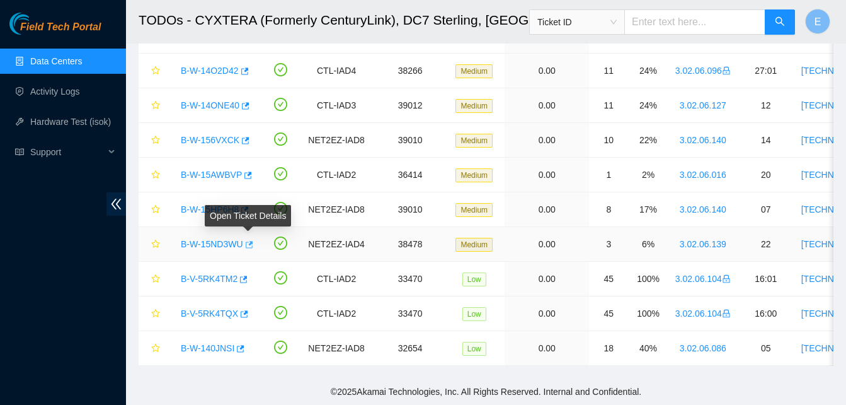
click at [246, 241] on icon "button" at bounding box center [250, 244] width 8 height 7
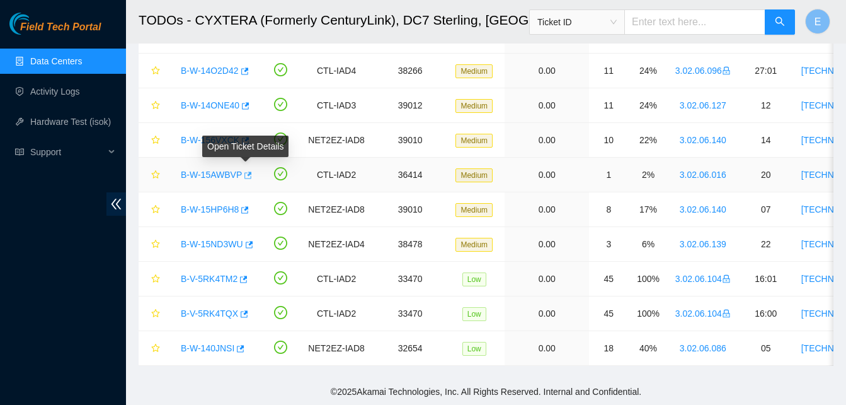
click at [246, 171] on icon "button" at bounding box center [247, 175] width 9 height 9
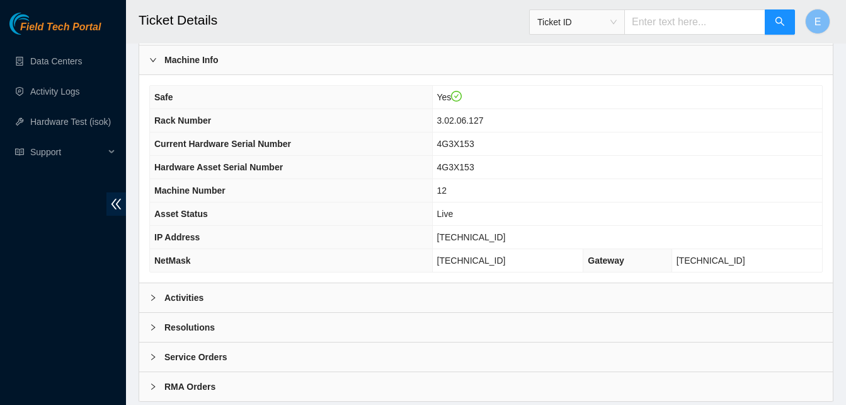
scroll to position [437, 0]
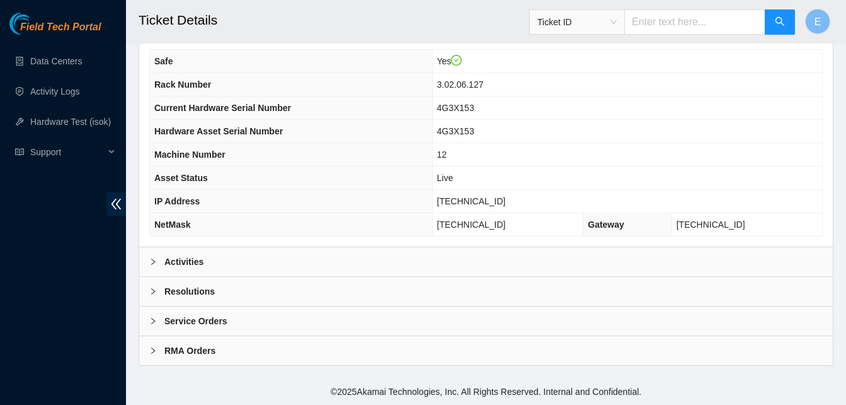
click at [184, 262] on b "Activities" at bounding box center [184, 262] width 39 height 14
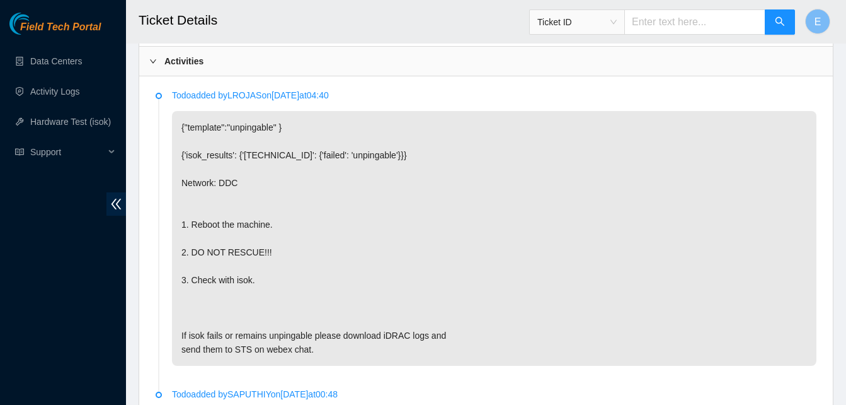
scroll to position [638, 0]
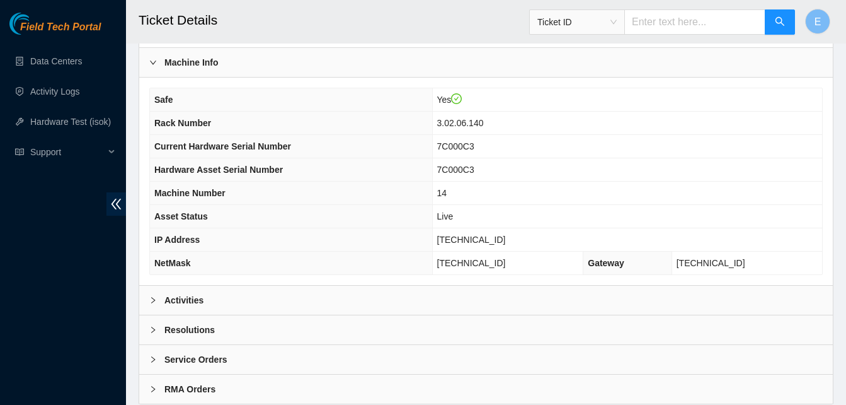
scroll to position [399, 0]
click at [195, 303] on b "Activities" at bounding box center [184, 299] width 39 height 14
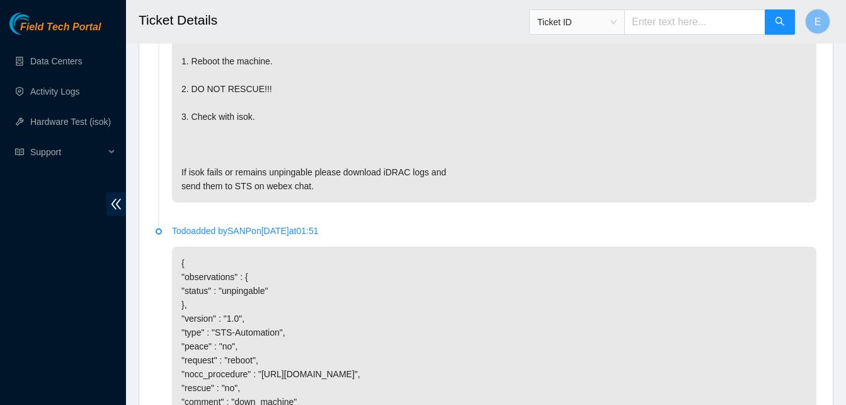
scroll to position [801, 0]
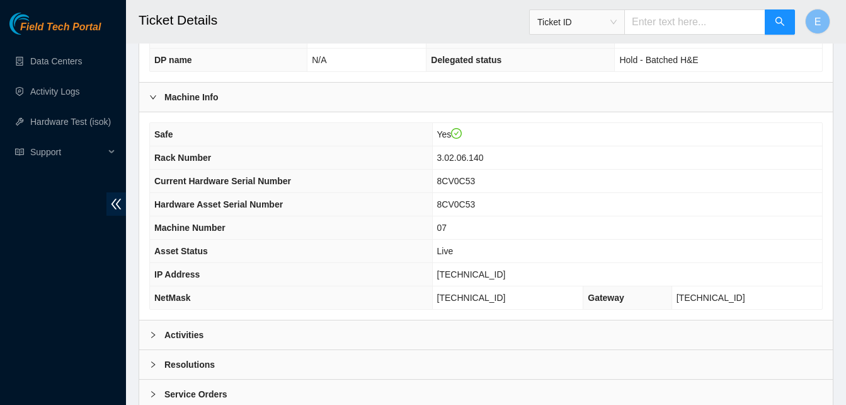
scroll to position [437, 0]
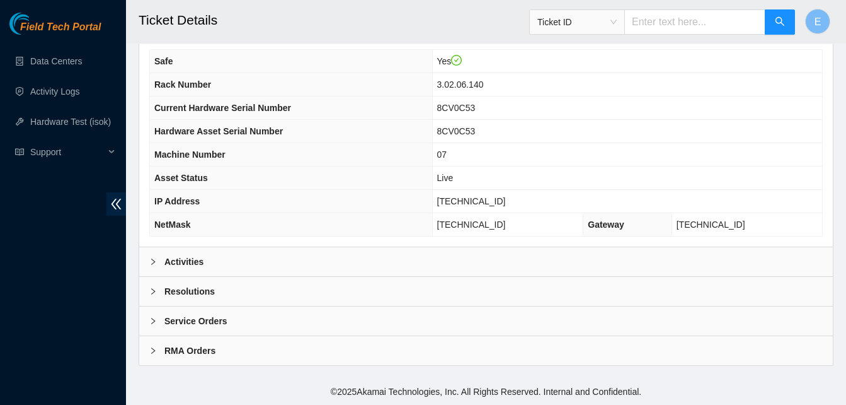
click at [187, 262] on b "Activities" at bounding box center [184, 262] width 39 height 14
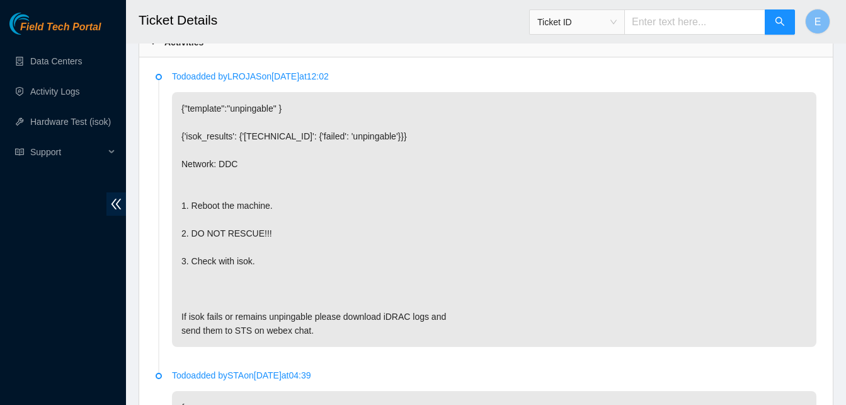
scroll to position [657, 0]
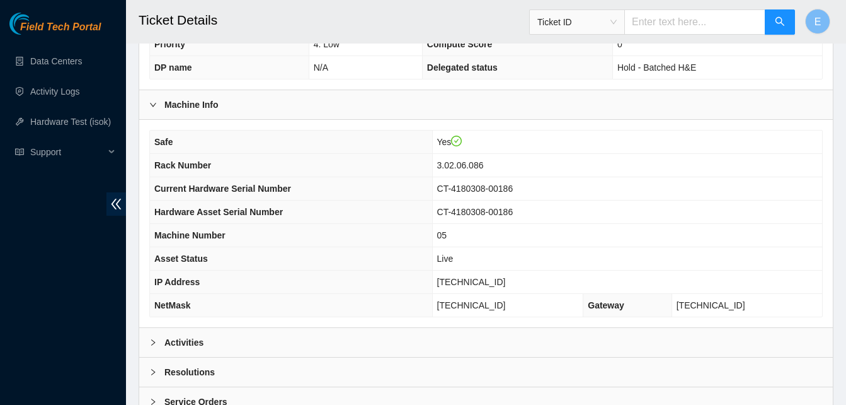
scroll to position [437, 0]
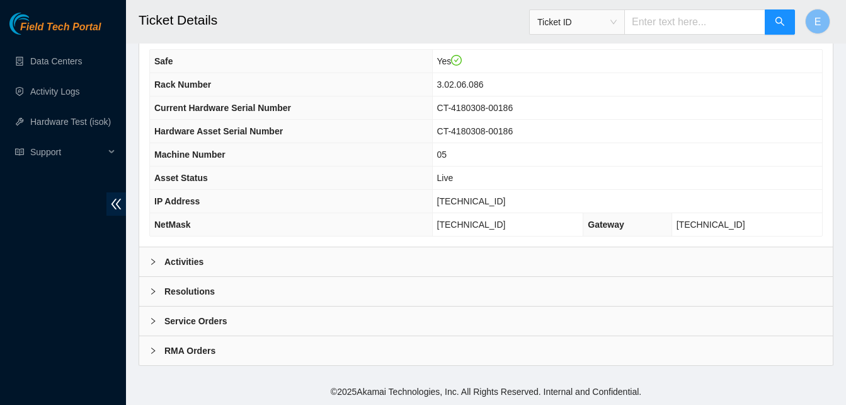
click at [182, 260] on b "Activities" at bounding box center [184, 262] width 39 height 14
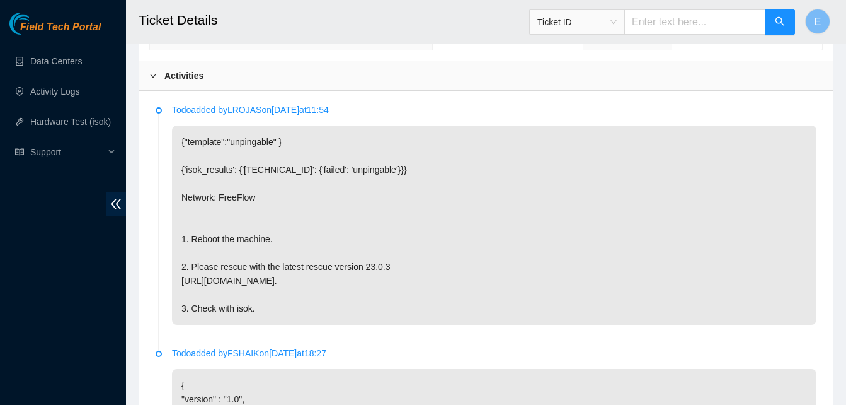
scroll to position [623, 0]
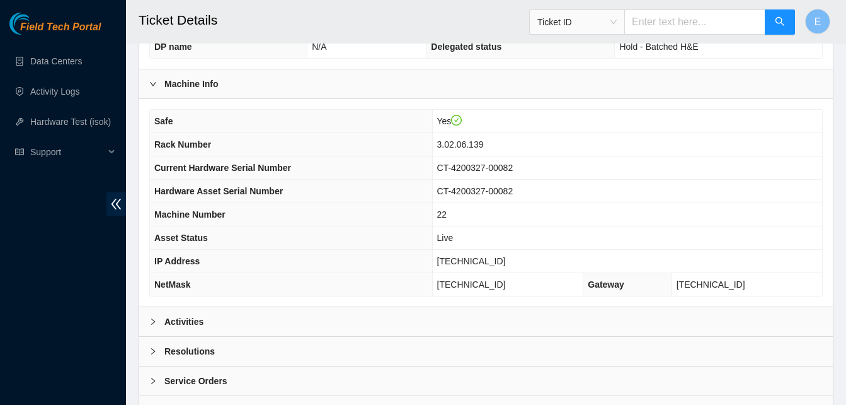
scroll to position [378, 0]
click at [172, 318] on b "Activities" at bounding box center [184, 321] width 39 height 14
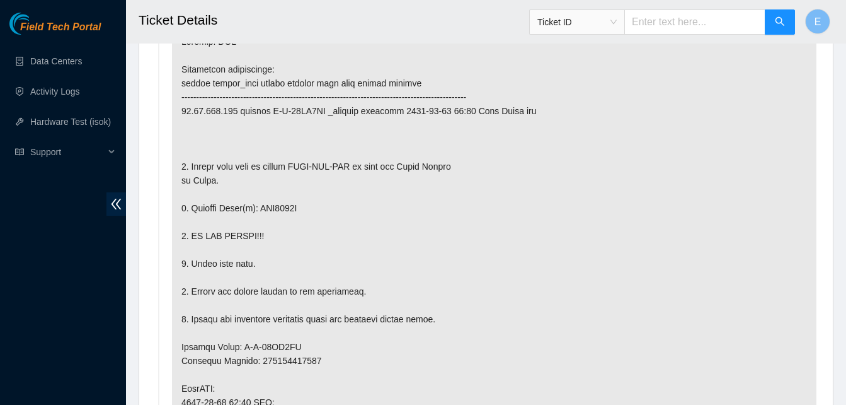
scroll to position [724, 0]
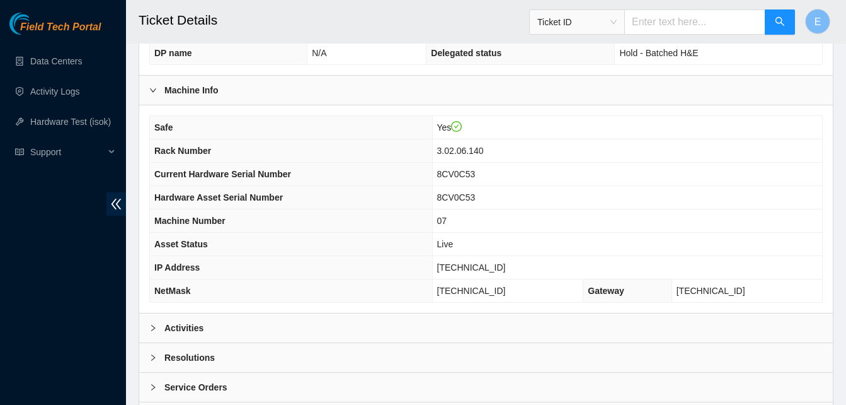
scroll to position [437, 0]
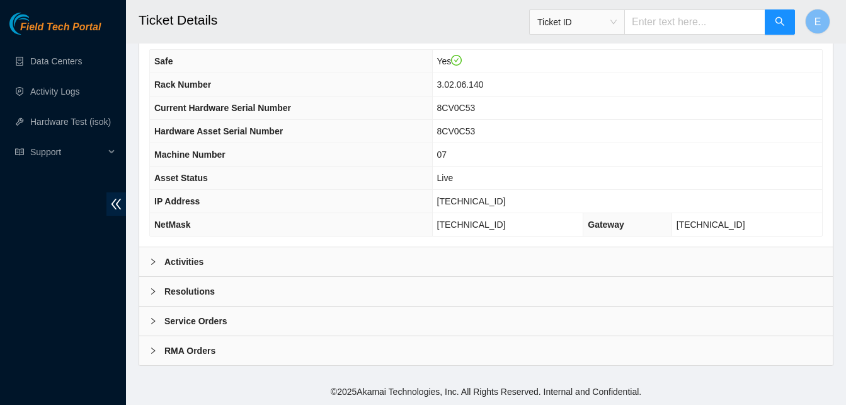
click at [192, 262] on b "Activities" at bounding box center [184, 262] width 39 height 14
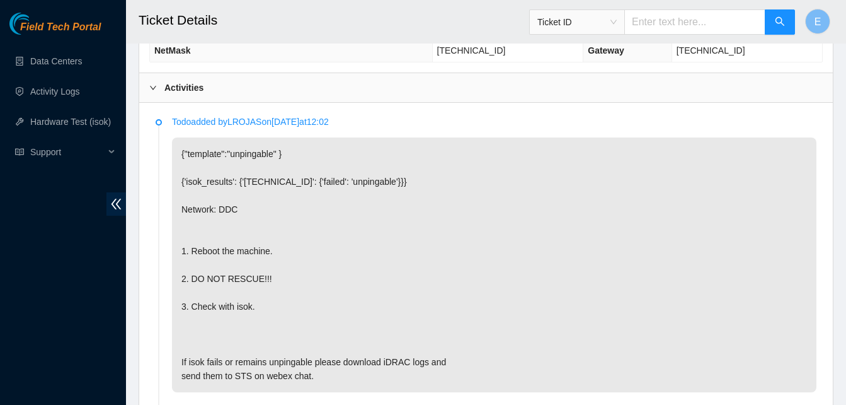
scroll to position [611, 0]
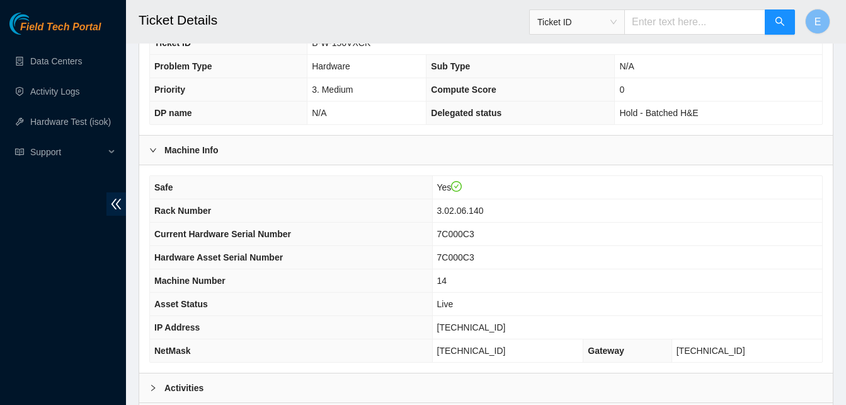
scroll to position [437, 0]
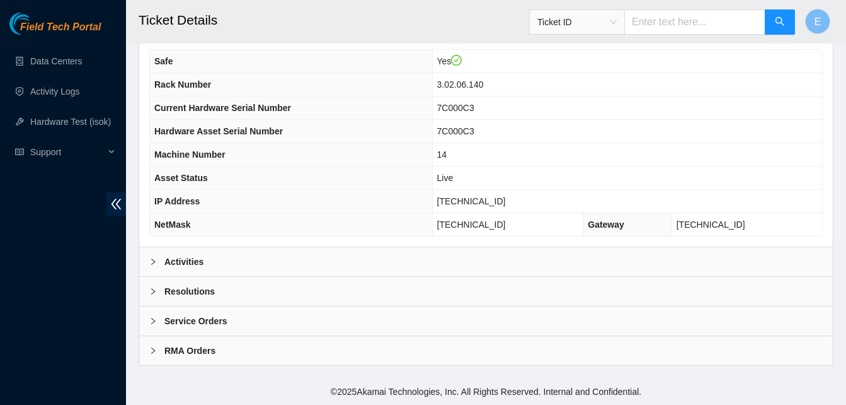
click at [185, 263] on b "Activities" at bounding box center [184, 262] width 39 height 14
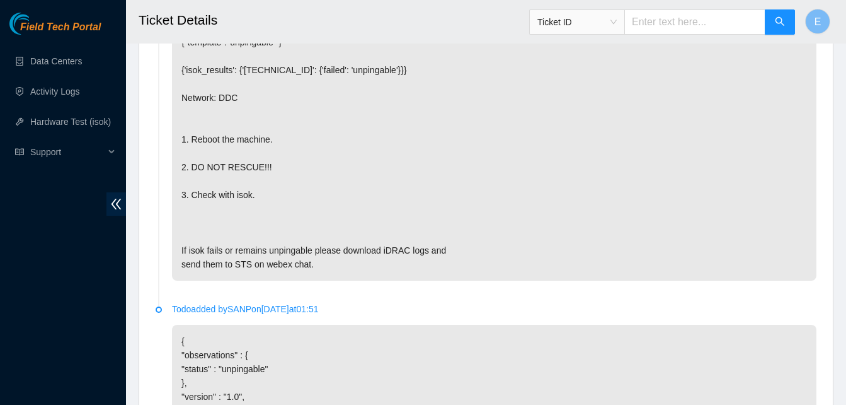
scroll to position [723, 0]
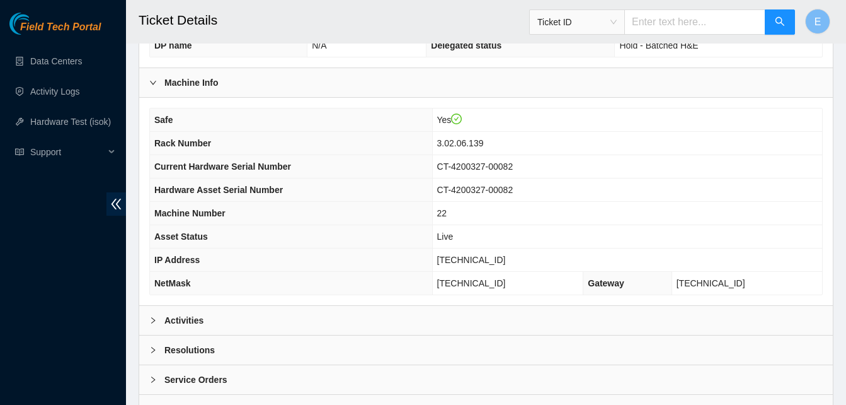
scroll to position [437, 0]
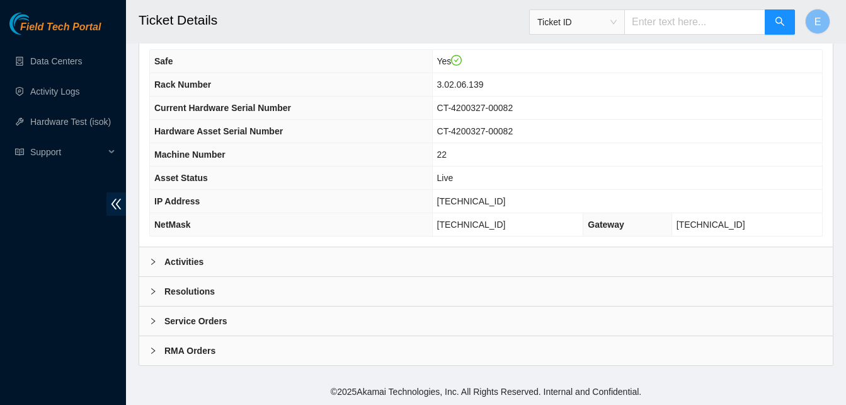
click at [190, 262] on b "Activities" at bounding box center [184, 262] width 39 height 14
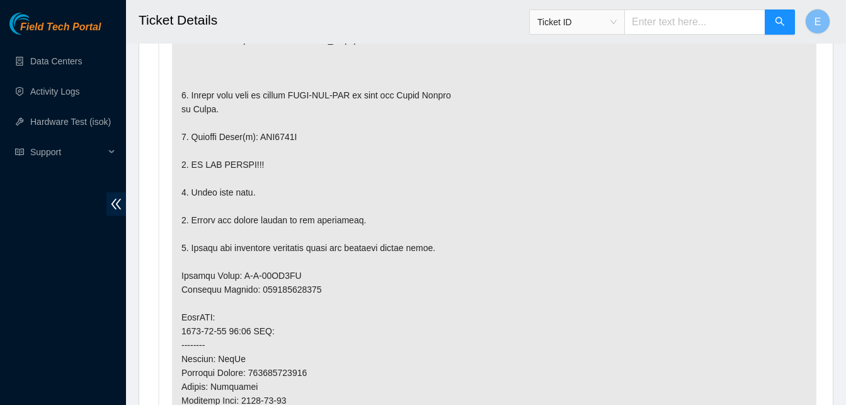
scroll to position [795, 0]
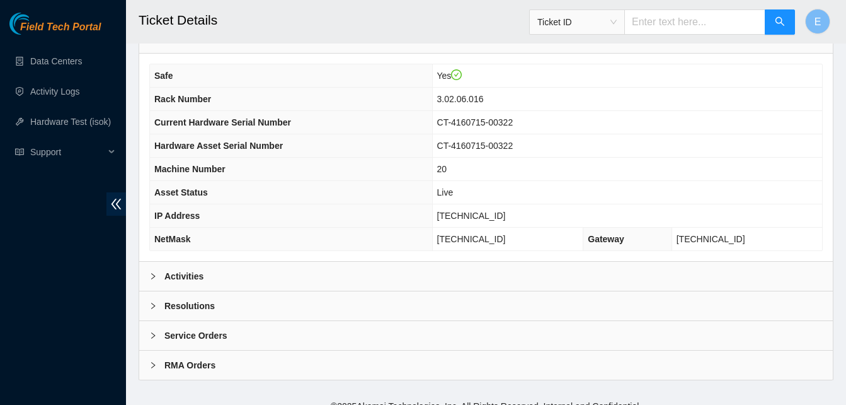
scroll to position [428, 0]
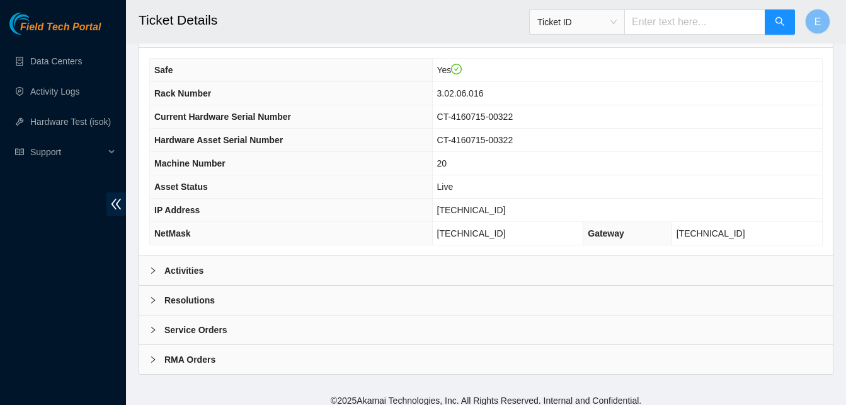
click at [197, 271] on b "Activities" at bounding box center [184, 270] width 39 height 14
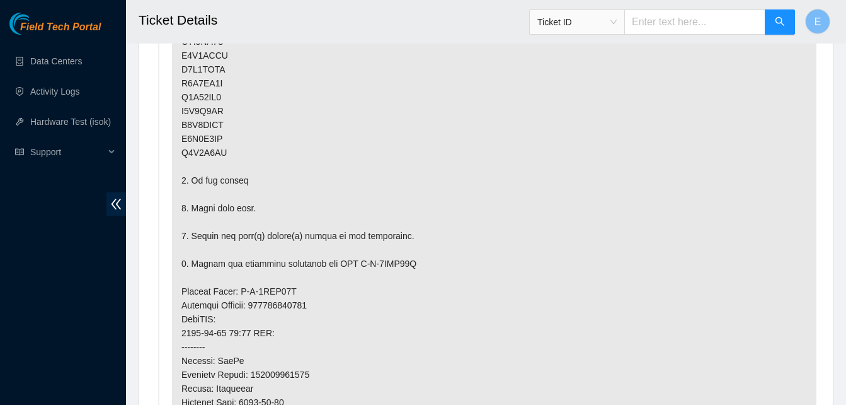
scroll to position [945, 0]
